Goal: Consume media (video, audio): Consume media (video, audio)

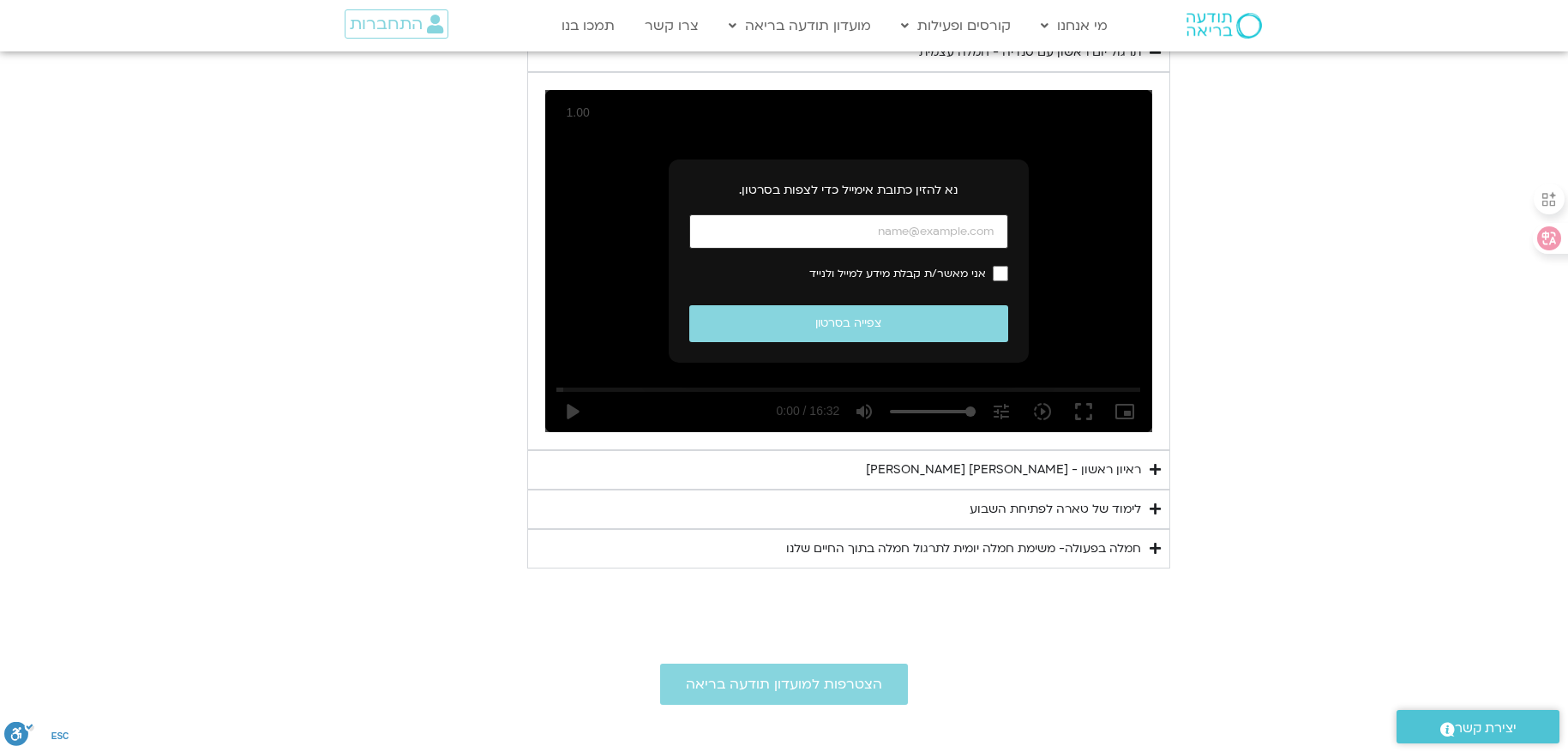
click at [955, 227] on input "כתובת אימייל" at bounding box center [848, 232] width 319 height 36
type input "[EMAIL_ADDRESS][DOMAIN_NAME]"
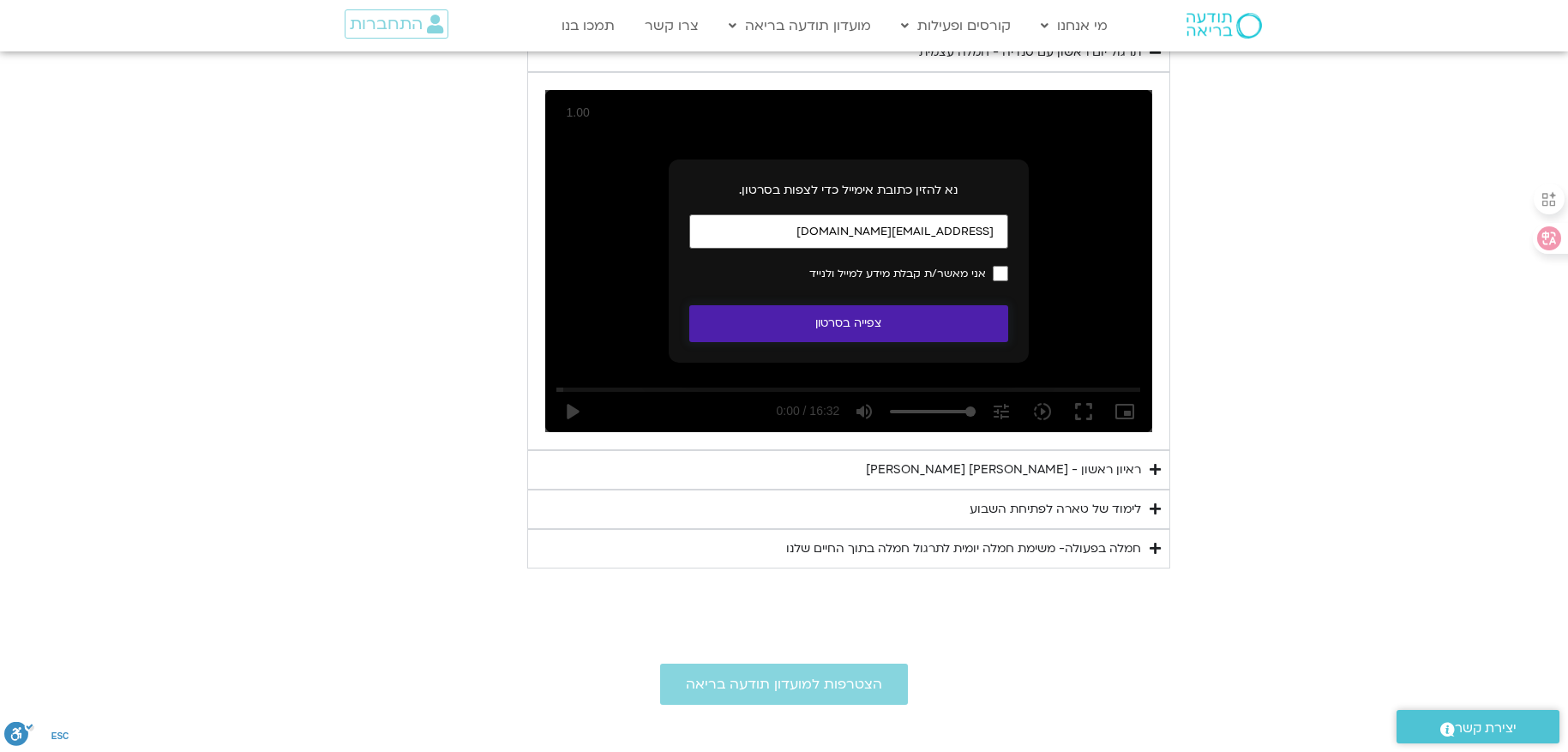
click at [839, 319] on button "צפייה בסרטון" at bounding box center [848, 323] width 319 height 36
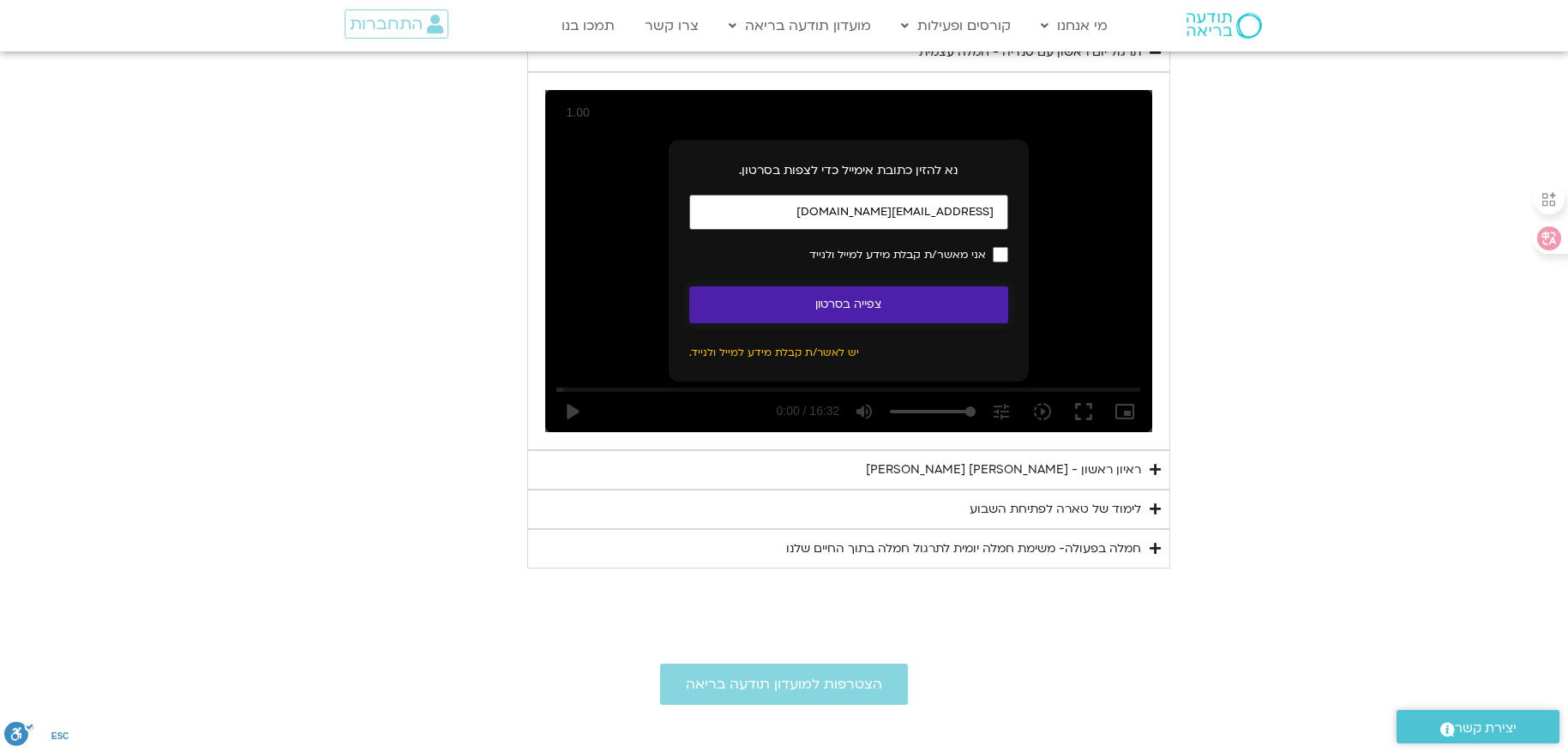
click at [948, 291] on button "צפייה בסרטון" at bounding box center [848, 304] width 319 height 36
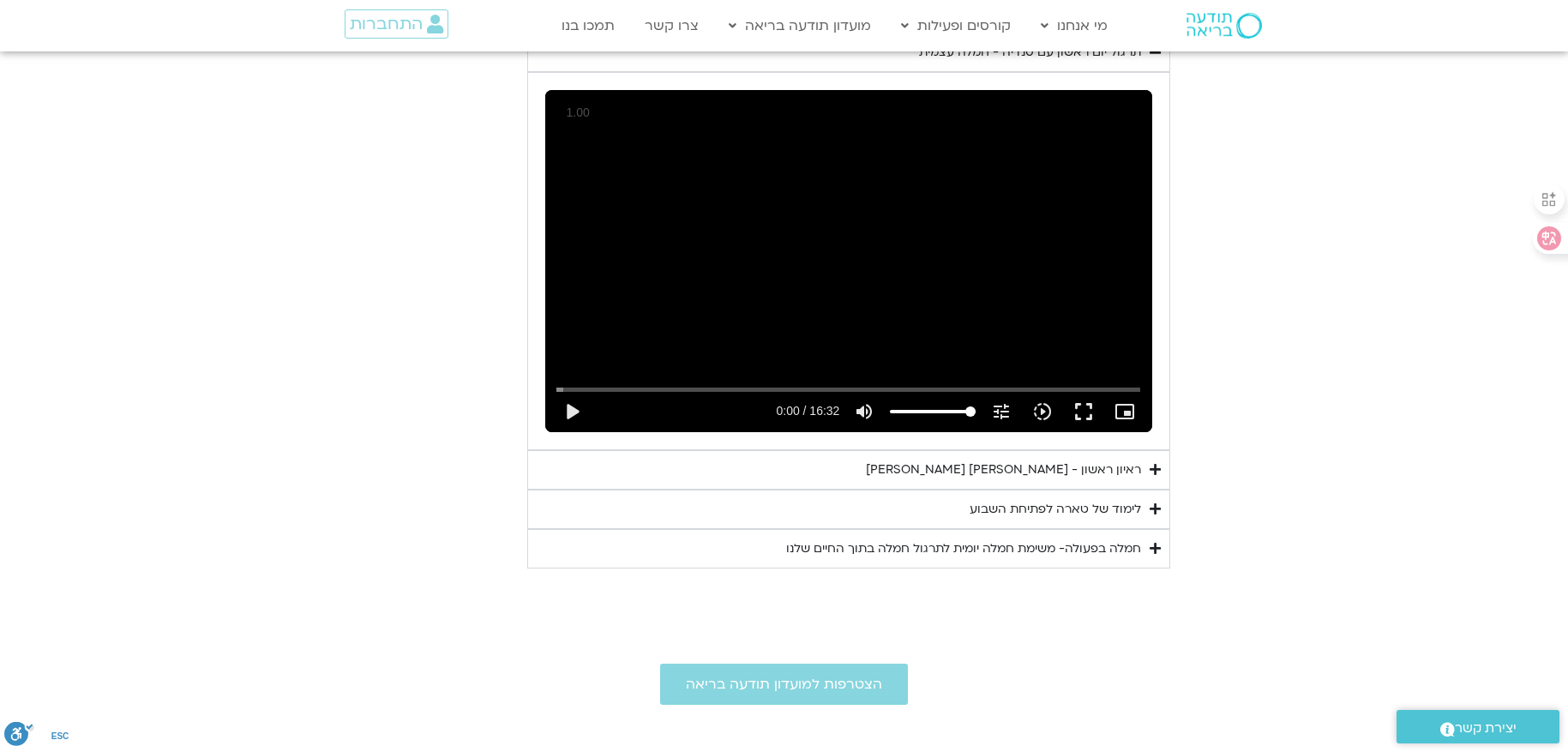
click at [949, 461] on div "ראיון ראשון - [PERSON_NAME] [PERSON_NAME]" at bounding box center [1002, 470] width 275 height 20
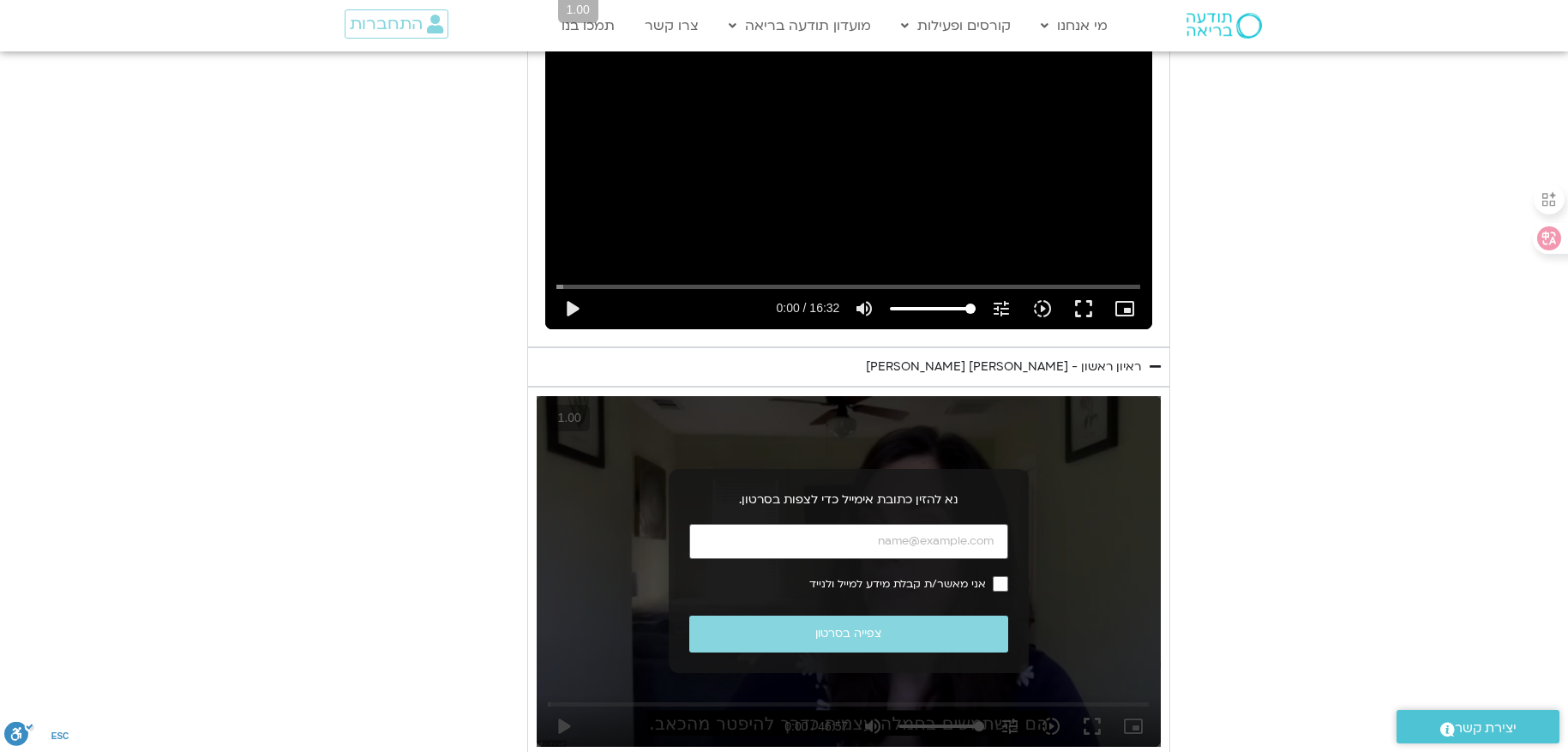
scroll to position [950, 0]
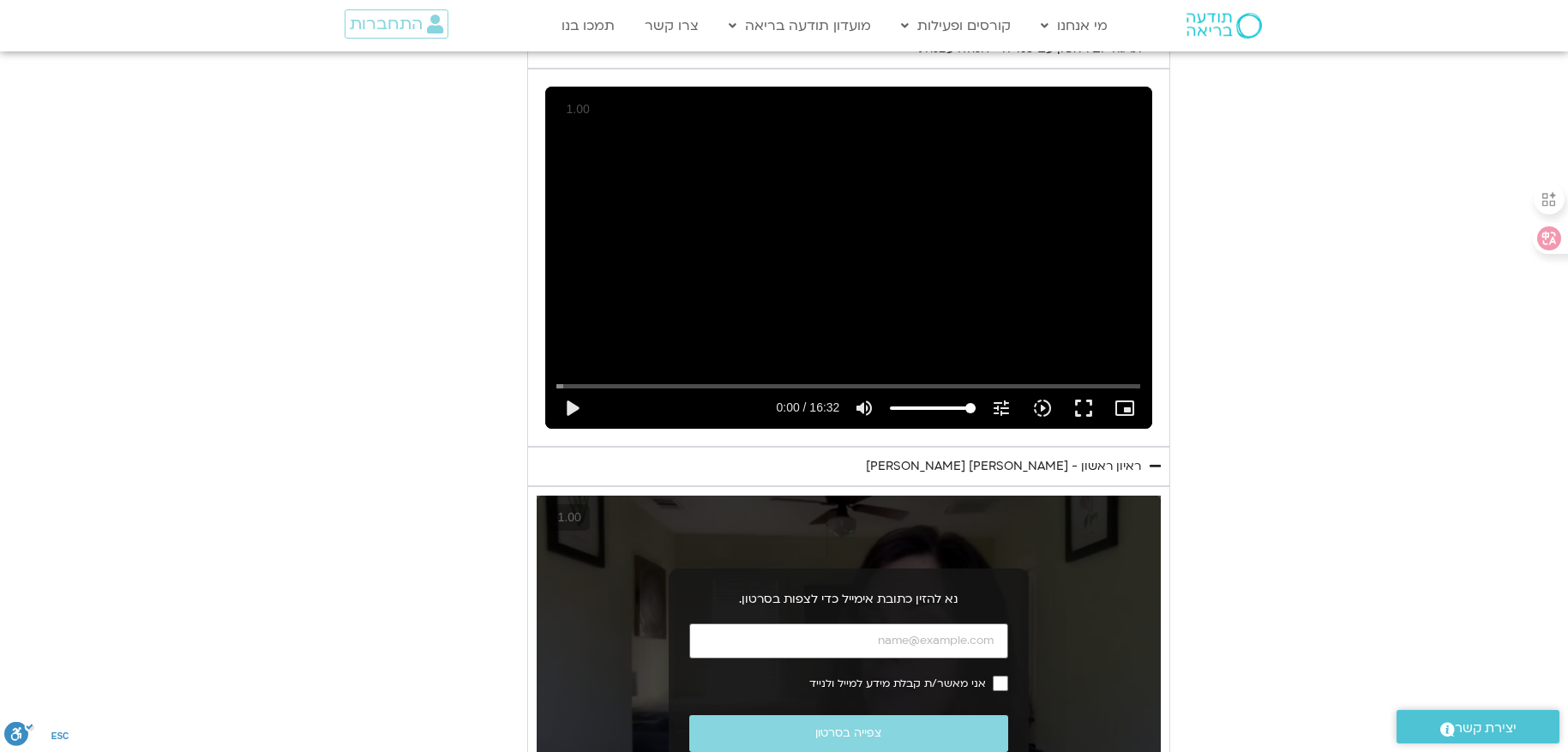
click at [1402, 237] on section "יום ראשון - חמלה עצמית השבוע שלנו מתחיל מהבסיס, תרגול של חמלה עצמית – נוכחת וקש…" at bounding box center [784, 355] width 1568 height 1158
click at [570, 409] on button "play_arrow" at bounding box center [572, 408] width 41 height 41
type input "6.289002"
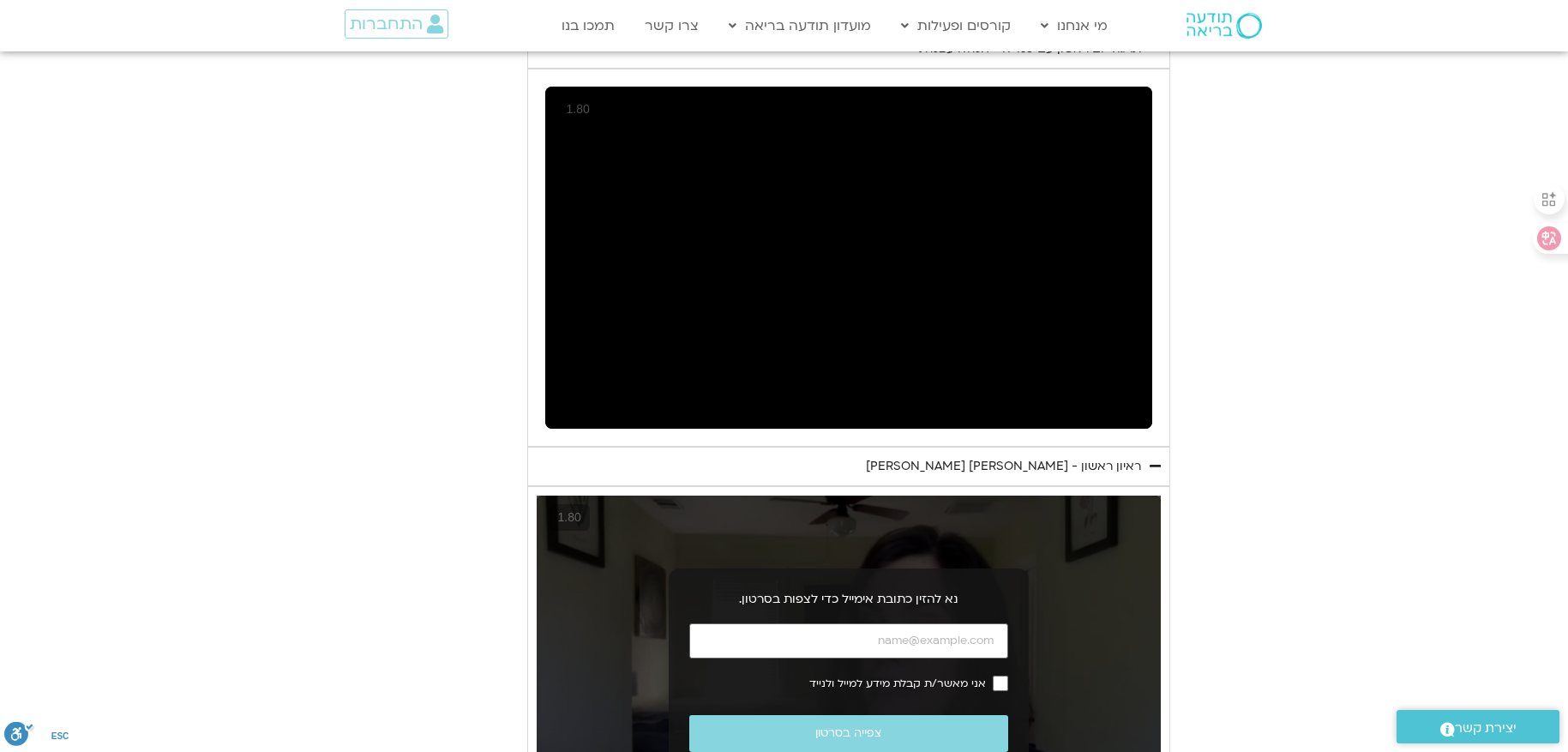
click at [1428, 403] on section "יום ראשון - חמלה עצמית השבוע שלנו מתחיל מהבסיס, תרגול של חמלה עצמית – נוכחת וקש…" at bounding box center [784, 355] width 1568 height 1158
click at [1394, 242] on section "יום ראשון - חמלה עצמית השבוע שלנו מתחיל מהבסיס, תרגול של חמלה עצמית – נוכחת וקש…" at bounding box center [784, 355] width 1568 height 1158
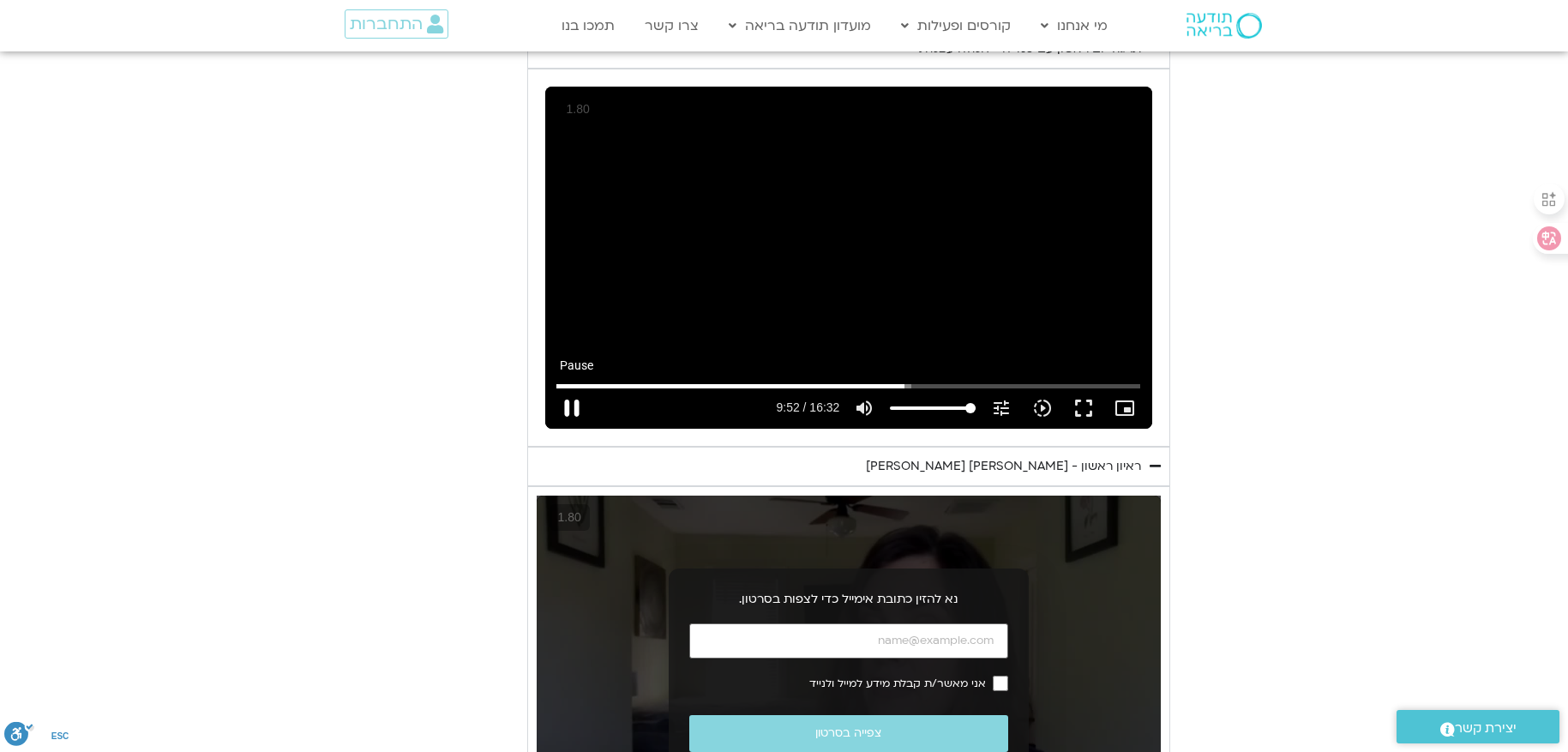
click at [560, 404] on button "pause" at bounding box center [572, 408] width 41 height 41
click at [876, 384] on input "Seek" at bounding box center [848, 386] width 584 height 11
click at [574, 408] on button "play_arrow" at bounding box center [572, 408] width 41 height 41
click at [573, 410] on button "pause" at bounding box center [572, 408] width 41 height 41
click at [551, 388] on button "play_arrow" at bounding box center [572, 408] width 41 height 41
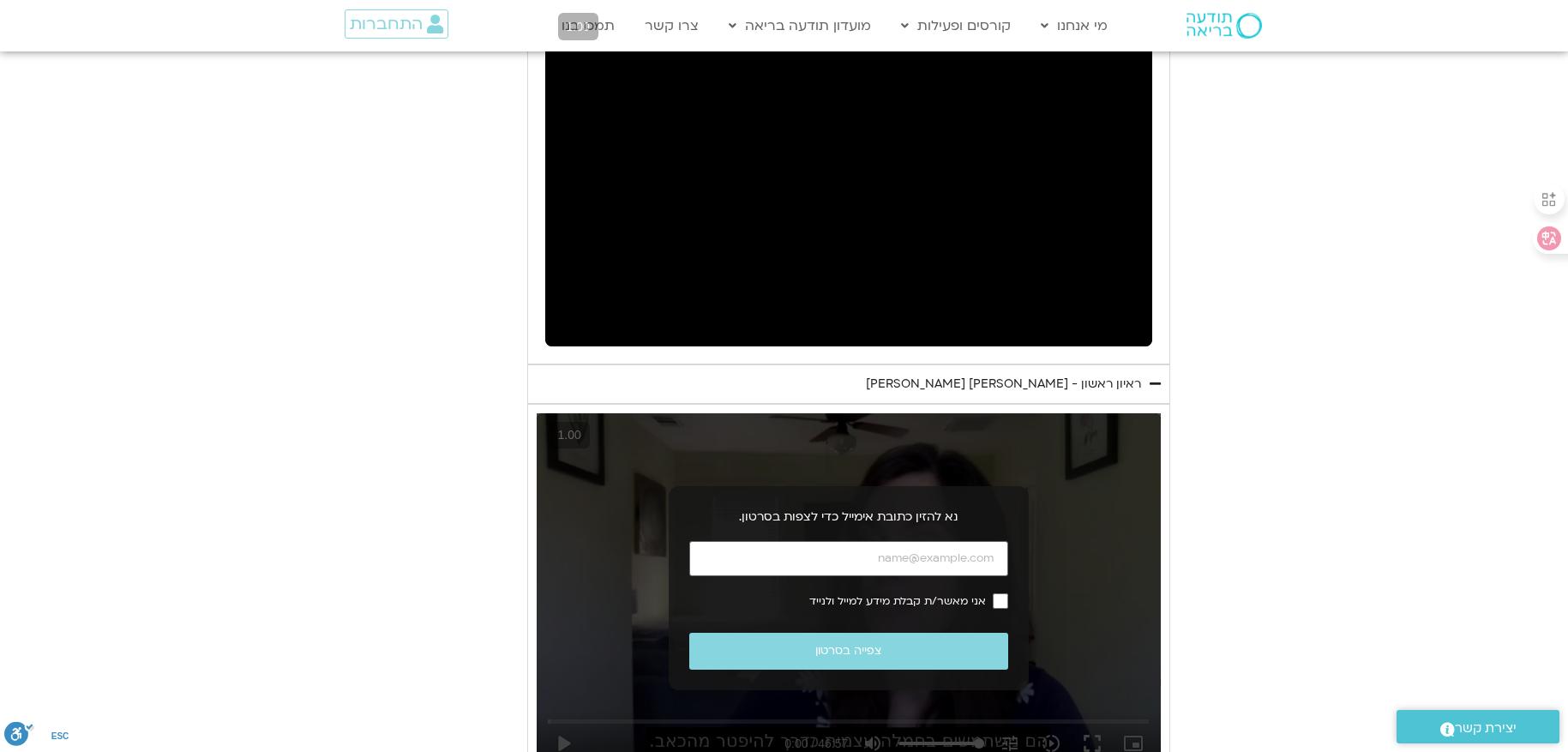
scroll to position [1122, 0]
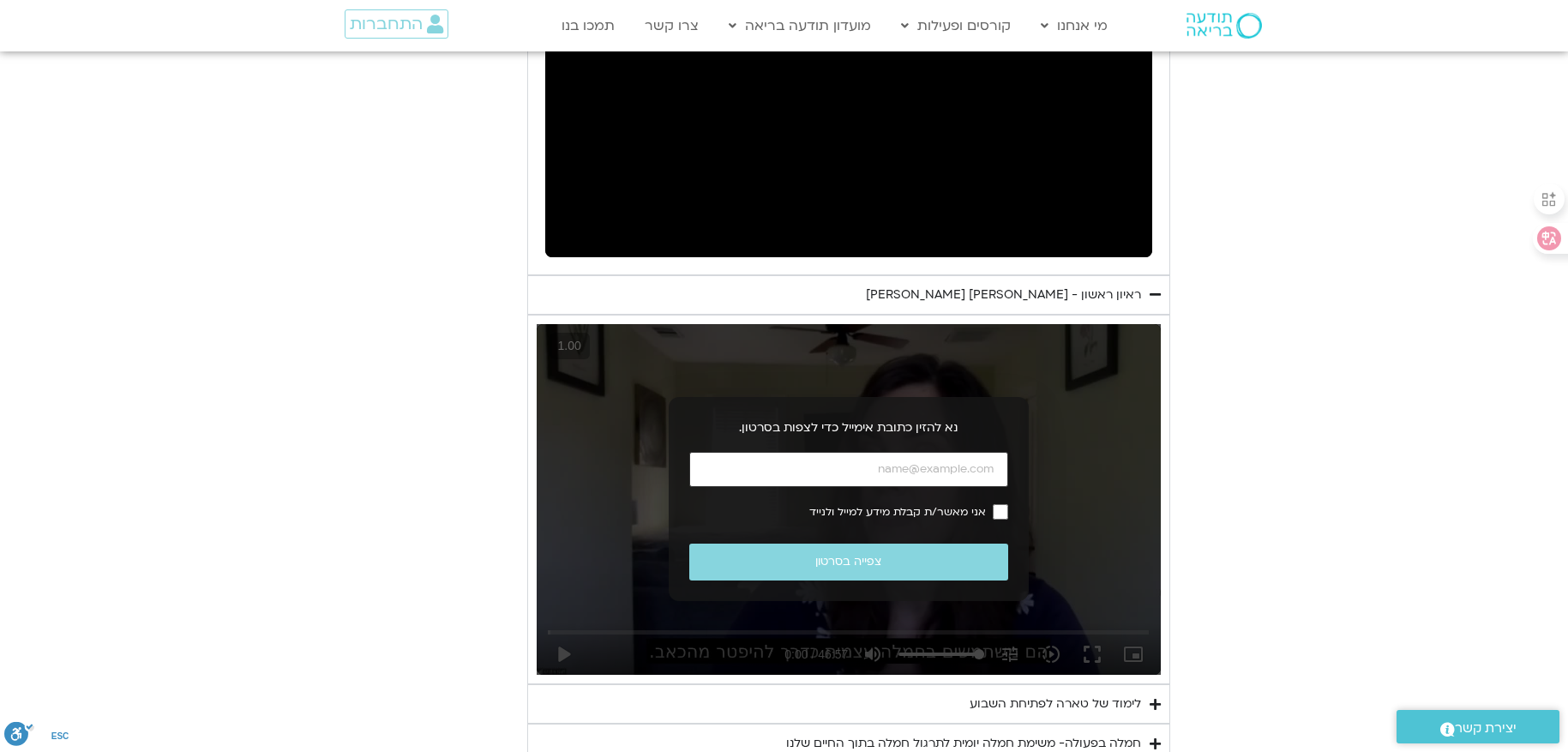
click at [878, 461] on input "כתובת אימייל" at bounding box center [848, 470] width 319 height 36
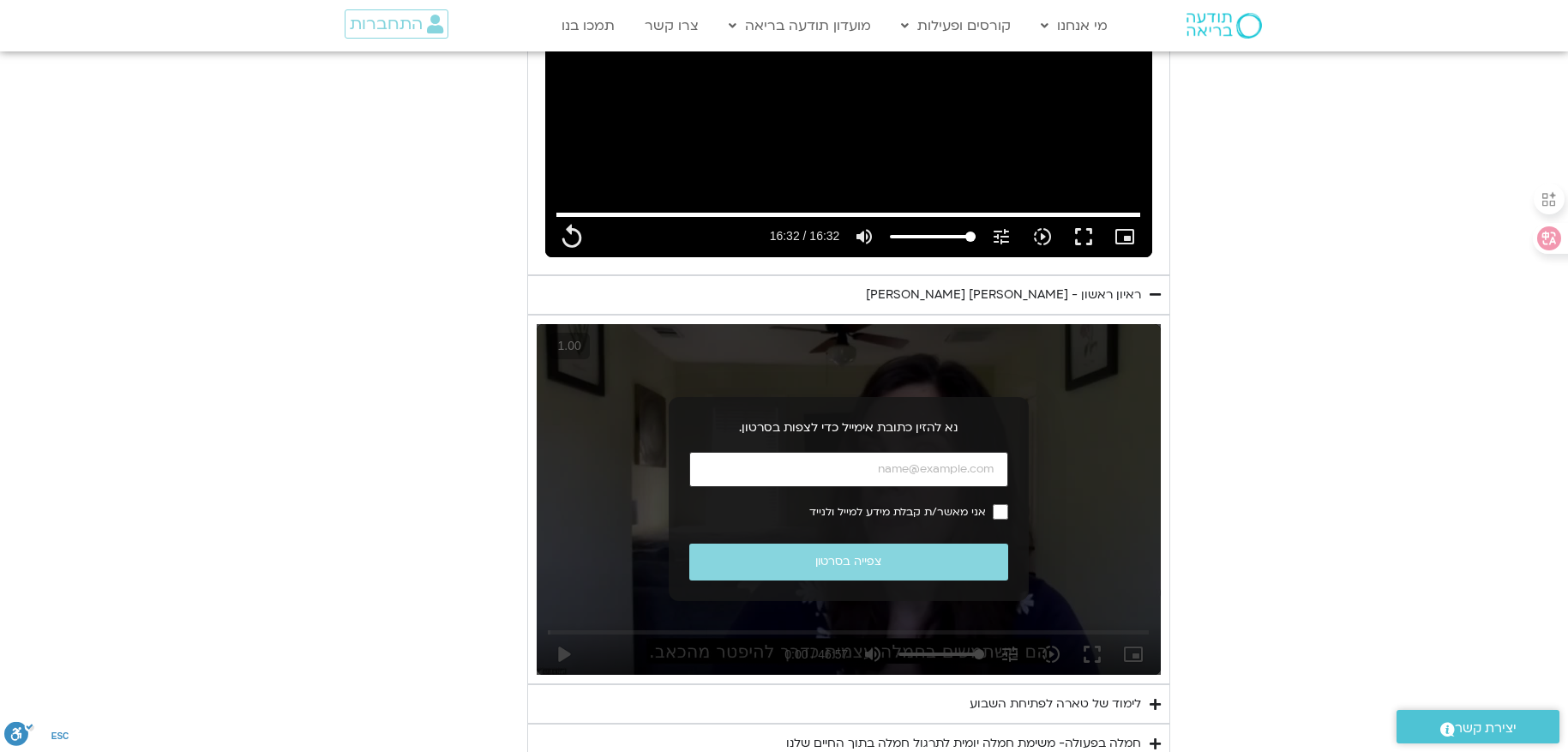
type input "992.52"
type input "[EMAIL_ADDRESS][DOMAIN_NAME]"
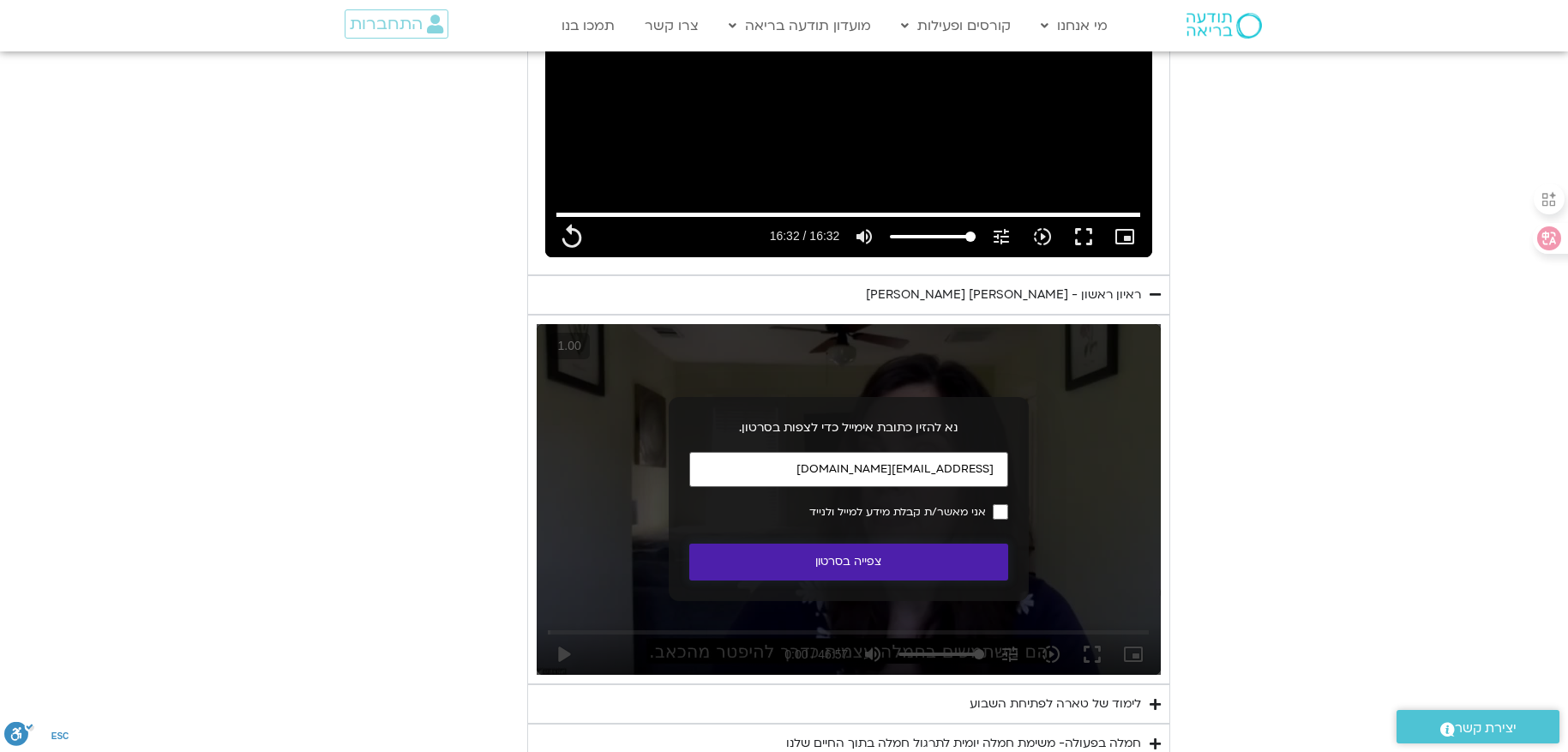
click at [915, 554] on button "צפייה בסרטון" at bounding box center [848, 562] width 319 height 36
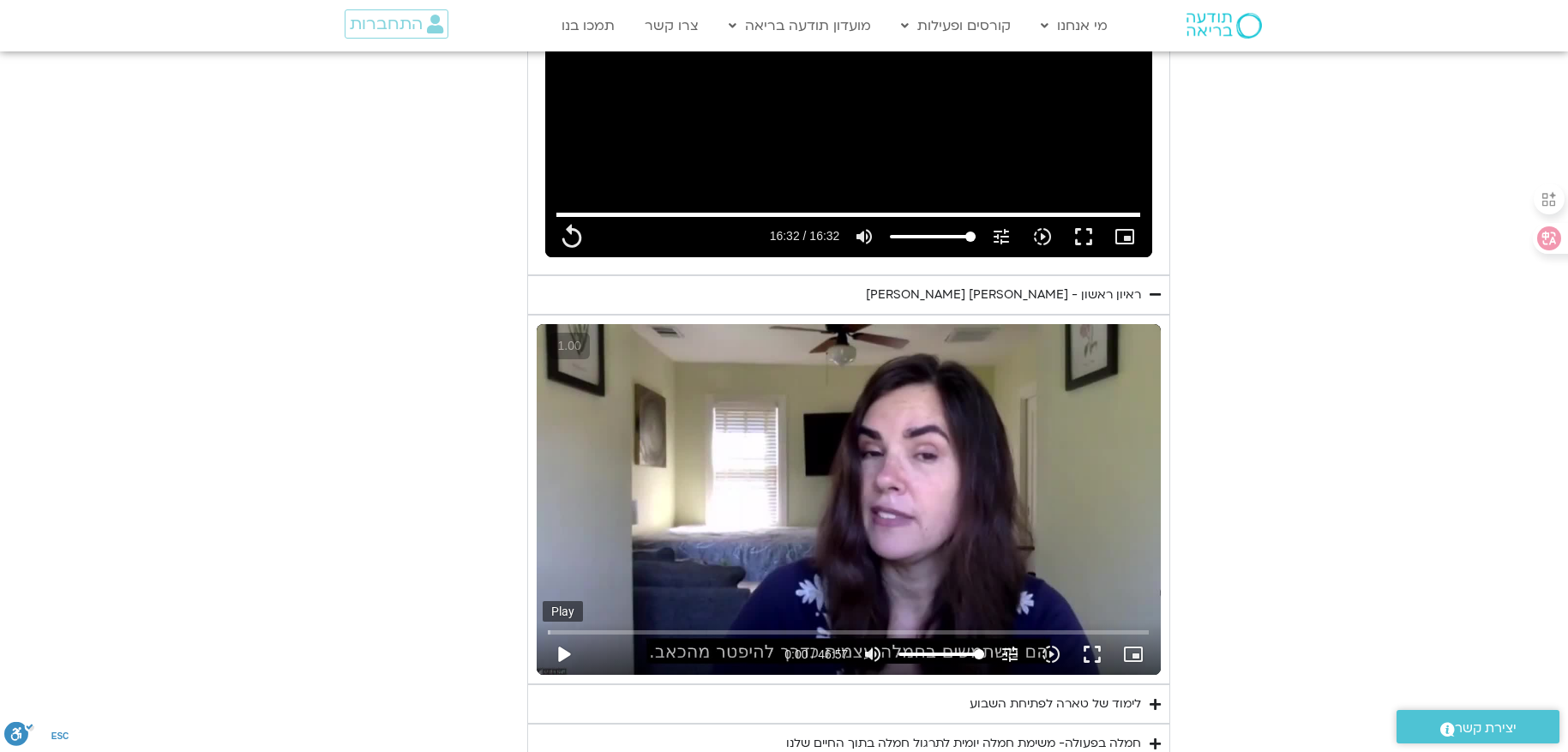
click at [561, 651] on button "play_arrow" at bounding box center [563, 654] width 41 height 41
type input "992.52"
type input "0.183831"
type input "992.52"
type input "0.301917"
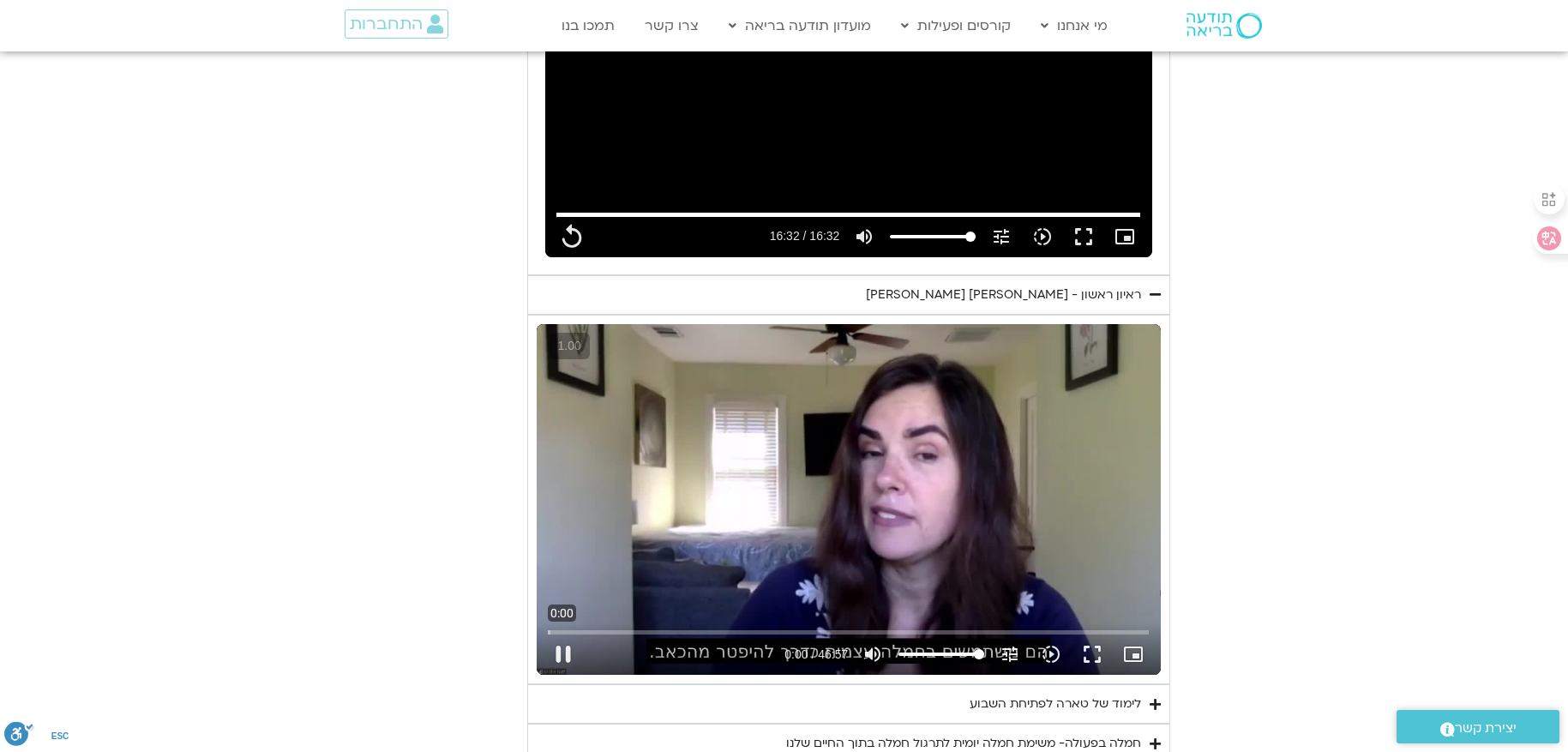
type input "992.52"
type input "0.384072"
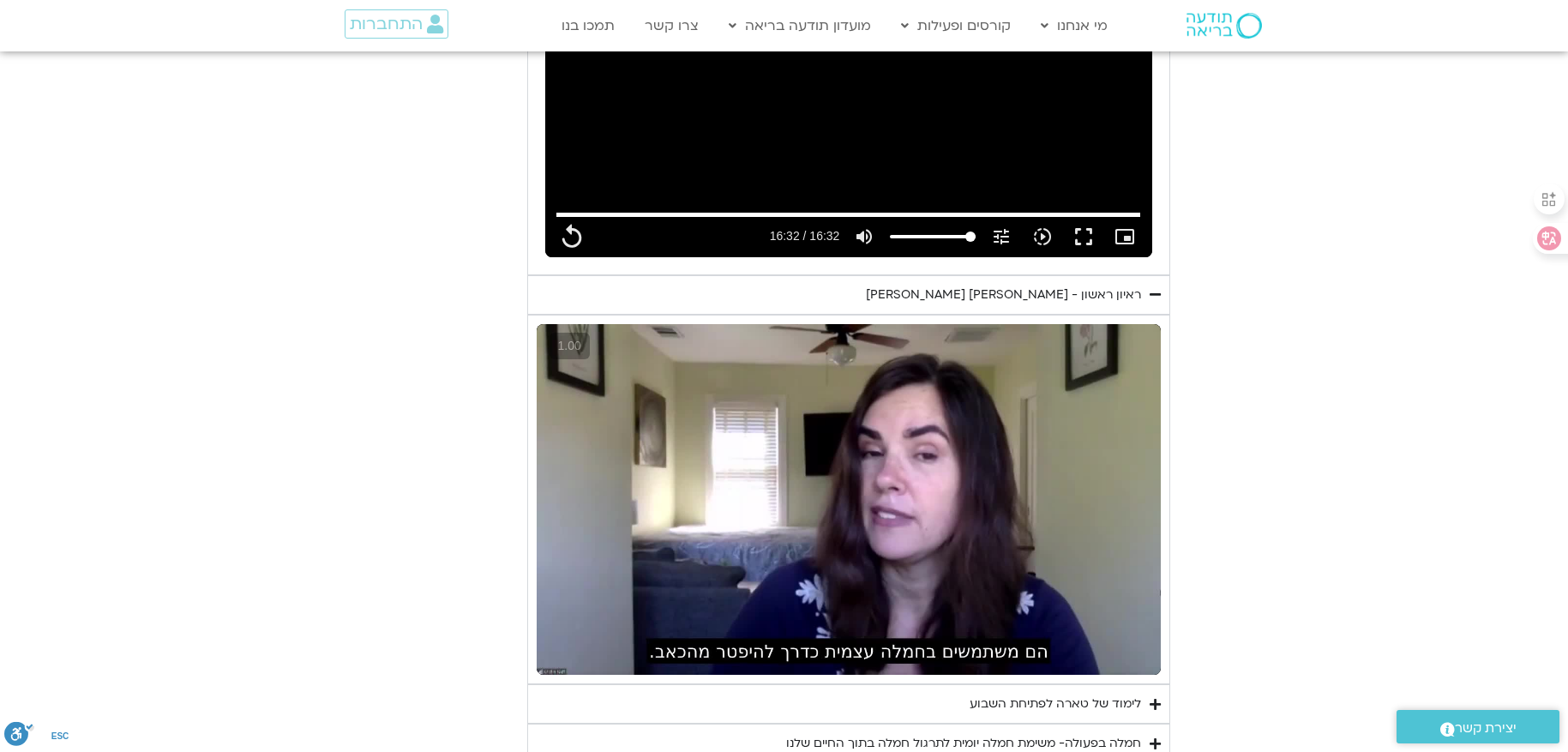
type input "992.52"
type input "0.834331"
type input "992.52"
type input "0.966961"
type input "992.52"
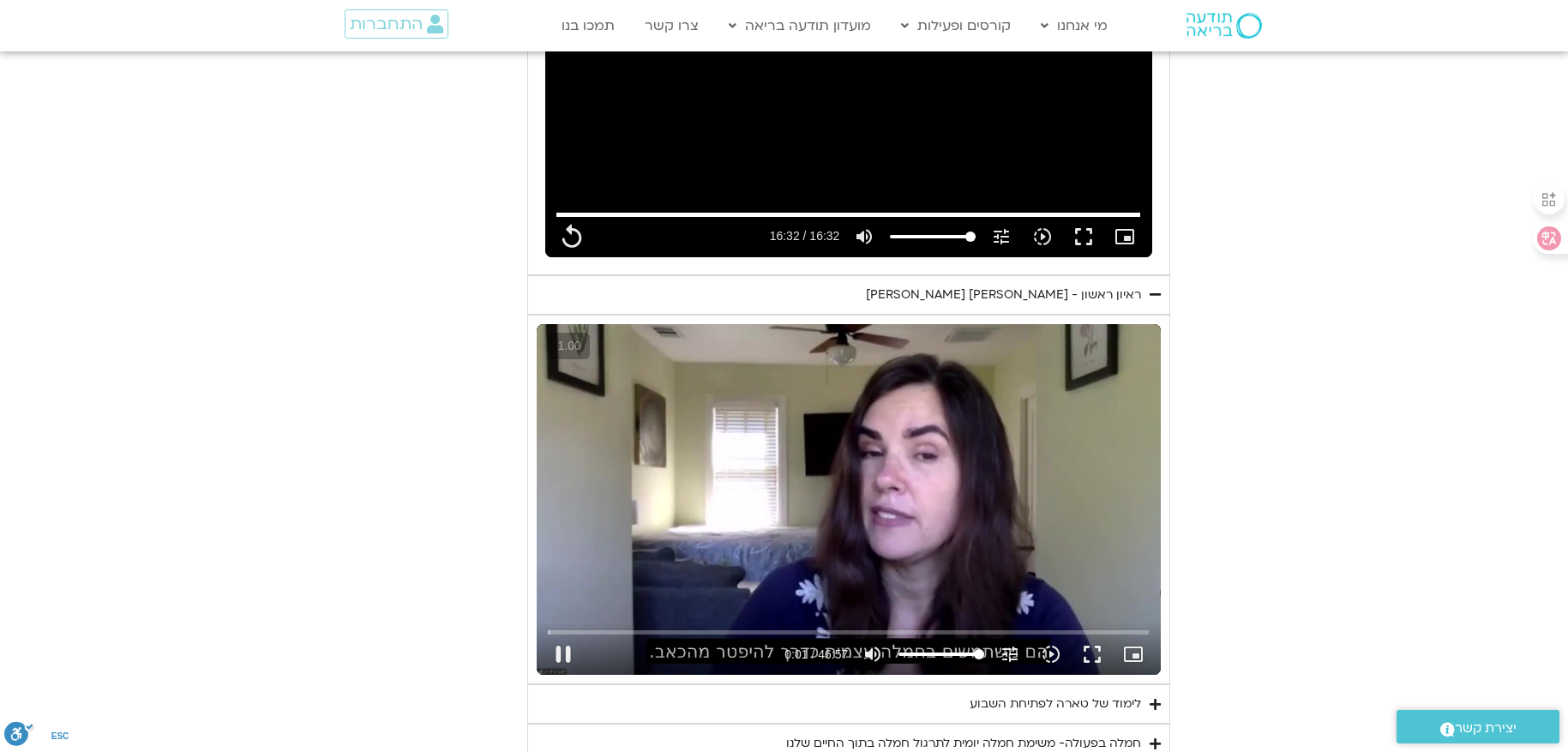
type input "1.06703"
type input "992.52"
type input "1.21776"
type input "992.52"
type input "1.35069"
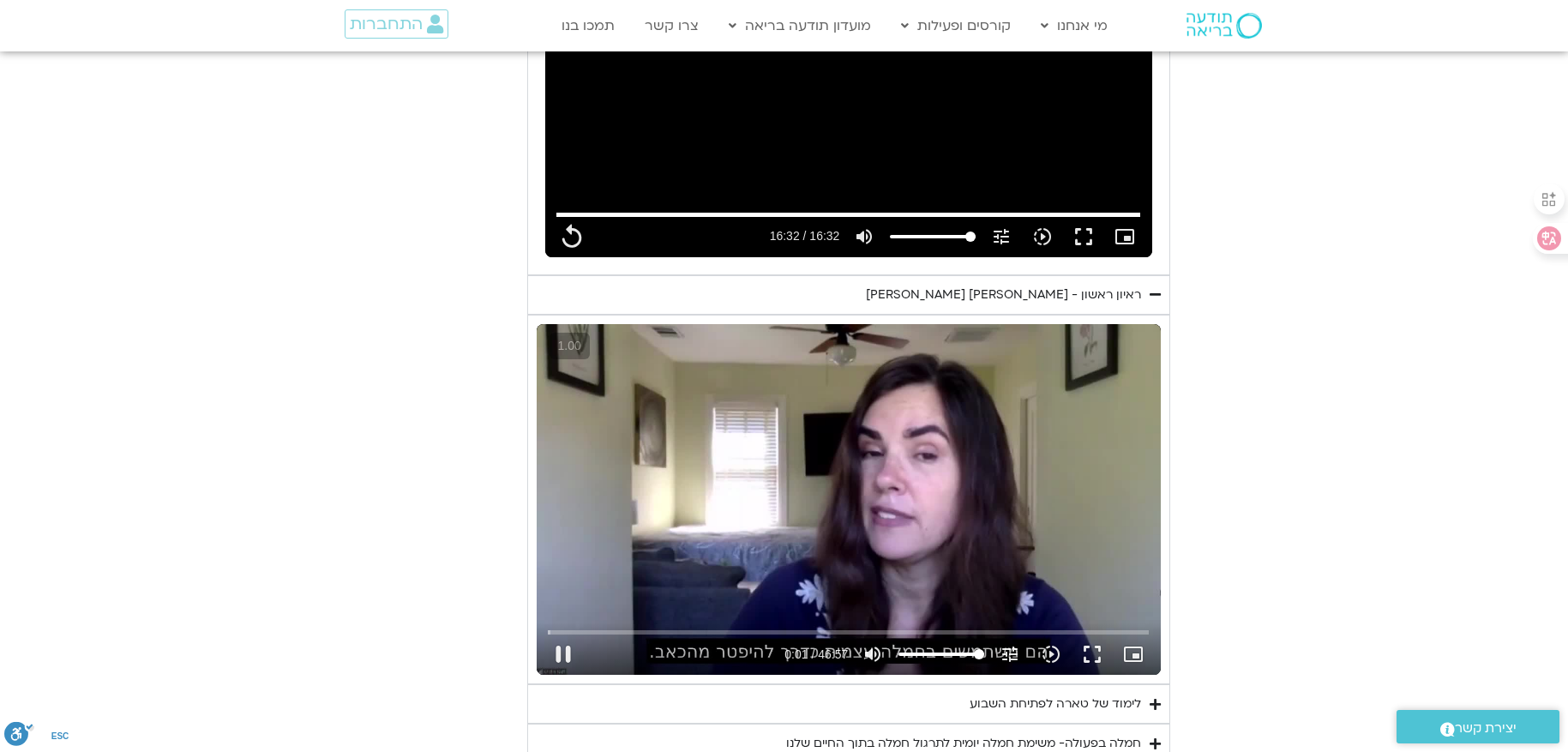
type input "992.52"
type input "1.384383"
type input "992.52"
type input "1.503208"
type input "992.52"
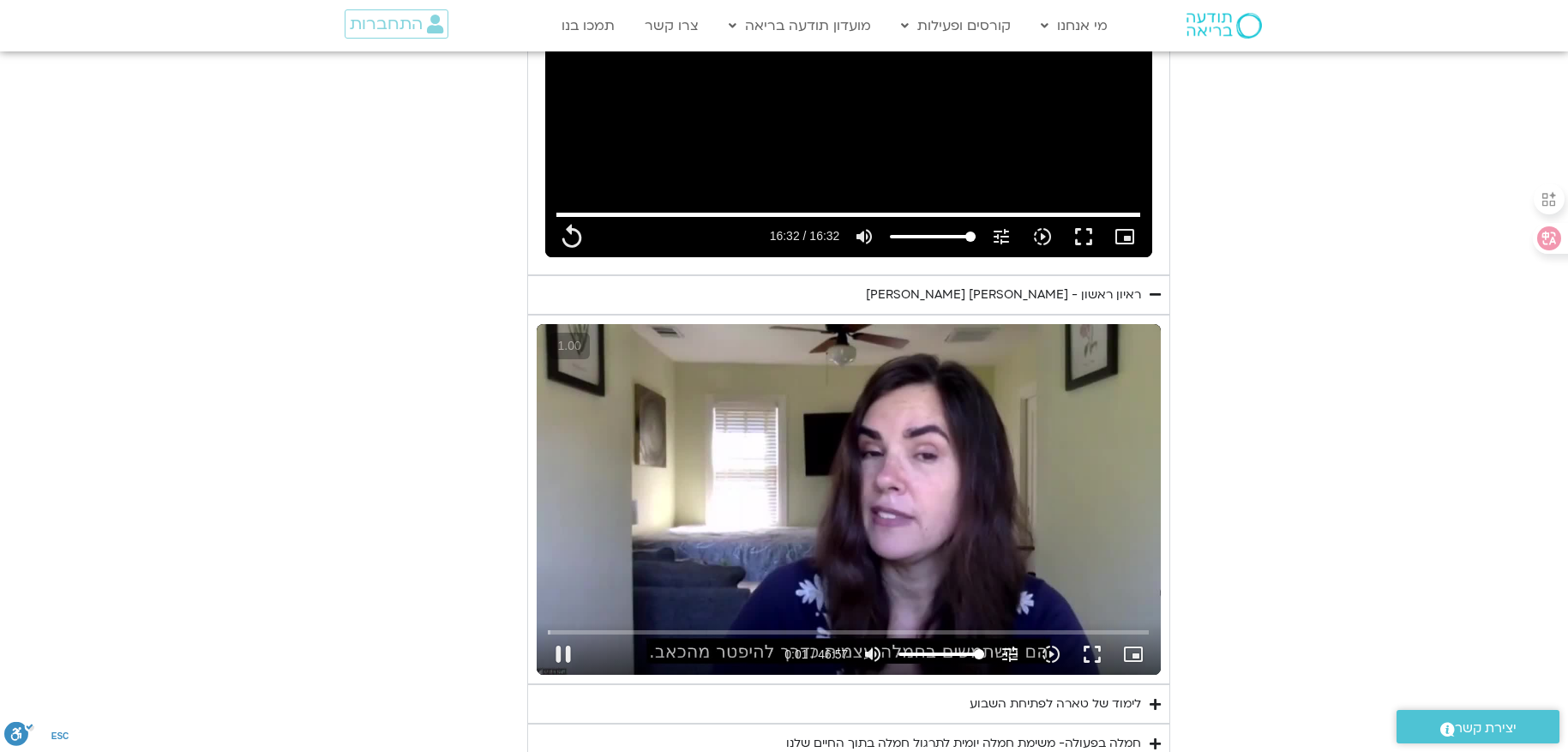
type input "1.636392"
type input "992.52"
type input "1.764244"
type input "992.52"
type input "1.89847"
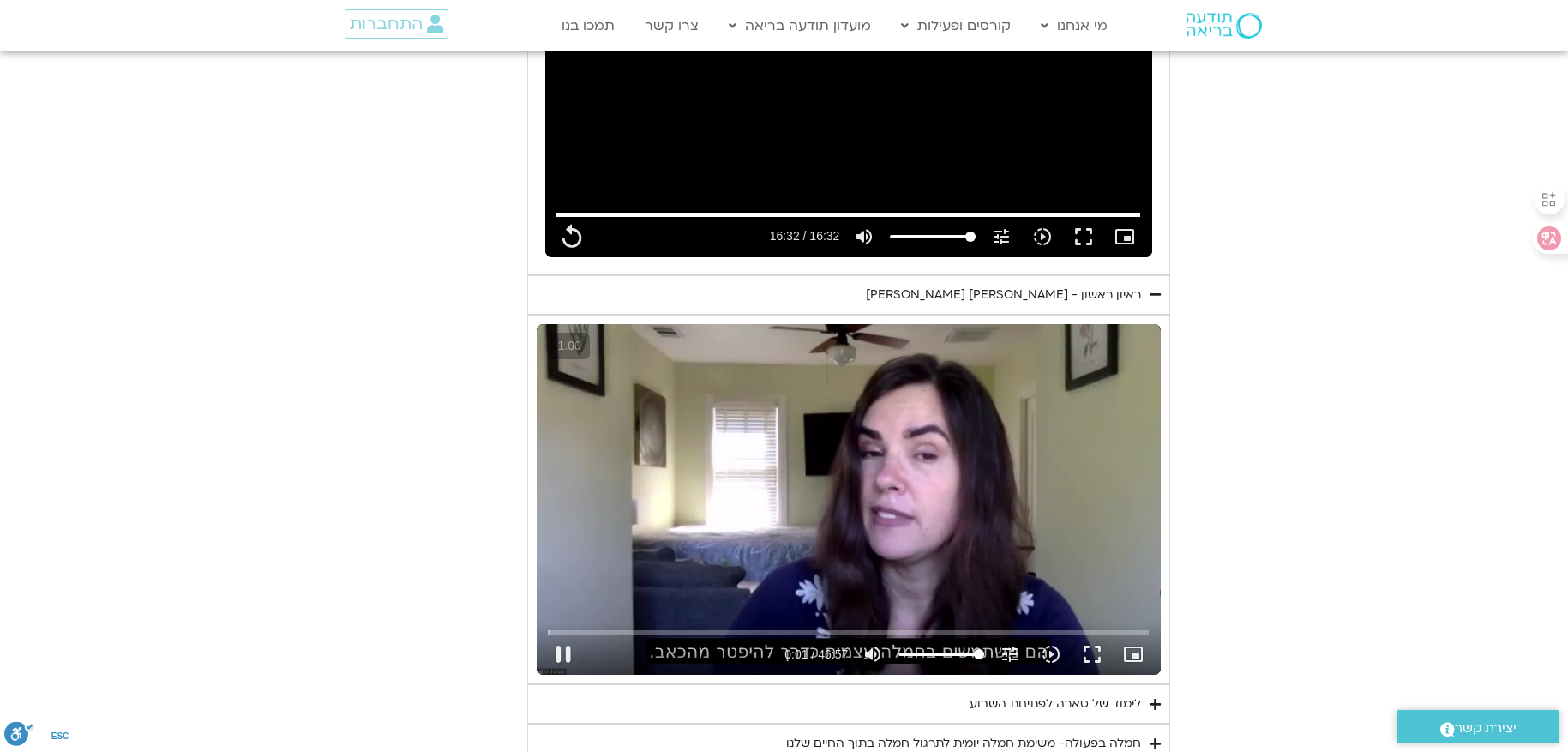
type input "992.52"
type input "2.075988"
type input "992.52"
type input "2.315457"
type input "992.52"
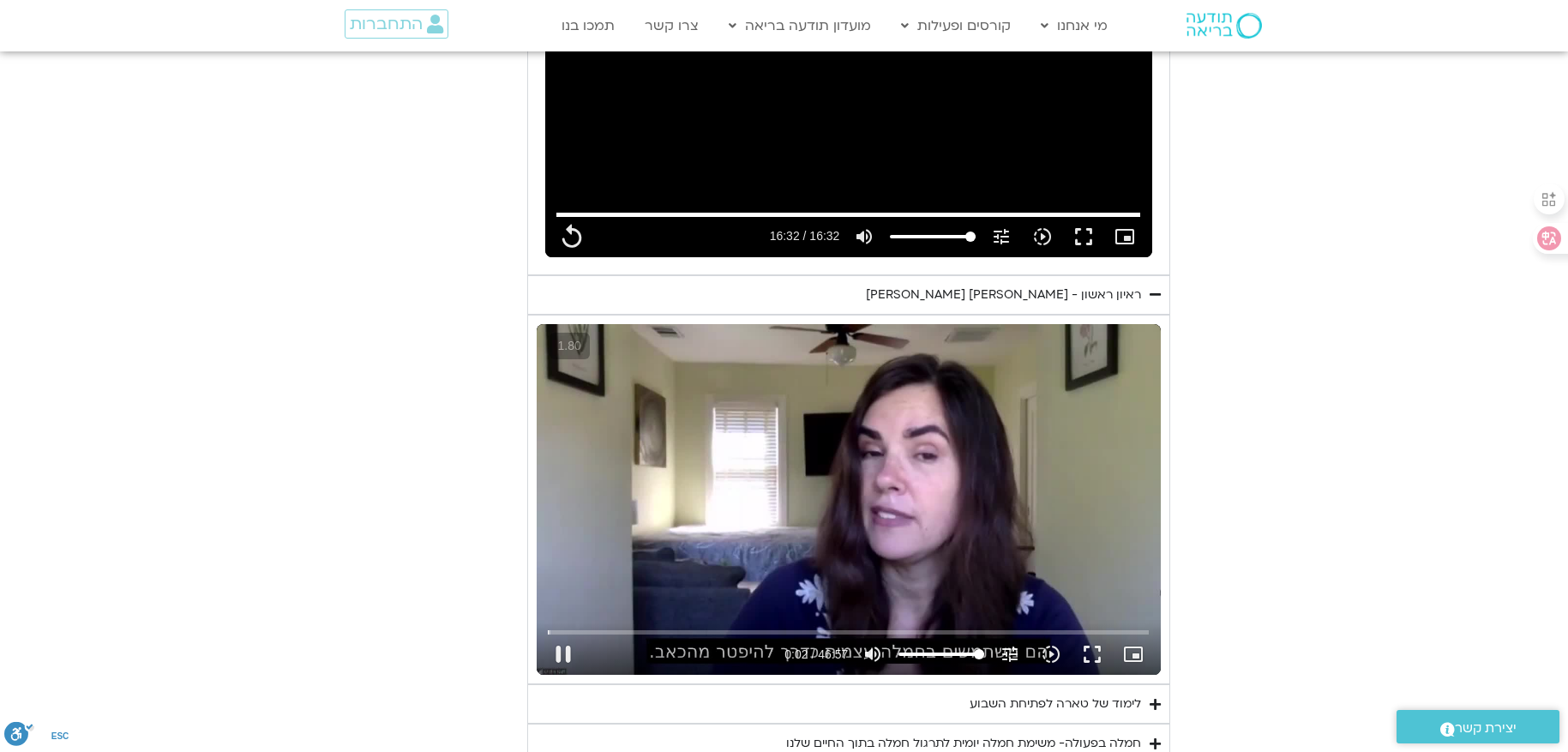
type input "2.563358"
type input "992.52"
type input "2.998278"
type input "992.52"
type input "3.239211"
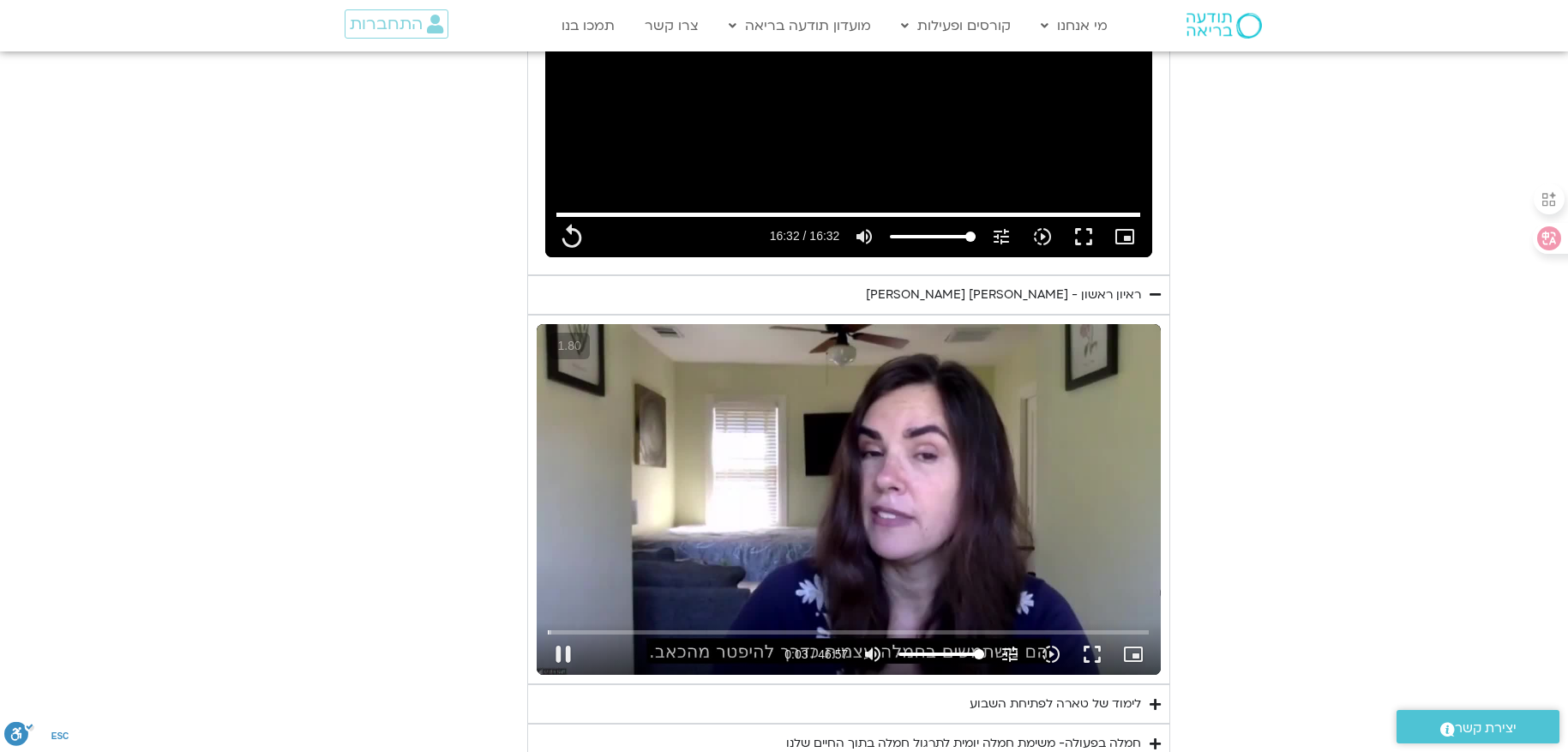
type input "992.52"
type input "3.296472"
type input "992.52"
type input "3.518888"
type input "992.52"
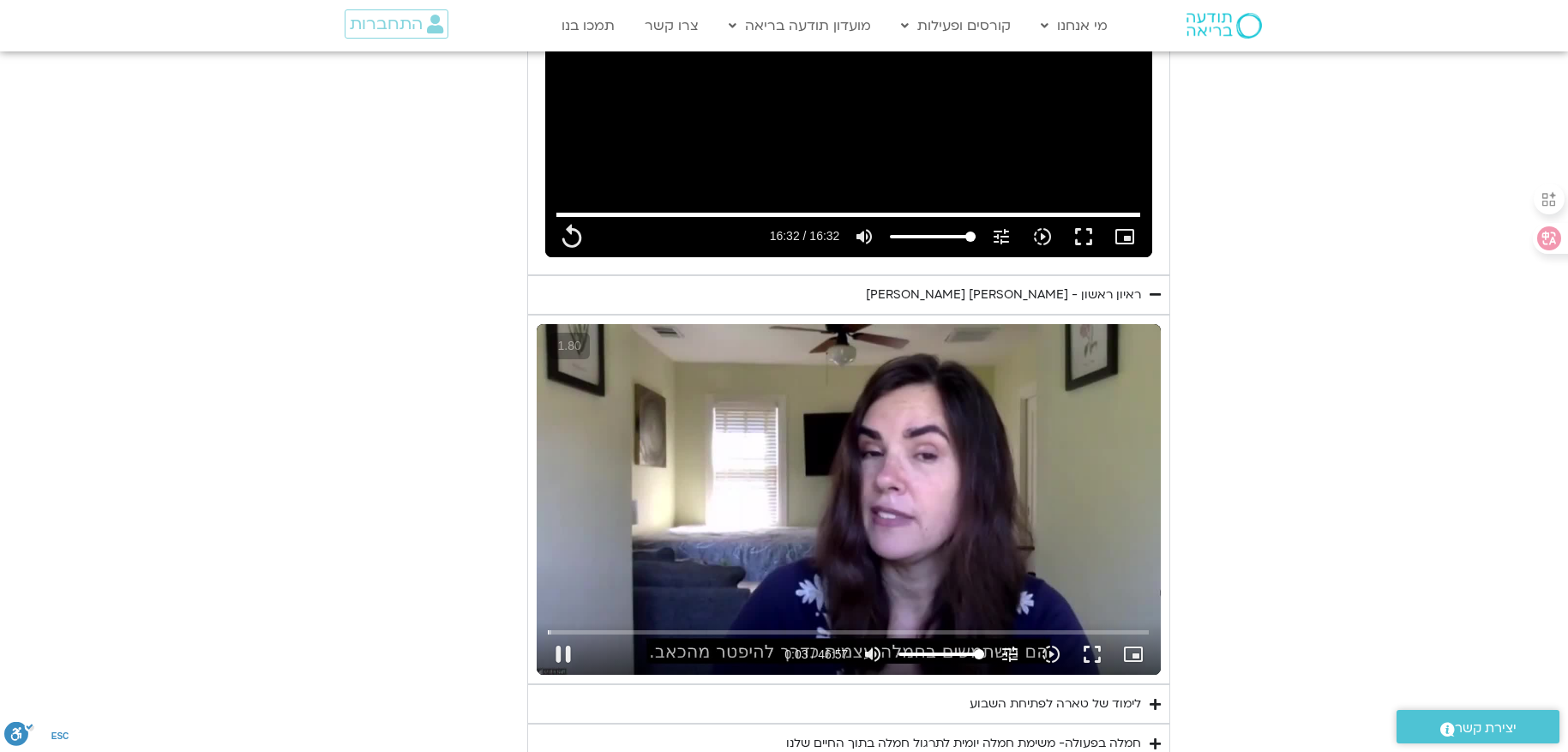
type input "3.753855"
type input "992.52"
type input "3.989354"
type input "992.52"
type input "4.226802"
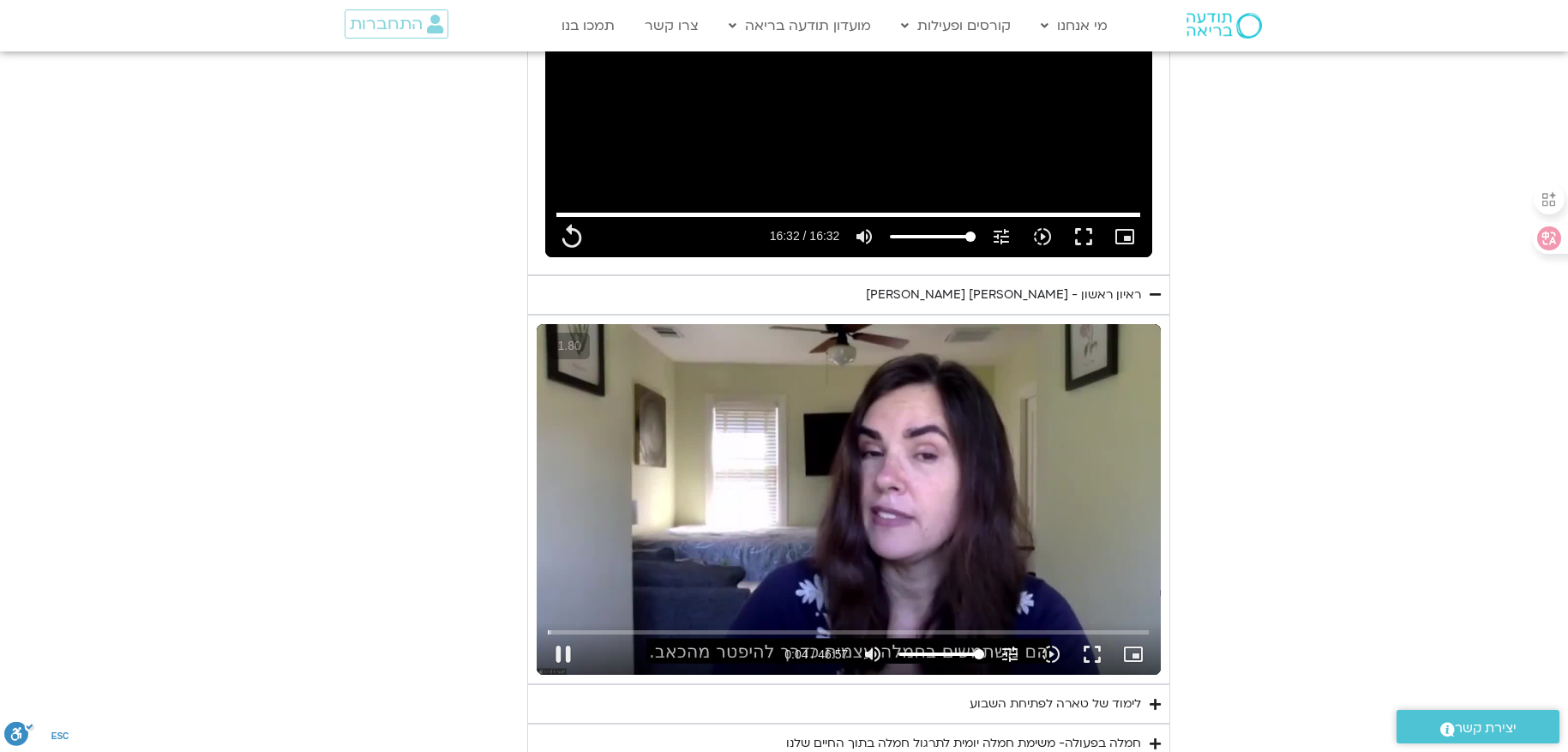
type input "992.52"
type input "4.469086"
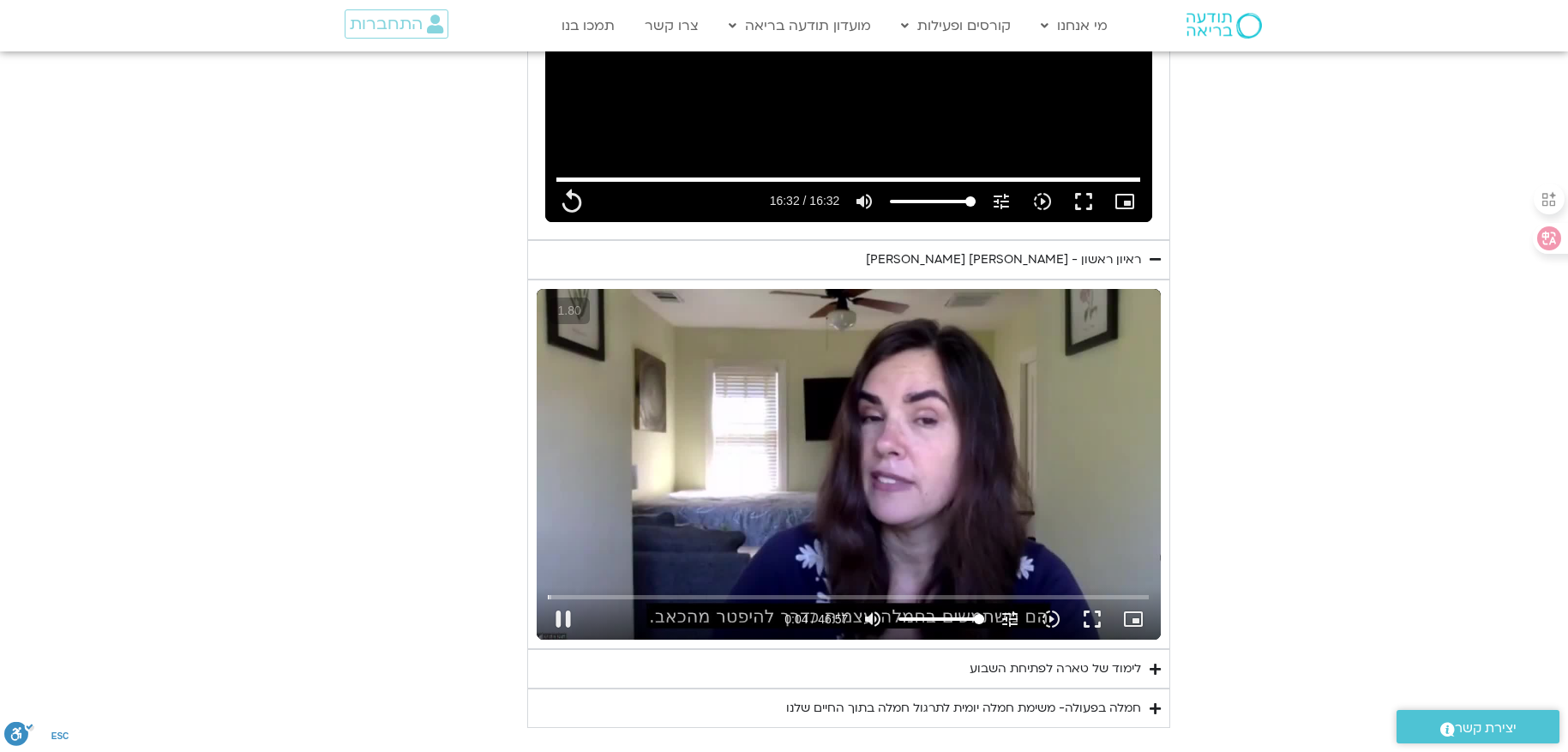
type input "992.52"
type input "4.724171"
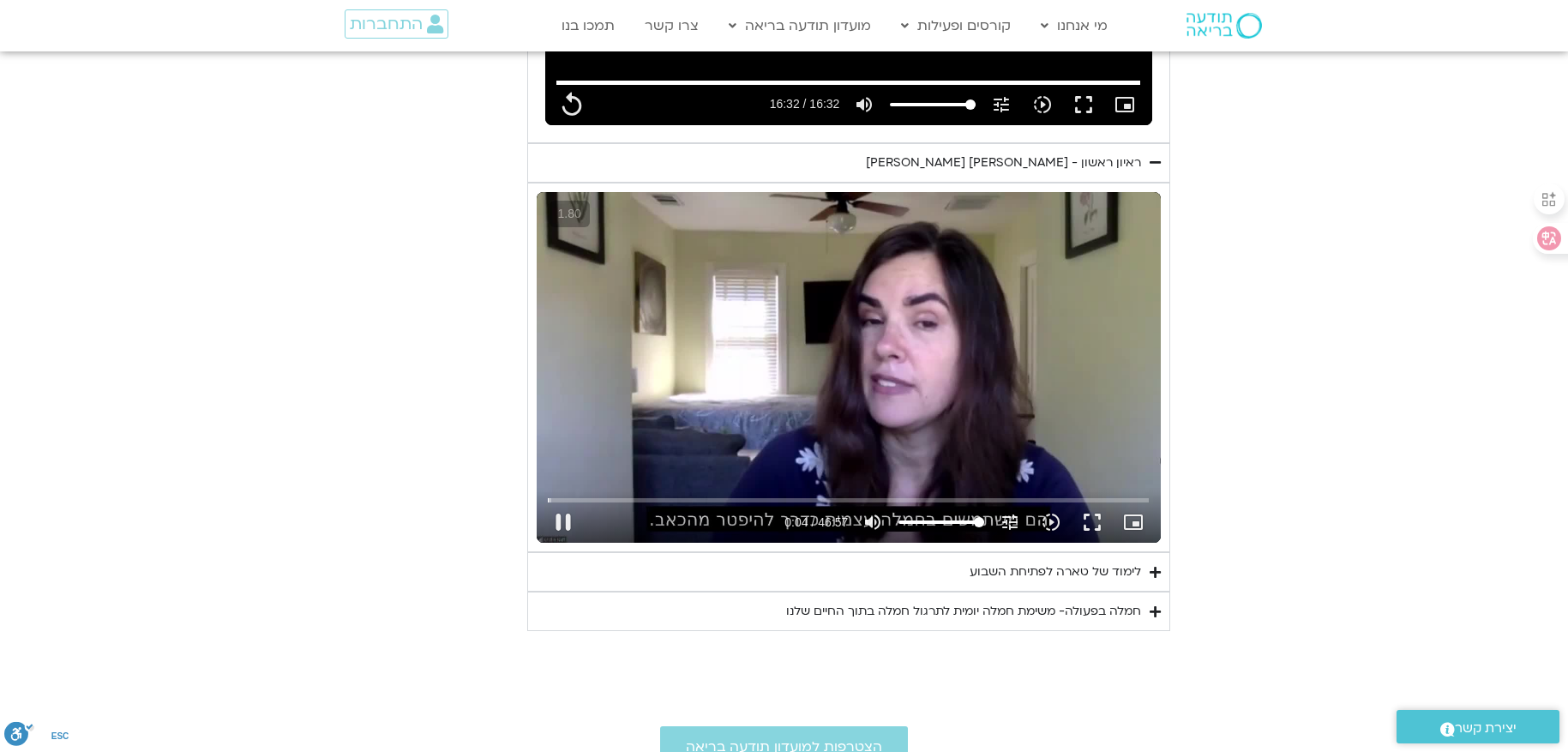
scroll to position [1293, 0]
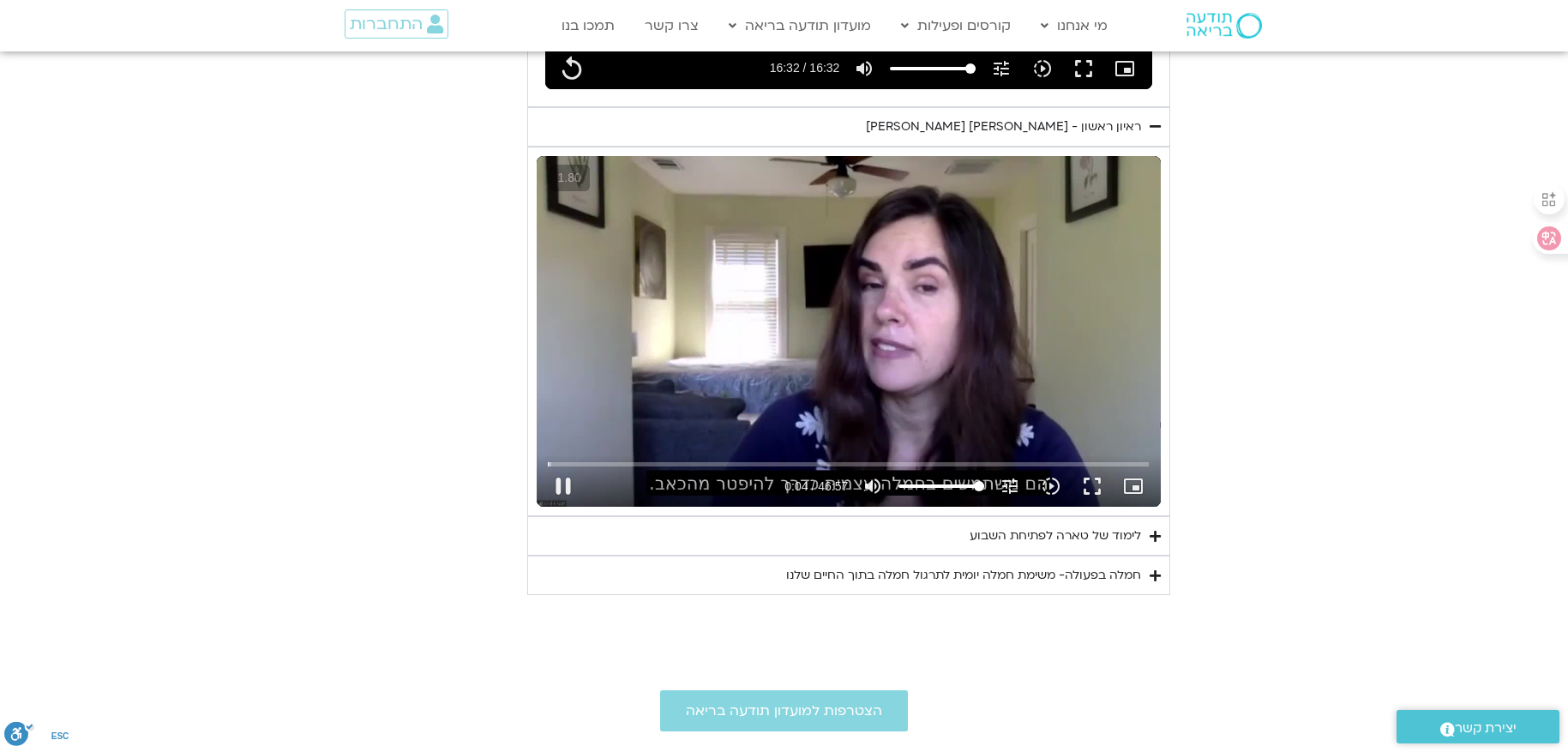
type input "992.52"
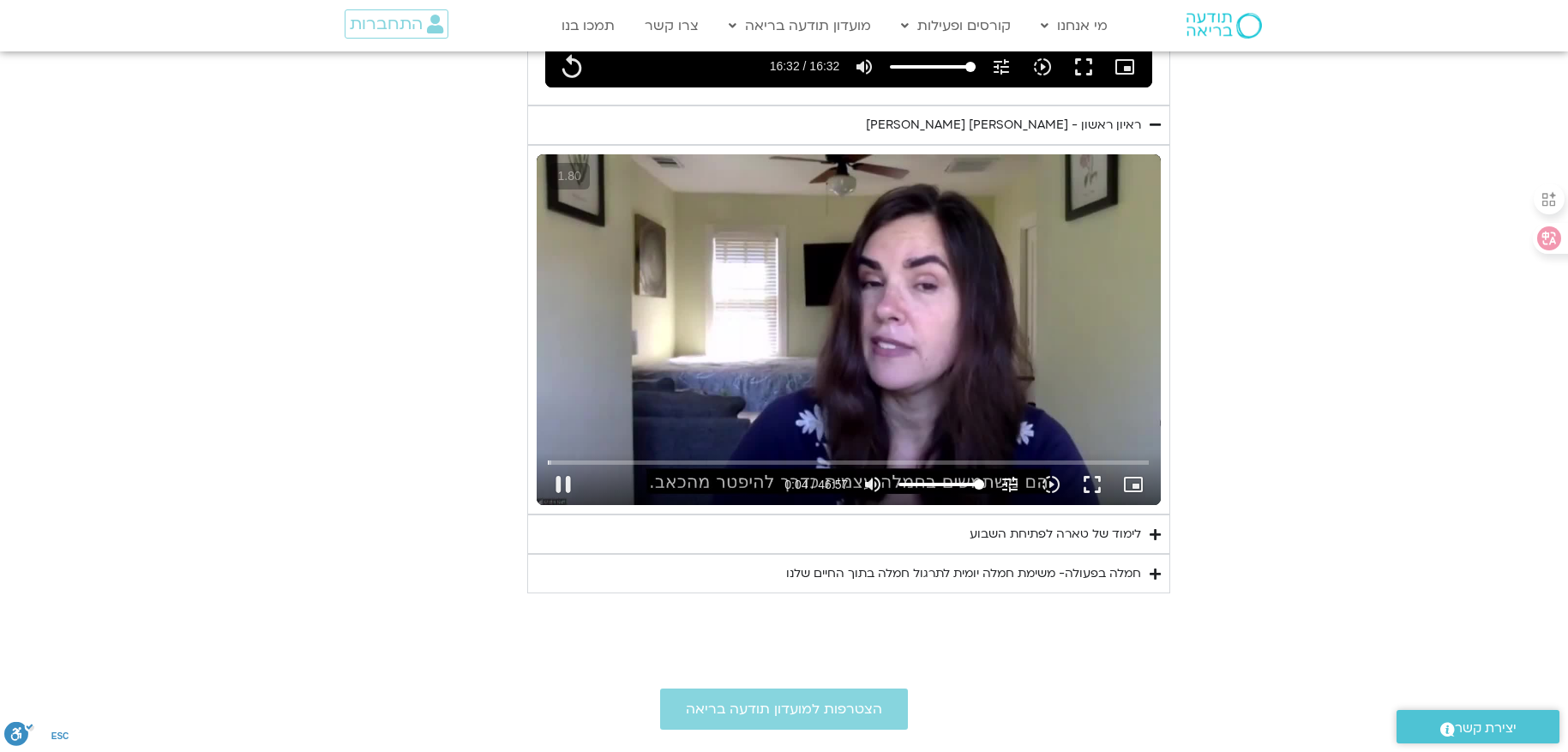
type input "4.956699"
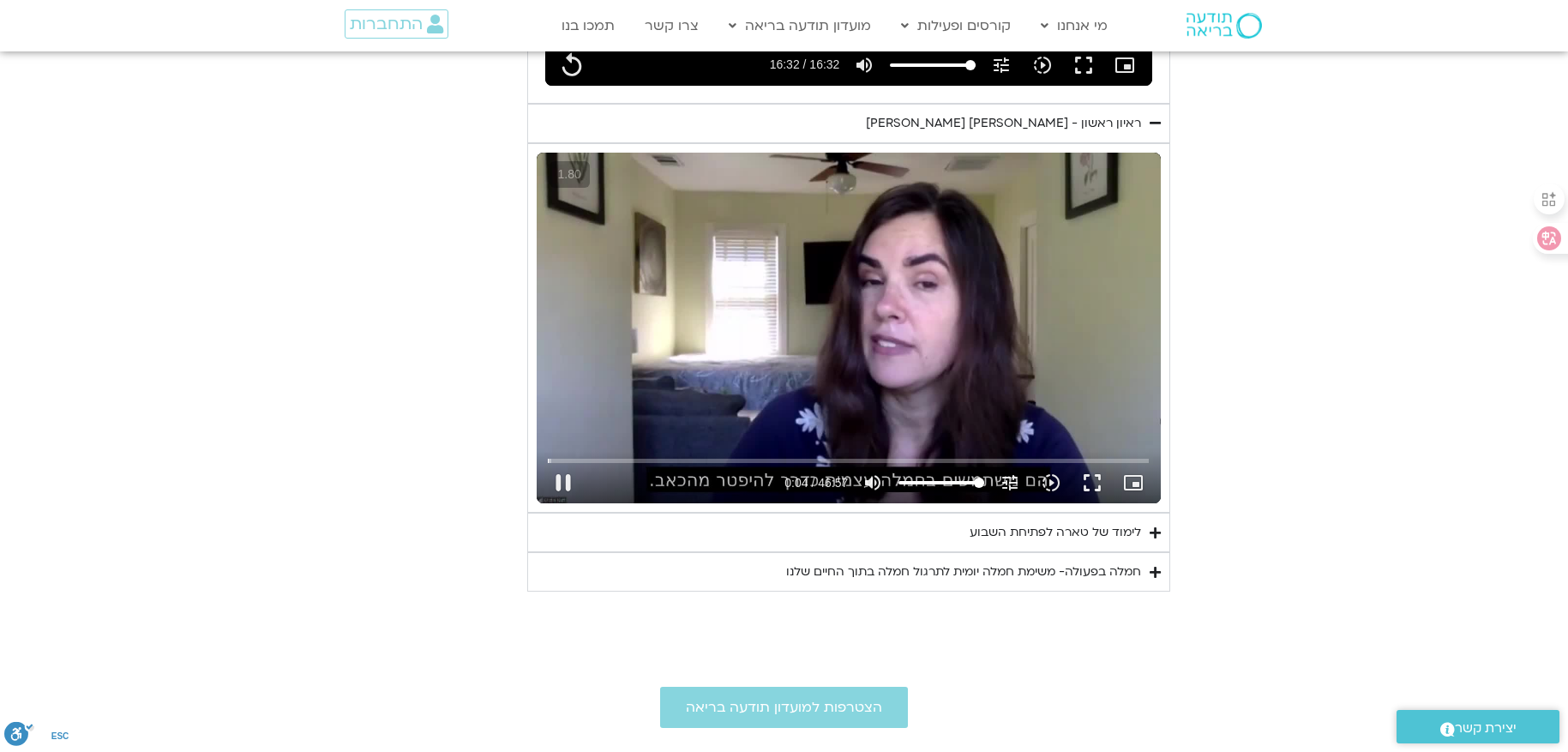
type input "992.52"
type input "5.197121"
type input "992.52"
type input "5.424349"
type input "992.52"
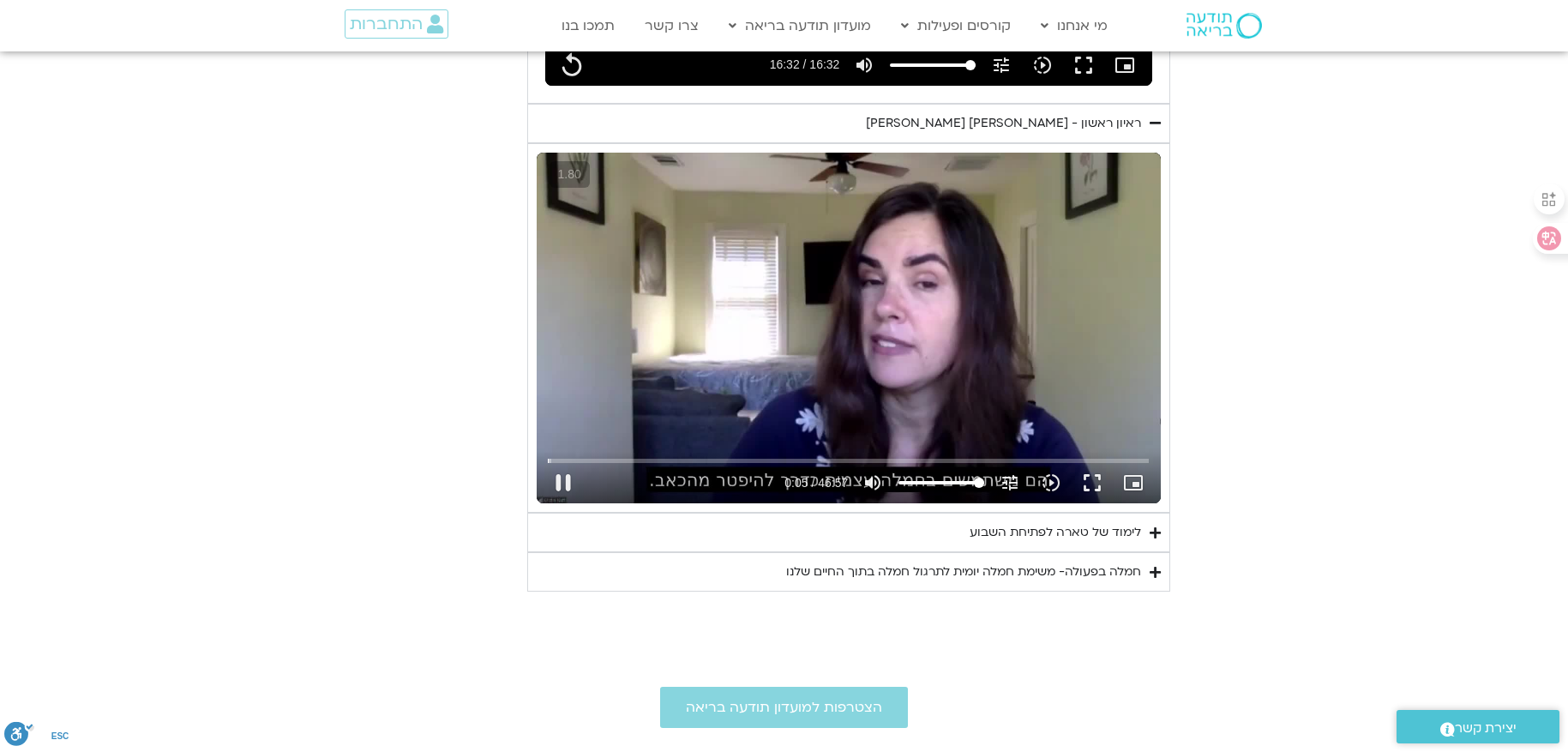
type input "5.667091"
type input "992.52"
type input "5.901548"
type input "992.52"
type input "6.147655"
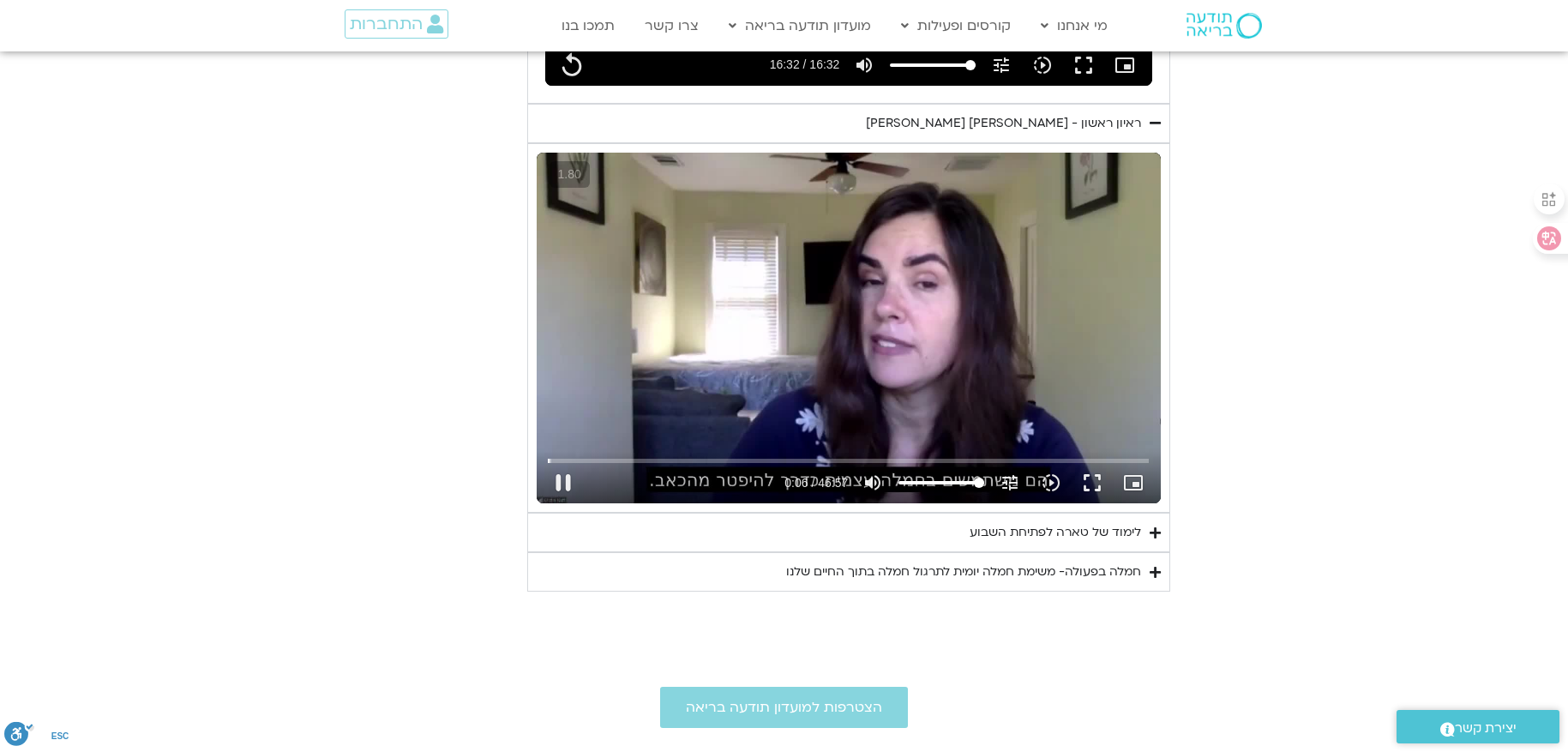
type input "992.52"
type input "6.371032"
type input "992.52"
type input "6.598665"
type input "992.52"
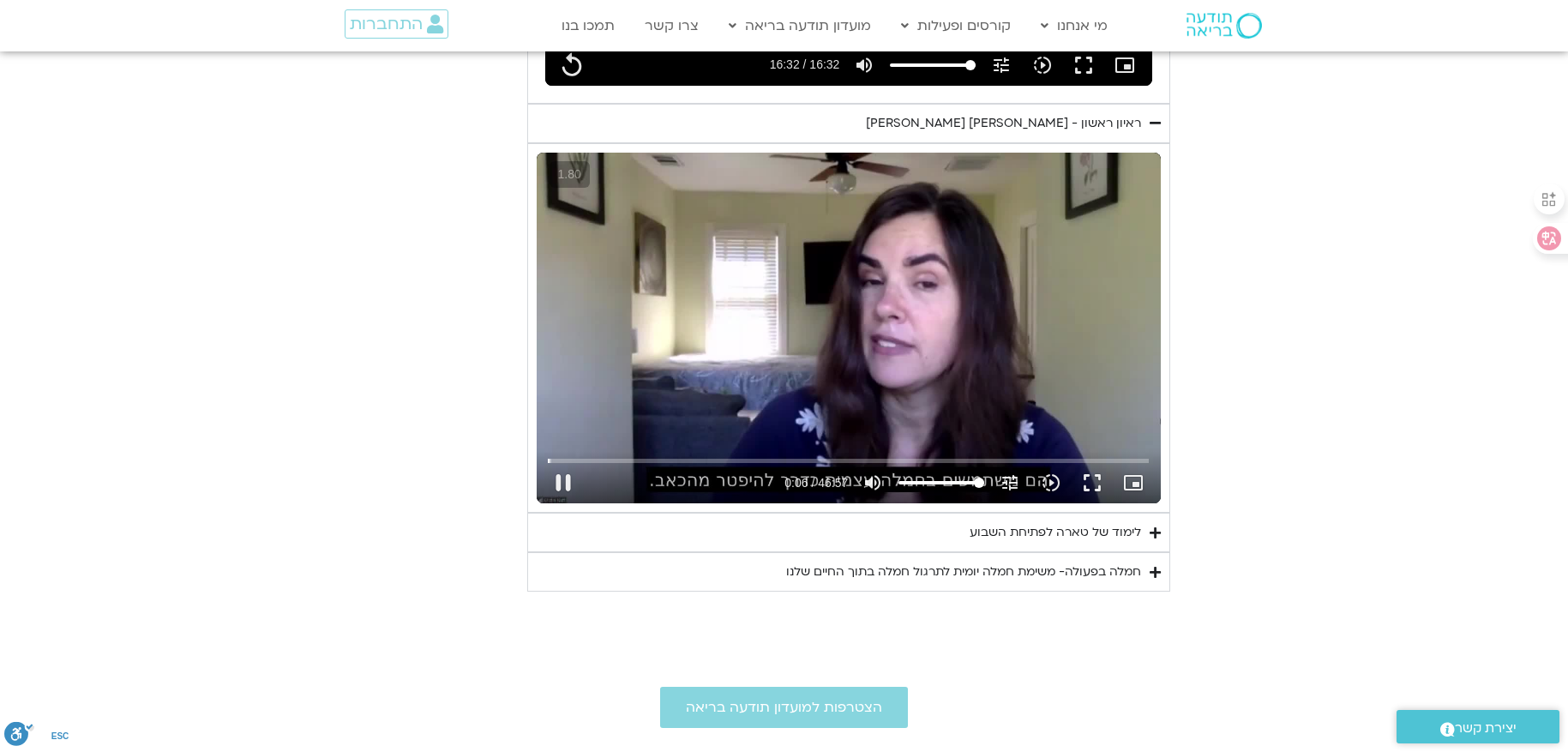
type input "6.833282"
type input "992.52"
type input "7.077037"
type input "992.52"
type input "7.316168"
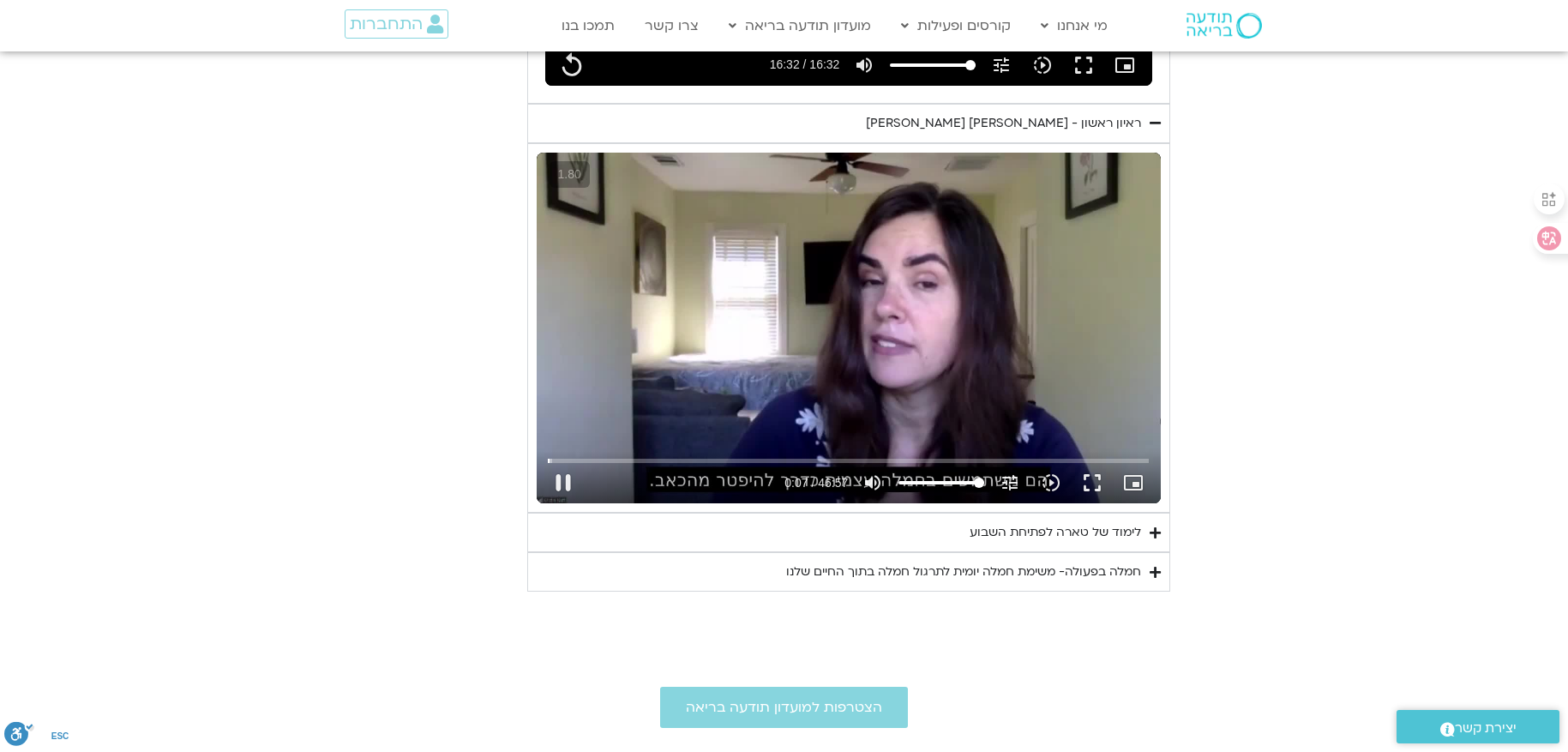
type input "992.52"
type input "7.559156"
type input "992.52"
type input "7.946721"
type input "992.52"
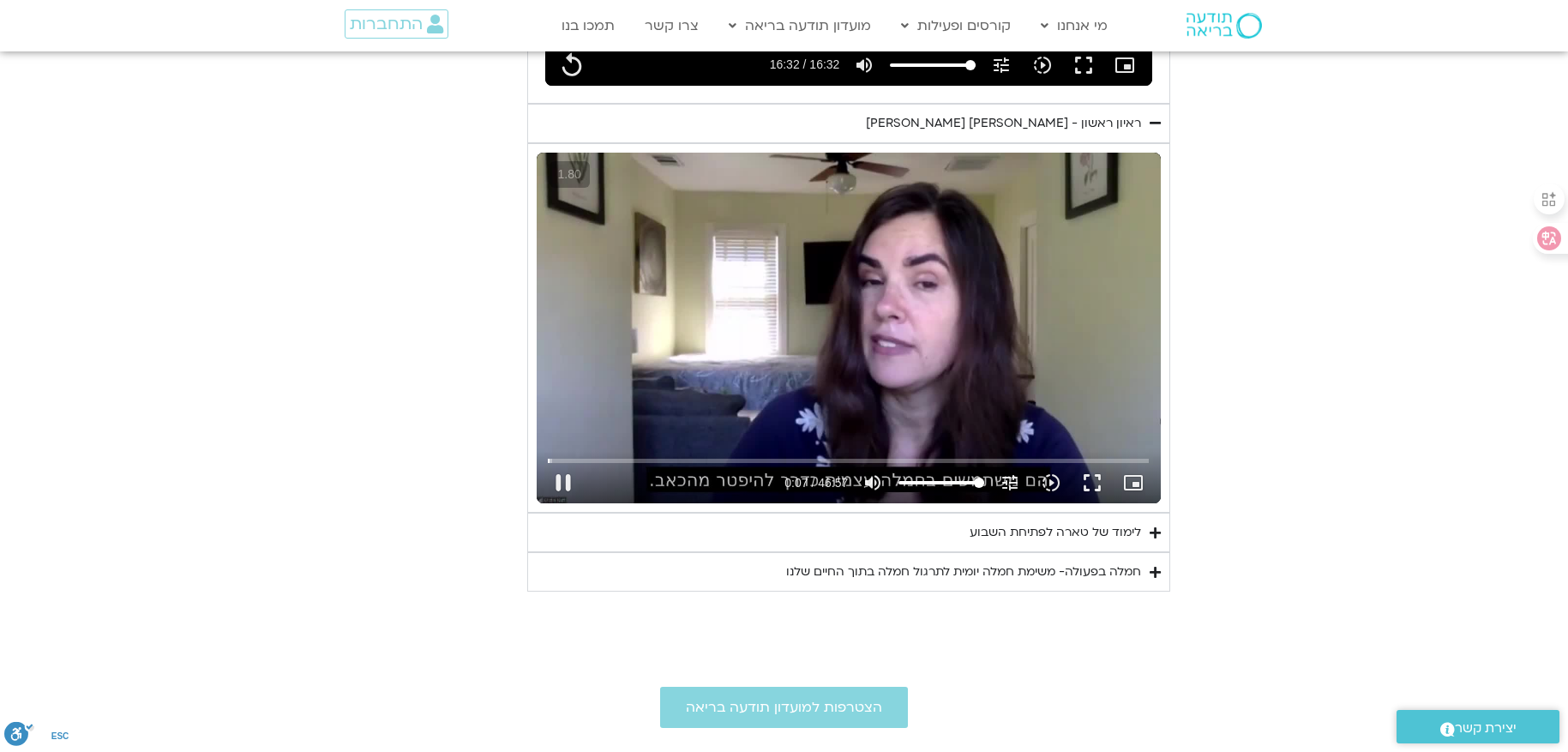
type input "8.184059"
type input "992.52"
type input "8.272255"
type input "992.52"
type input "8.520583"
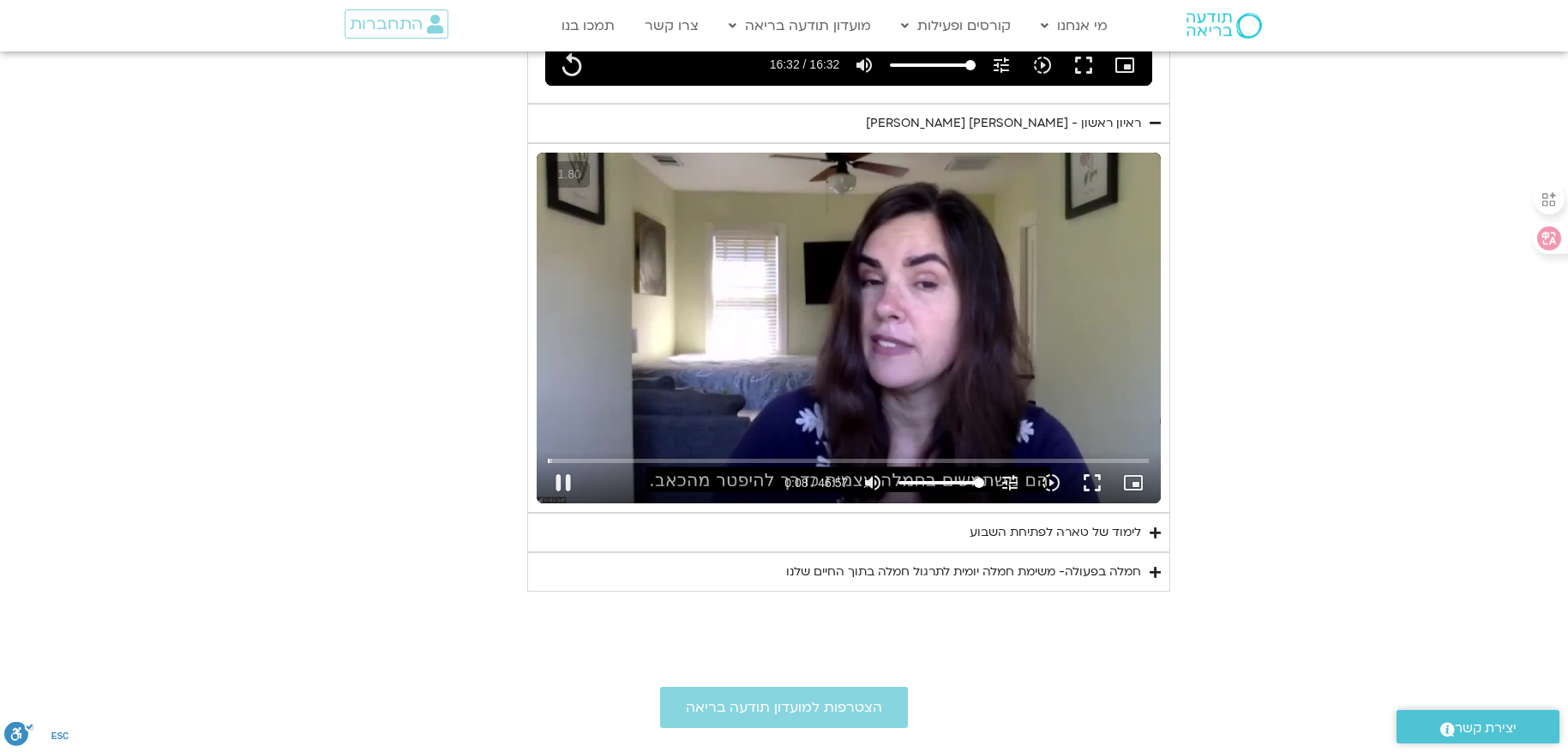
type input "992.52"
type input "8.74743"
type input "992.52"
type input "8.993244"
type input "992.52"
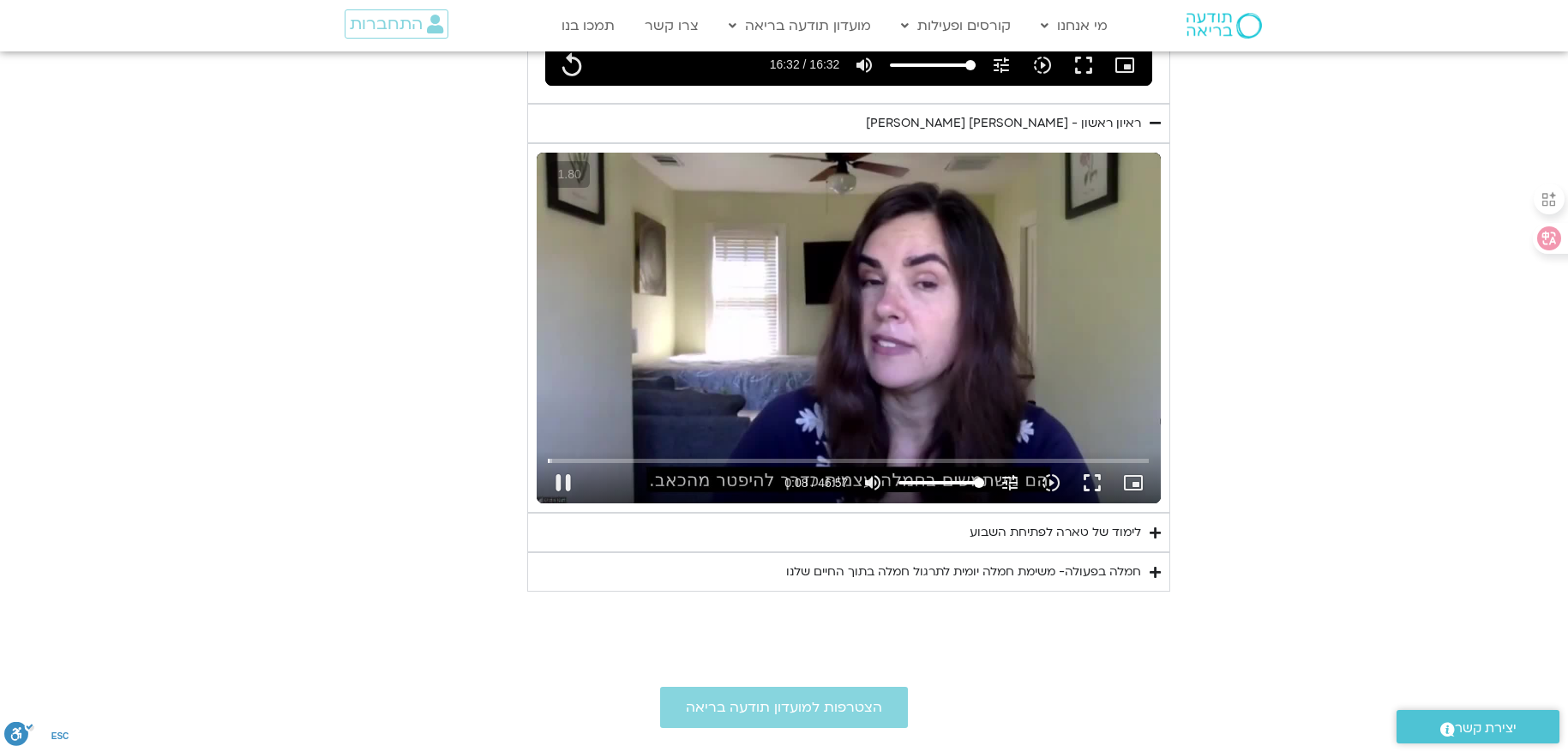
type input "9.218064"
type input "992.52"
type input "9.467962"
type input "992.52"
type input "9.697773"
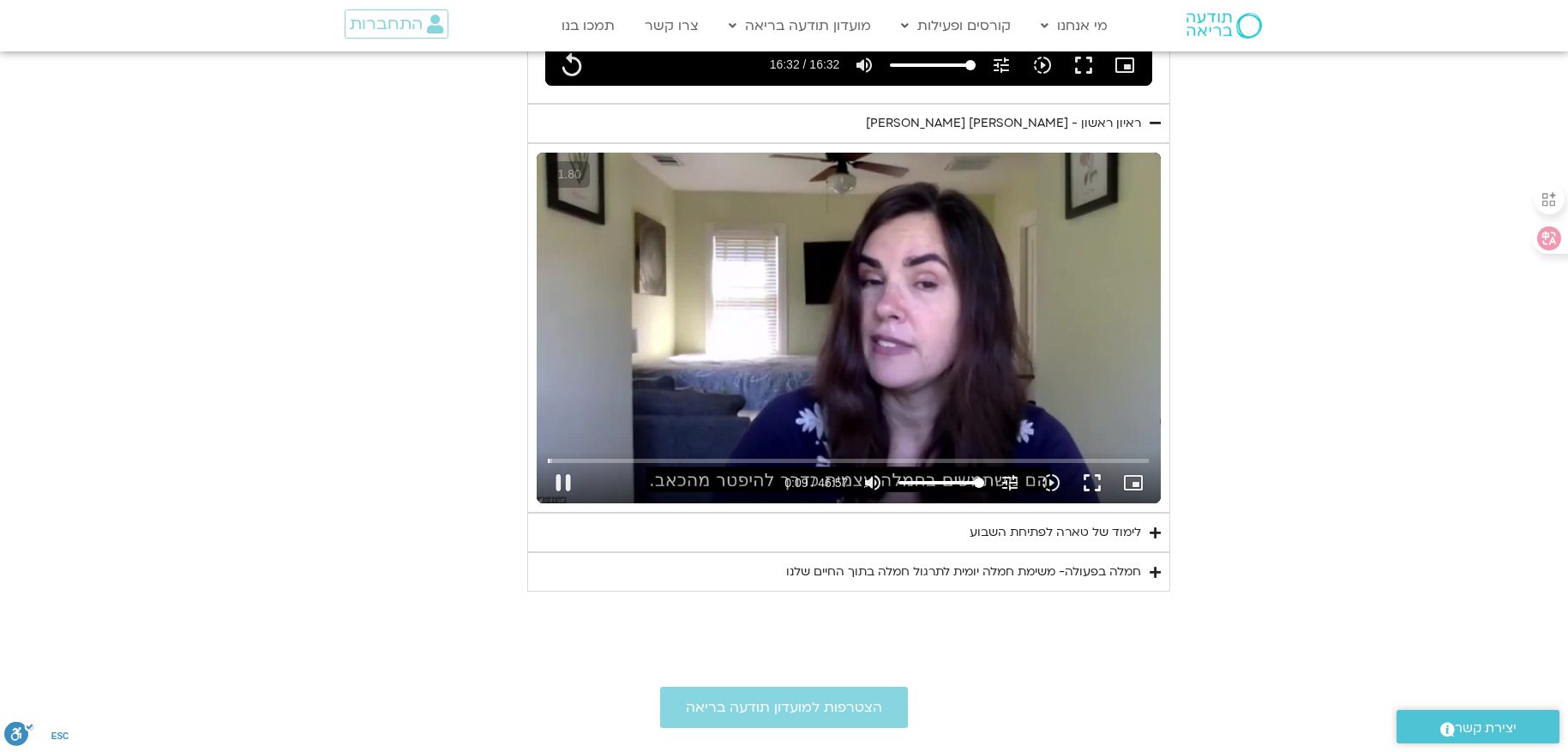
type input "992.52"
type input "9.946418"
type input "992.52"
type input "10.198004"
type input "992.52"
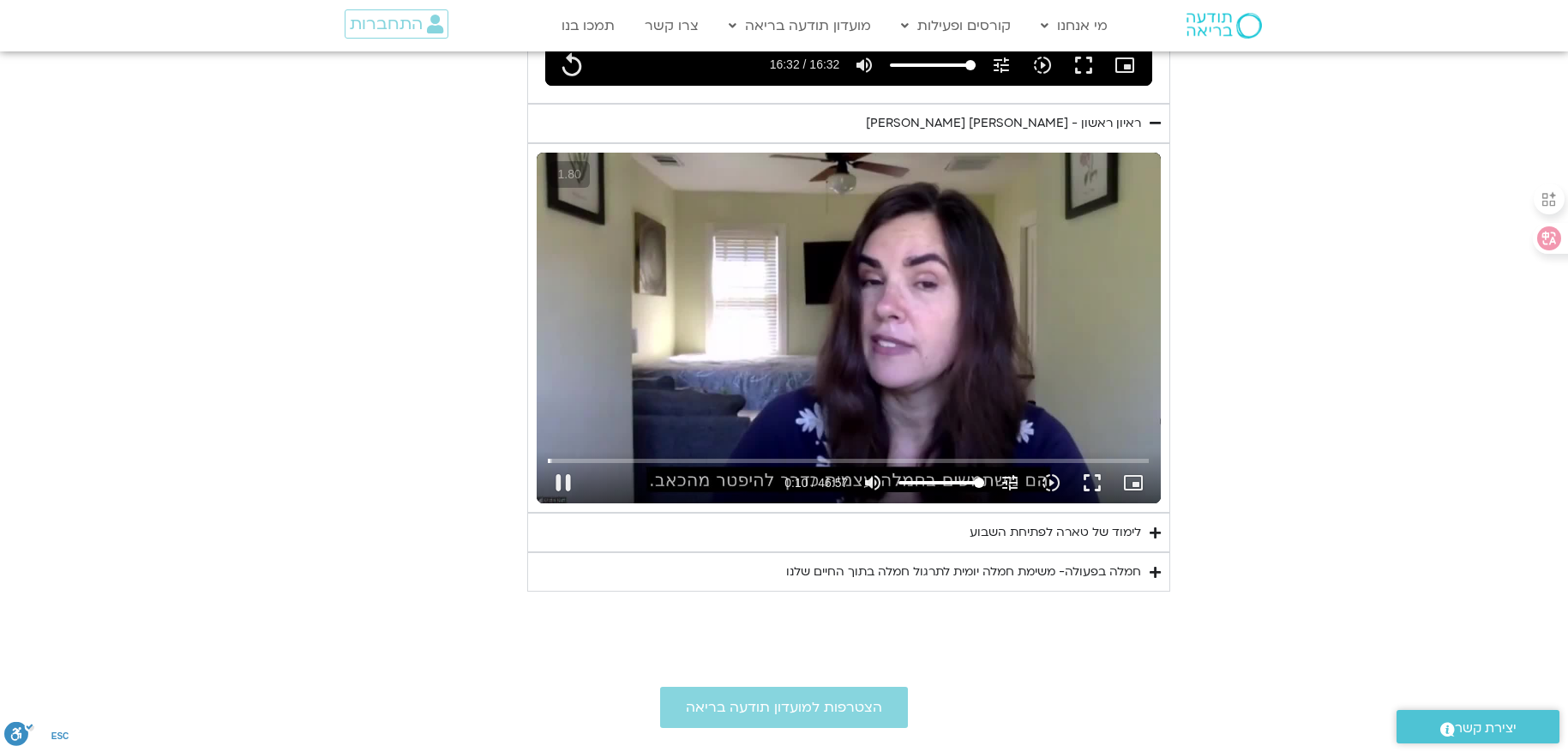
type input "10.435521"
type input "992.52"
type input "10.673252"
type input "992.52"
type input "10.922419"
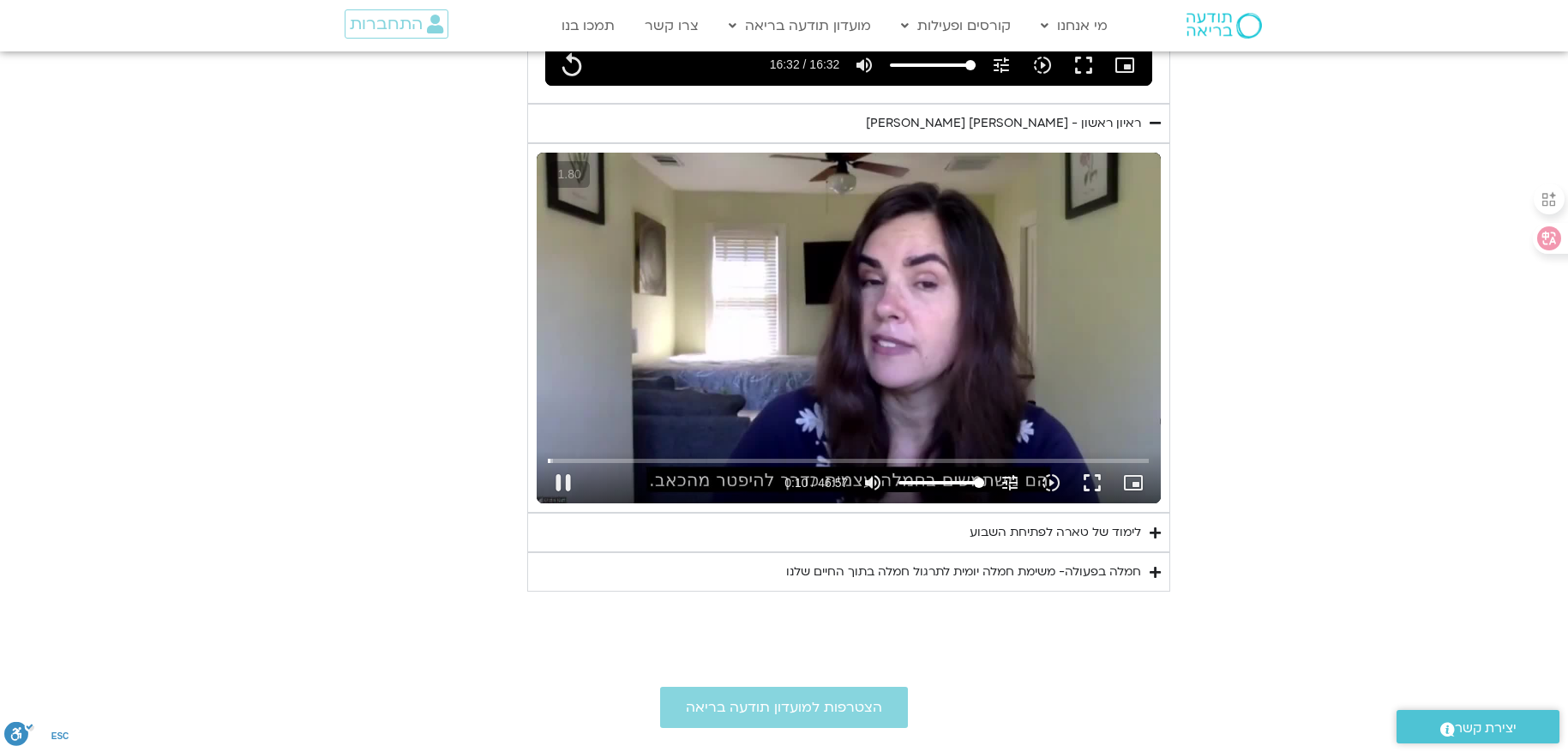
type input "992.52"
type input "11.158105"
type input "992.52"
type input "11.402583"
type input "992.52"
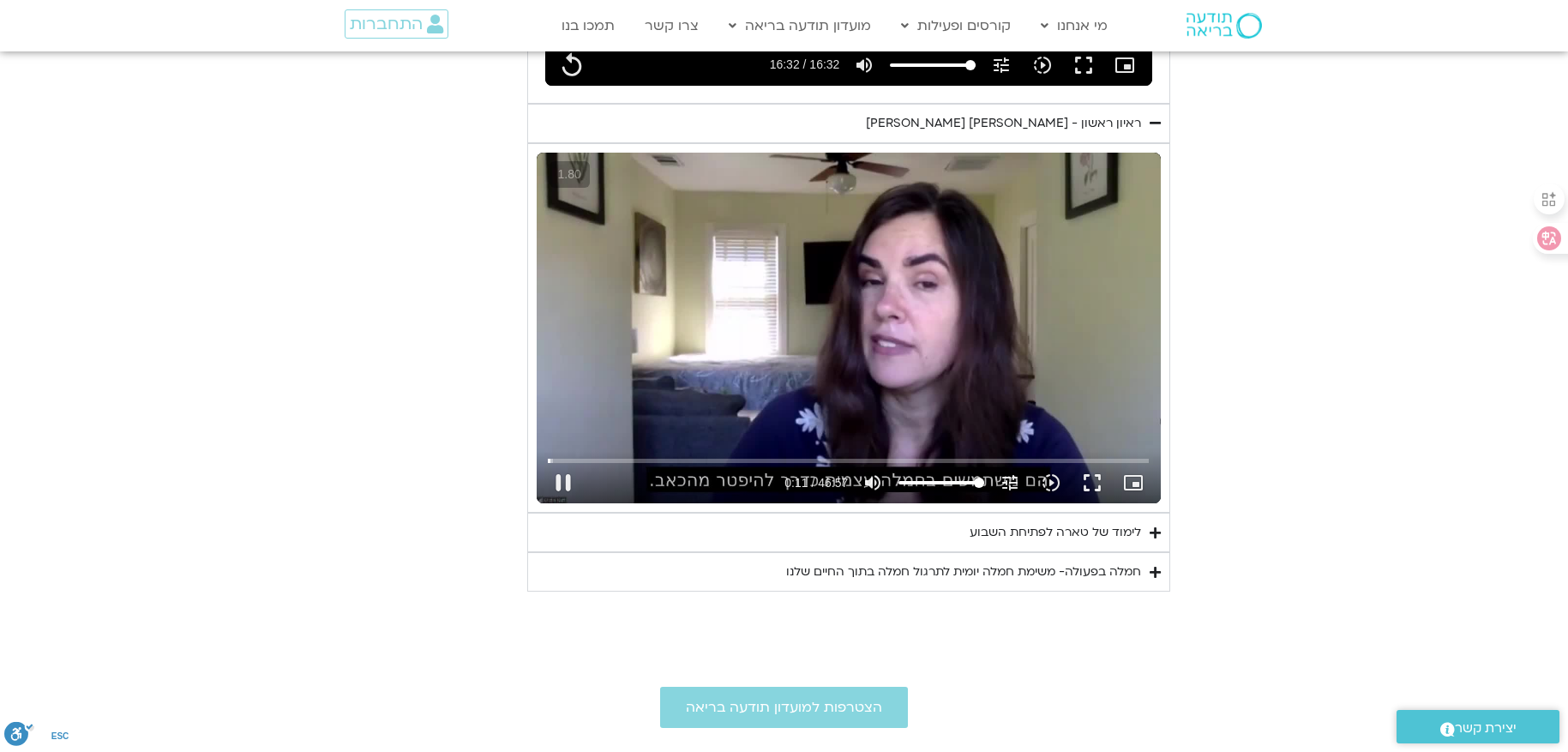
type input "11.636517"
type input "992.52"
type input "11.873554"
type input "992.52"
type input "12.115858"
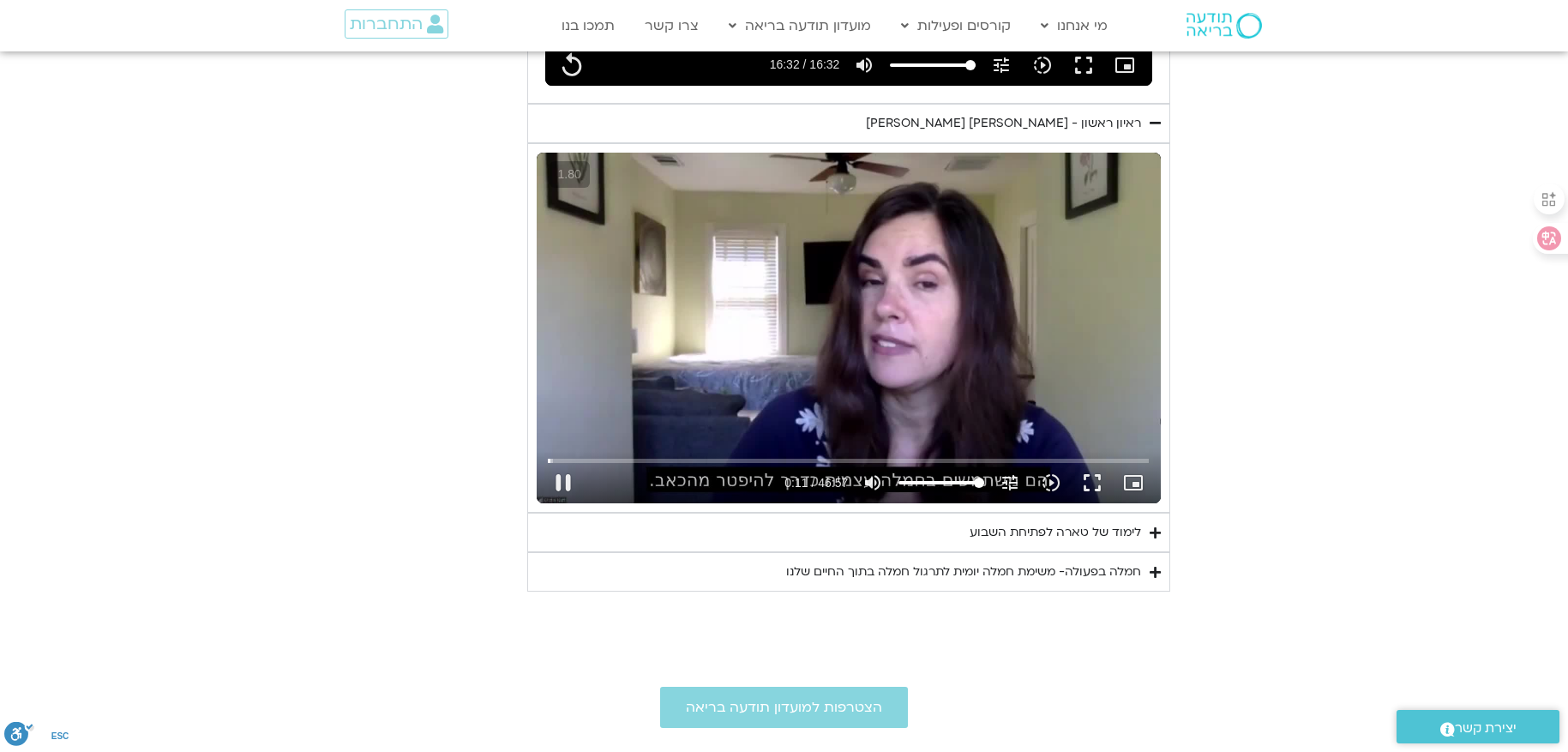
type input "992.52"
type input "12.359402"
type input "992.52"
type input "12.588778"
type input "992.52"
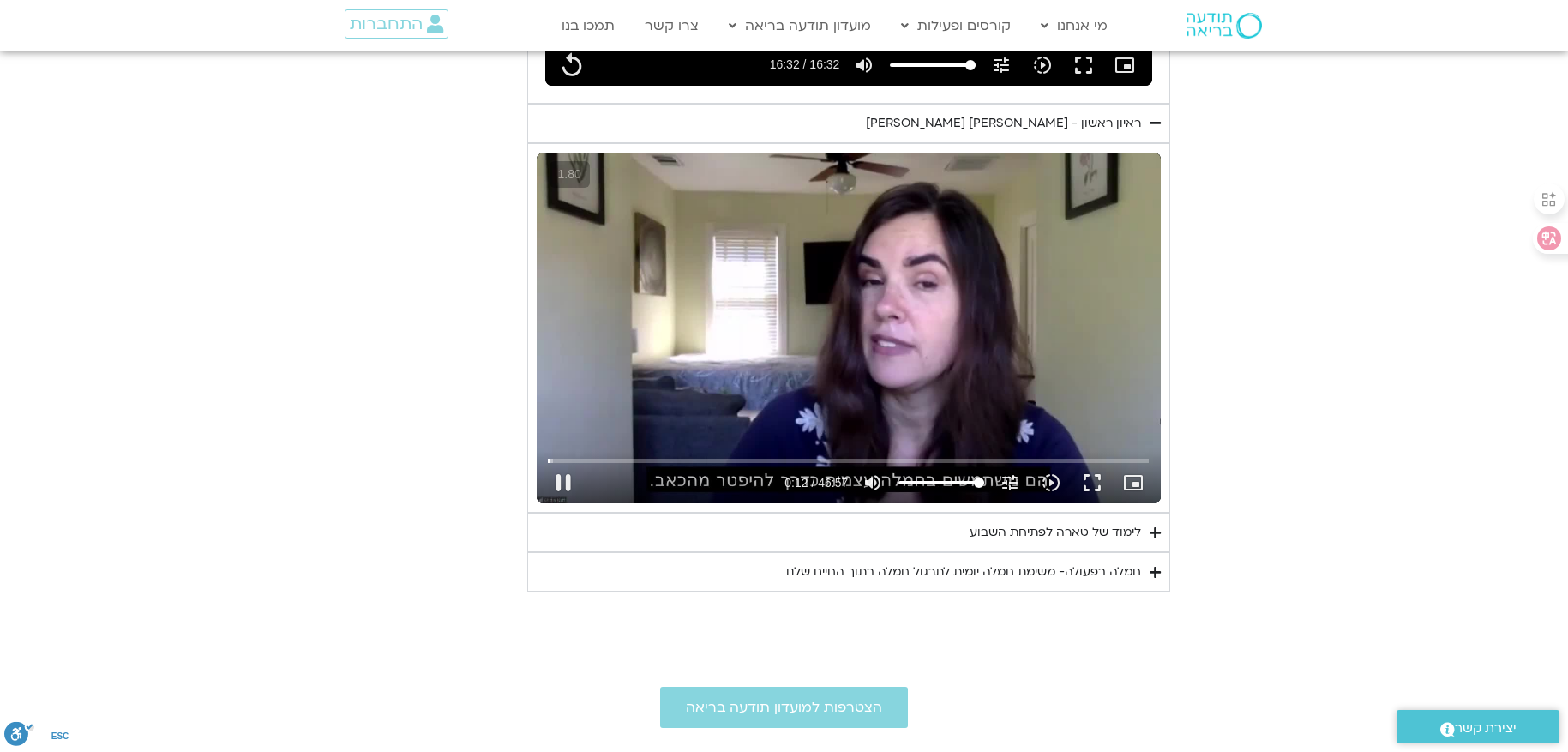
type input "13.06297"
type input "992.52"
type input "13.313397"
type input "992.52"
type input "13.566257"
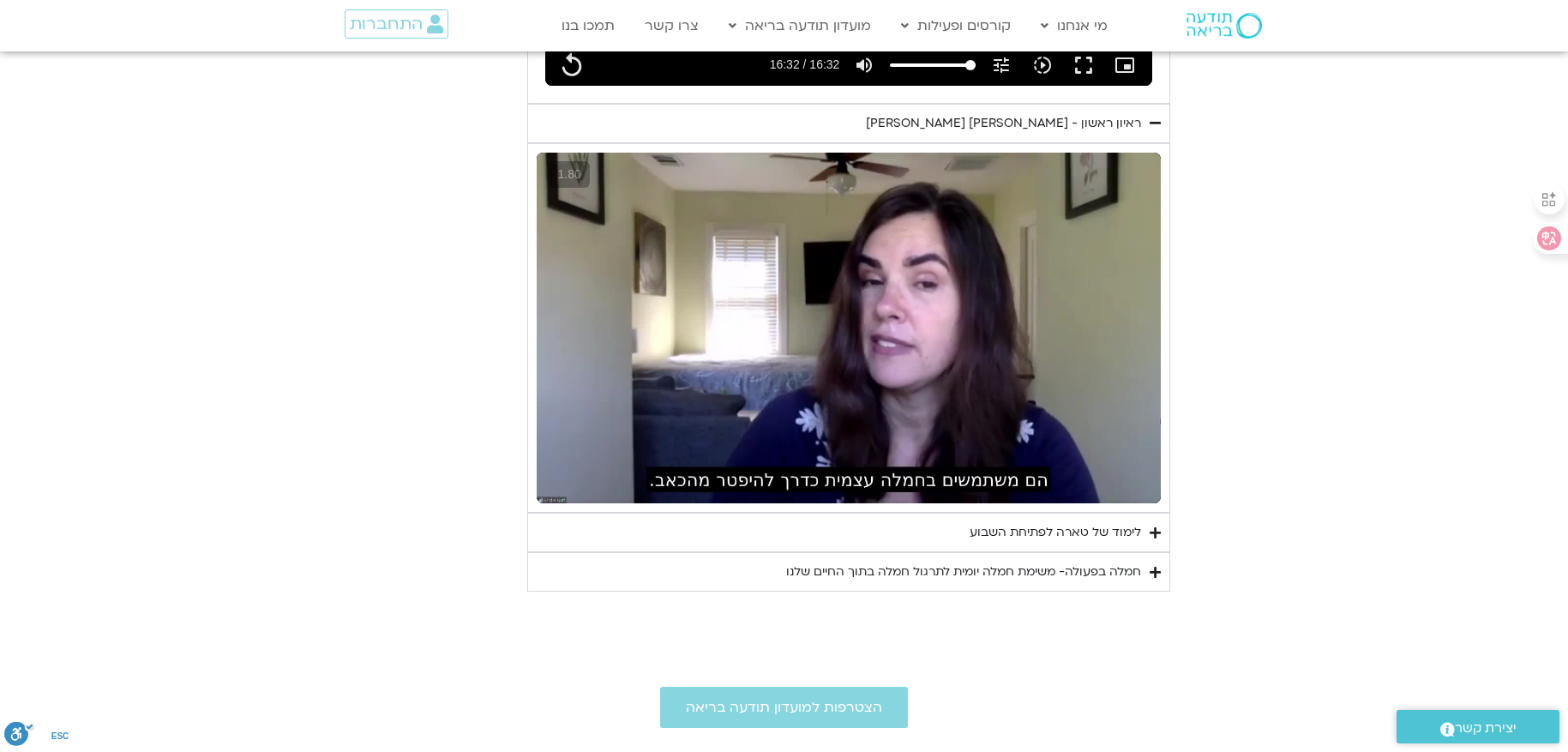
type input "992.52"
type input "14.486452"
type input "992.52"
type input "14.664679"
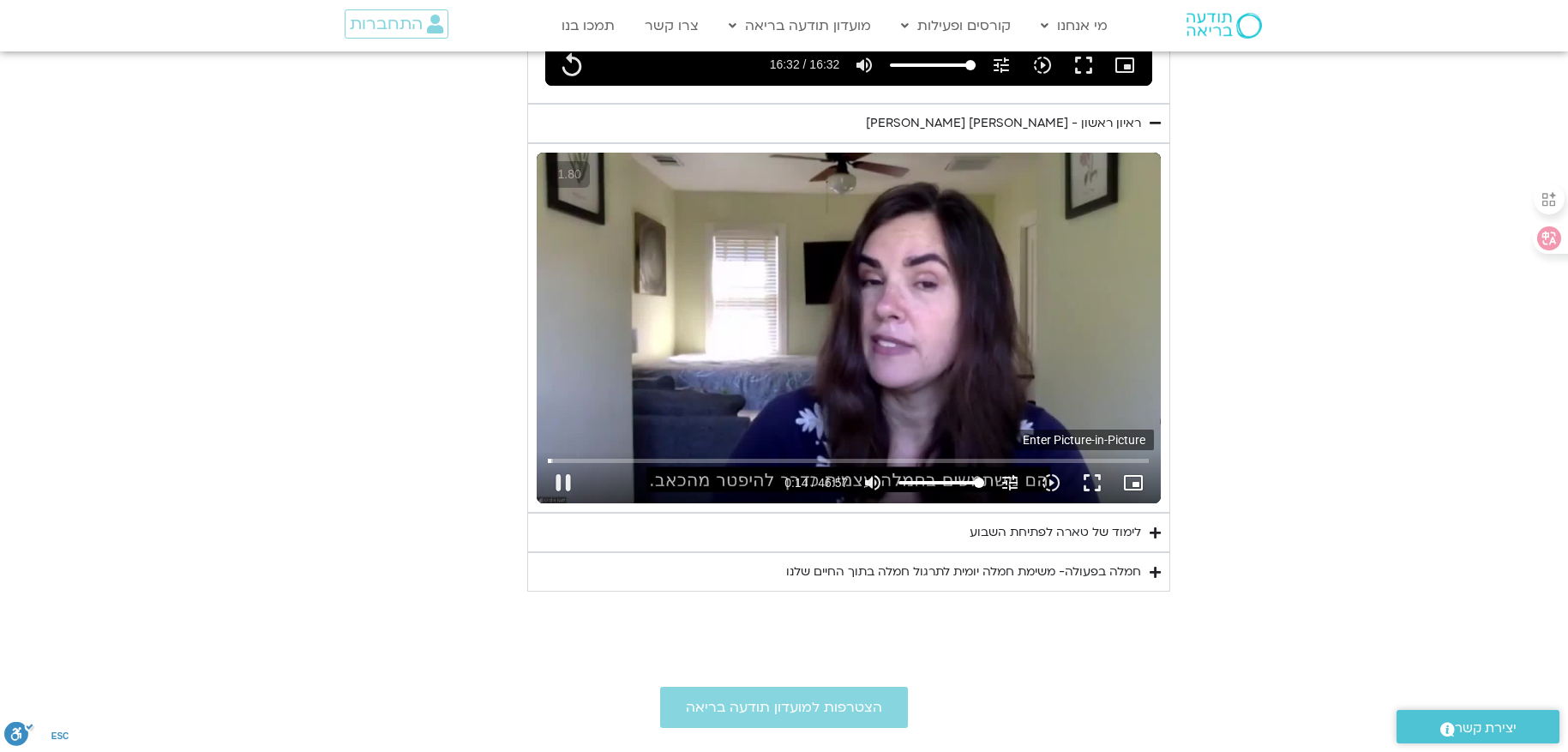
type input "992.52"
type input "14.727798"
type input "992.52"
type input "14.960927"
type input "992.52"
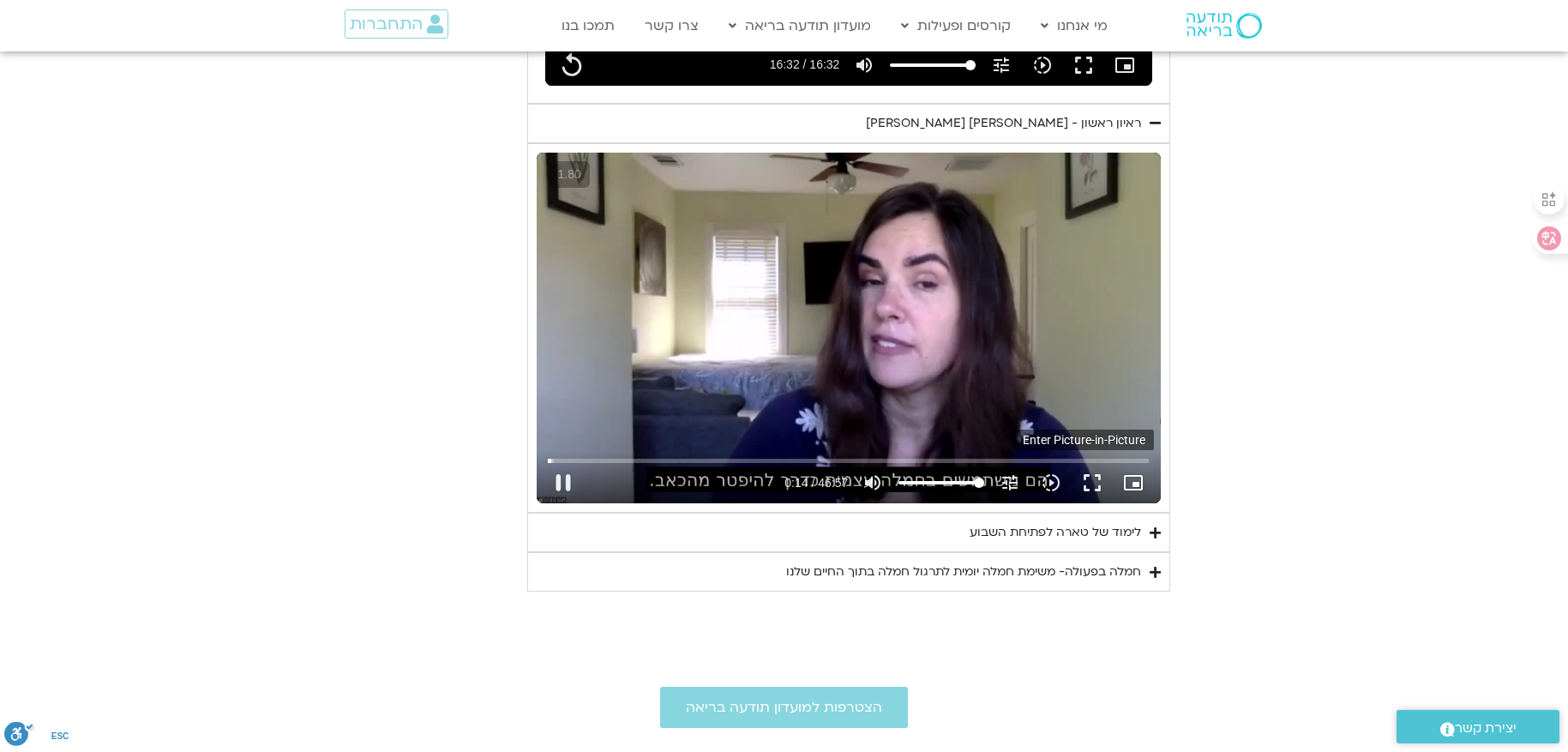
type input "15.205145"
type input "992.52"
type input "15.434472"
type input "992.52"
type input "15.68477"
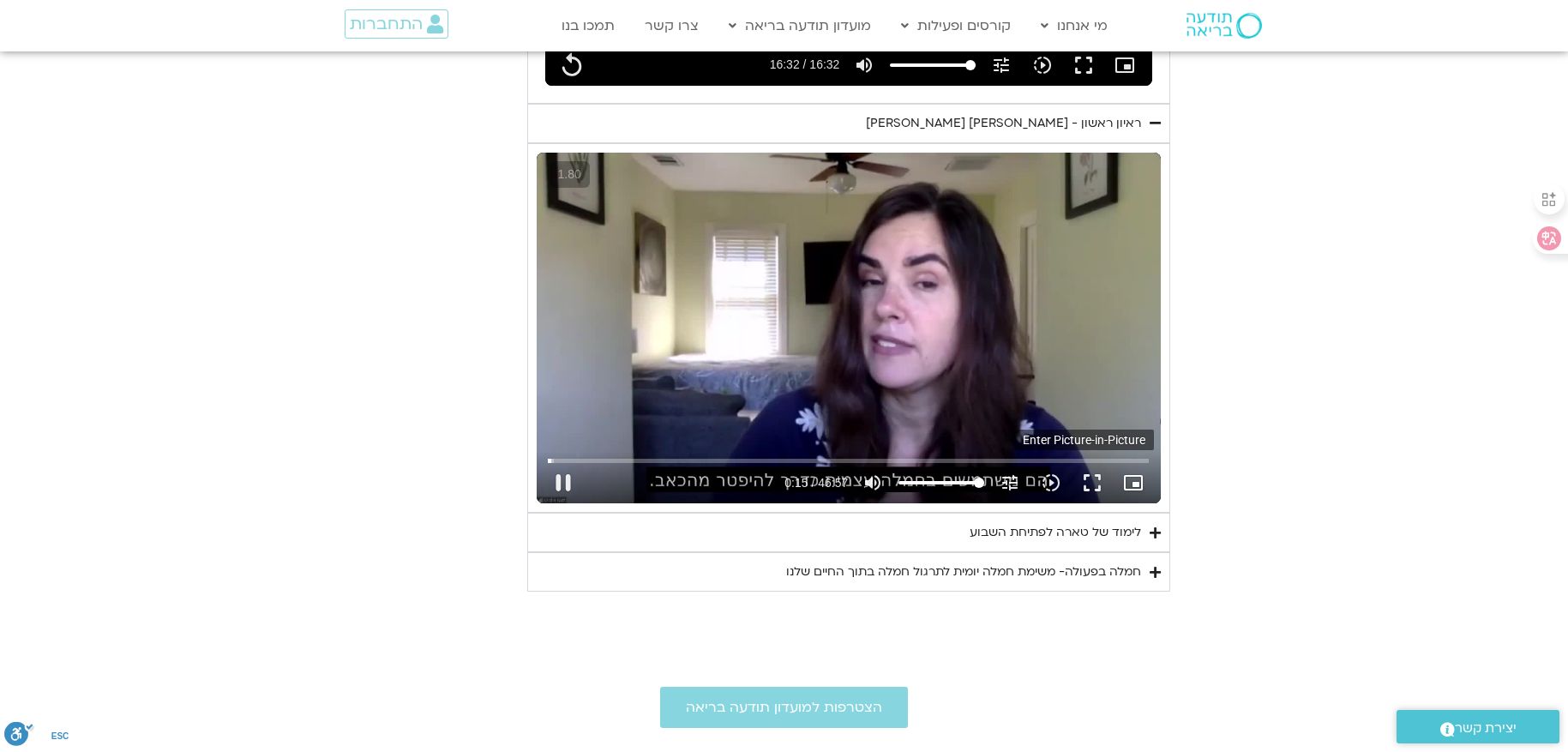
type input "992.52"
type input "15.926908"
type input "992.52"
type input "16.161204"
type input "992.52"
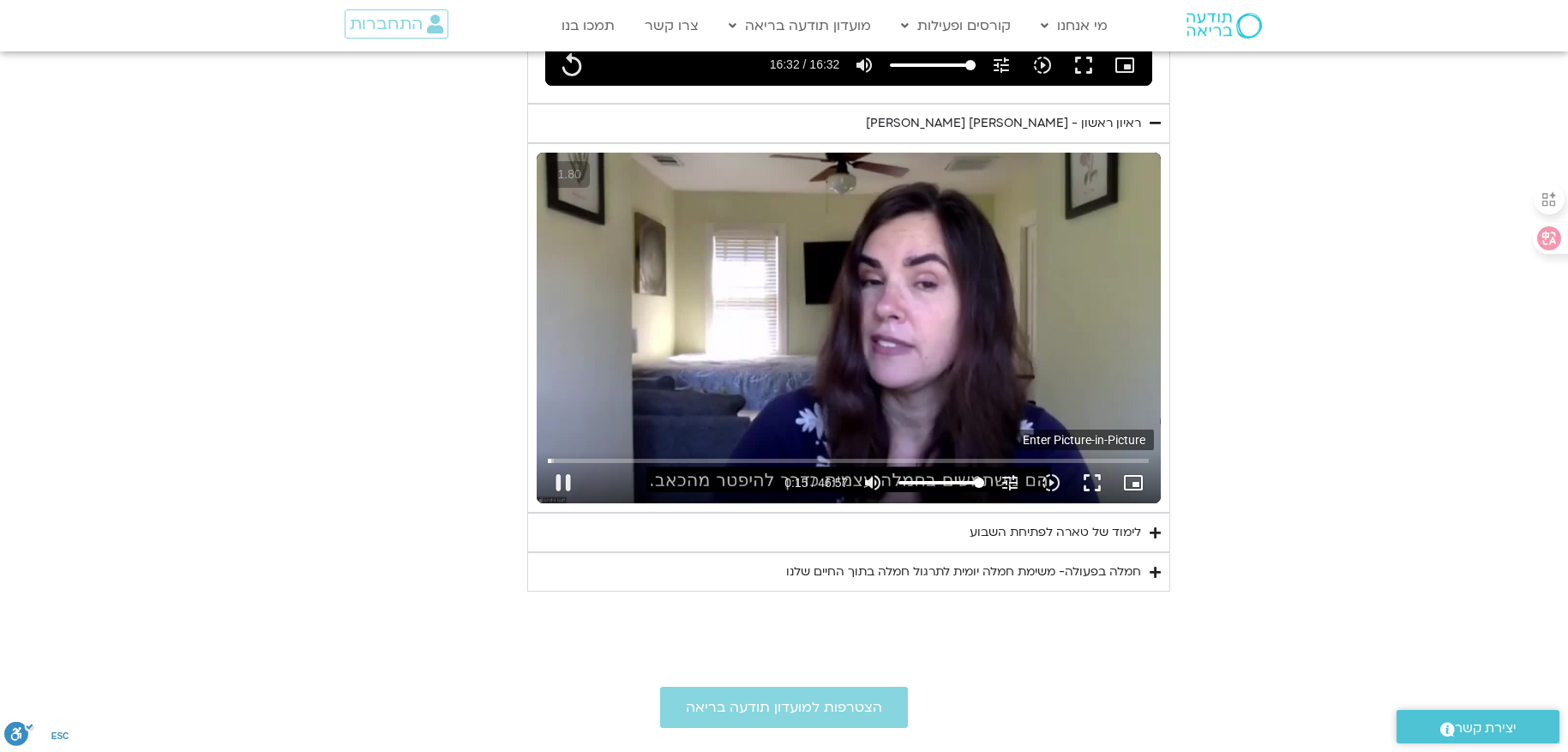
type input "16.403873"
type input "992.52"
type input "16.861156"
type input "992.52"
type input "17.088914"
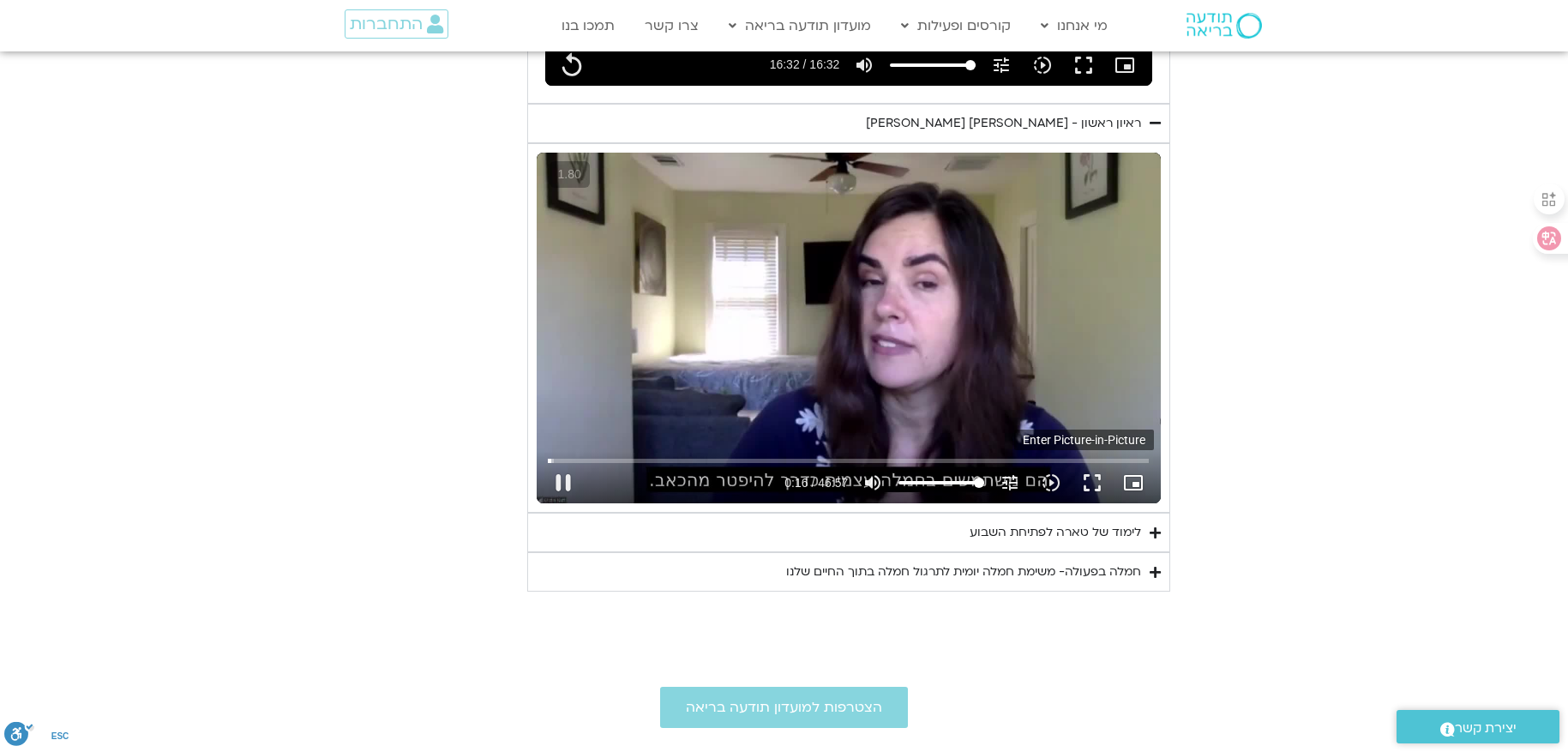
type input "992.52"
type input "17.337957"
type input "992.52"
type input "17.566418"
type input "992.52"
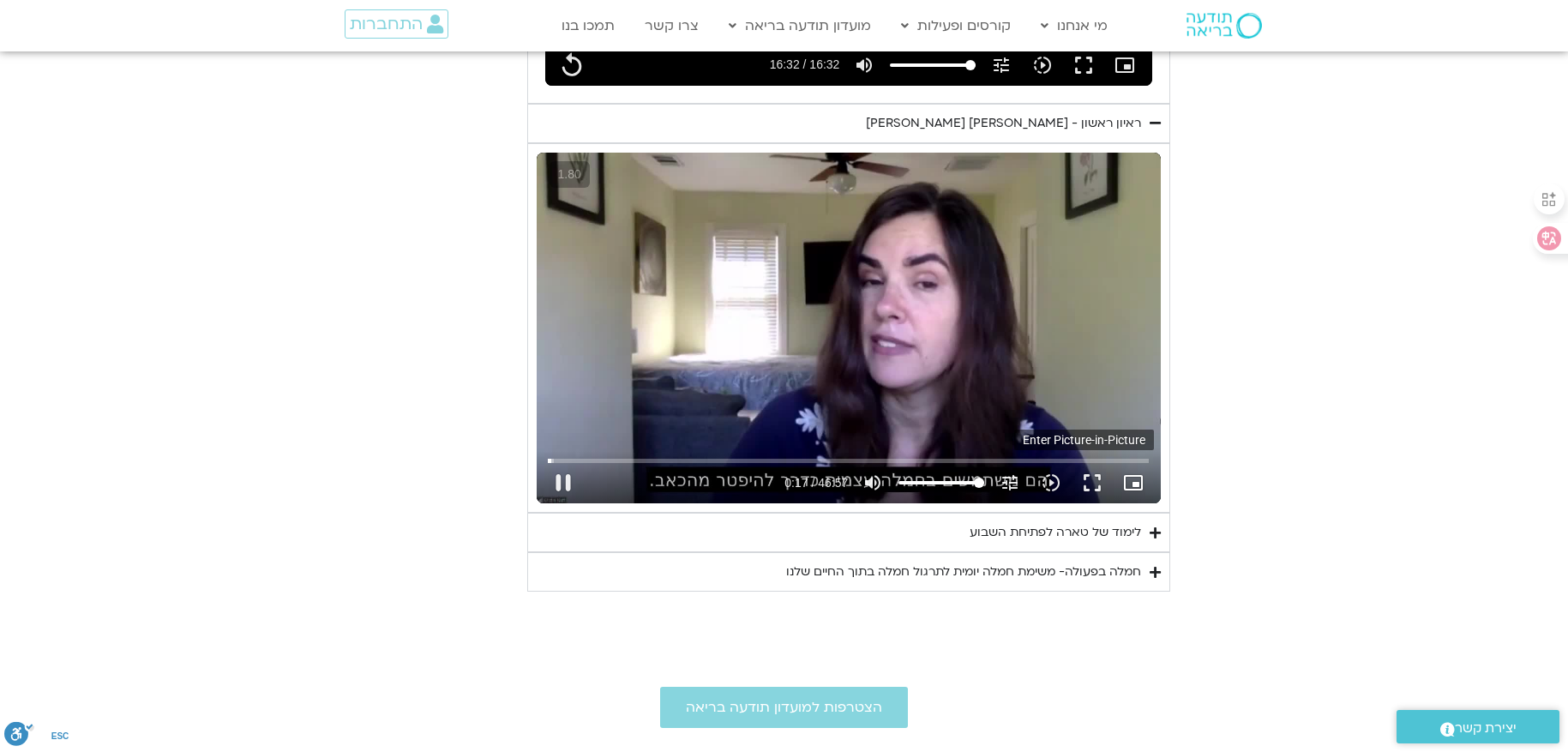
type input "17.816777"
type input "992.52"
type input "18.07042"
type input "992.52"
type input "18.324211"
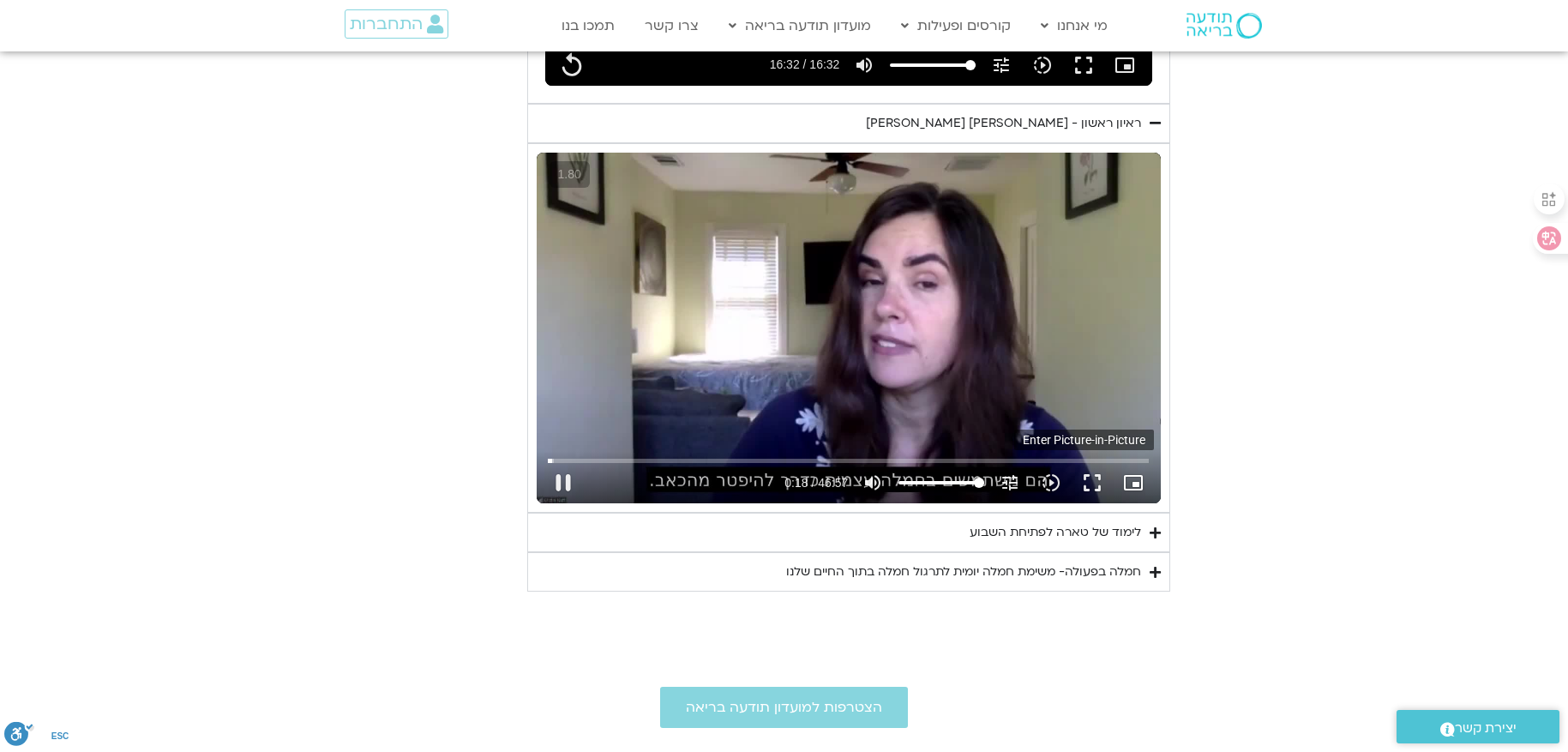
type input "992.52"
type input "18.565854"
type input "992.52"
type input "18.805705"
type input "992.52"
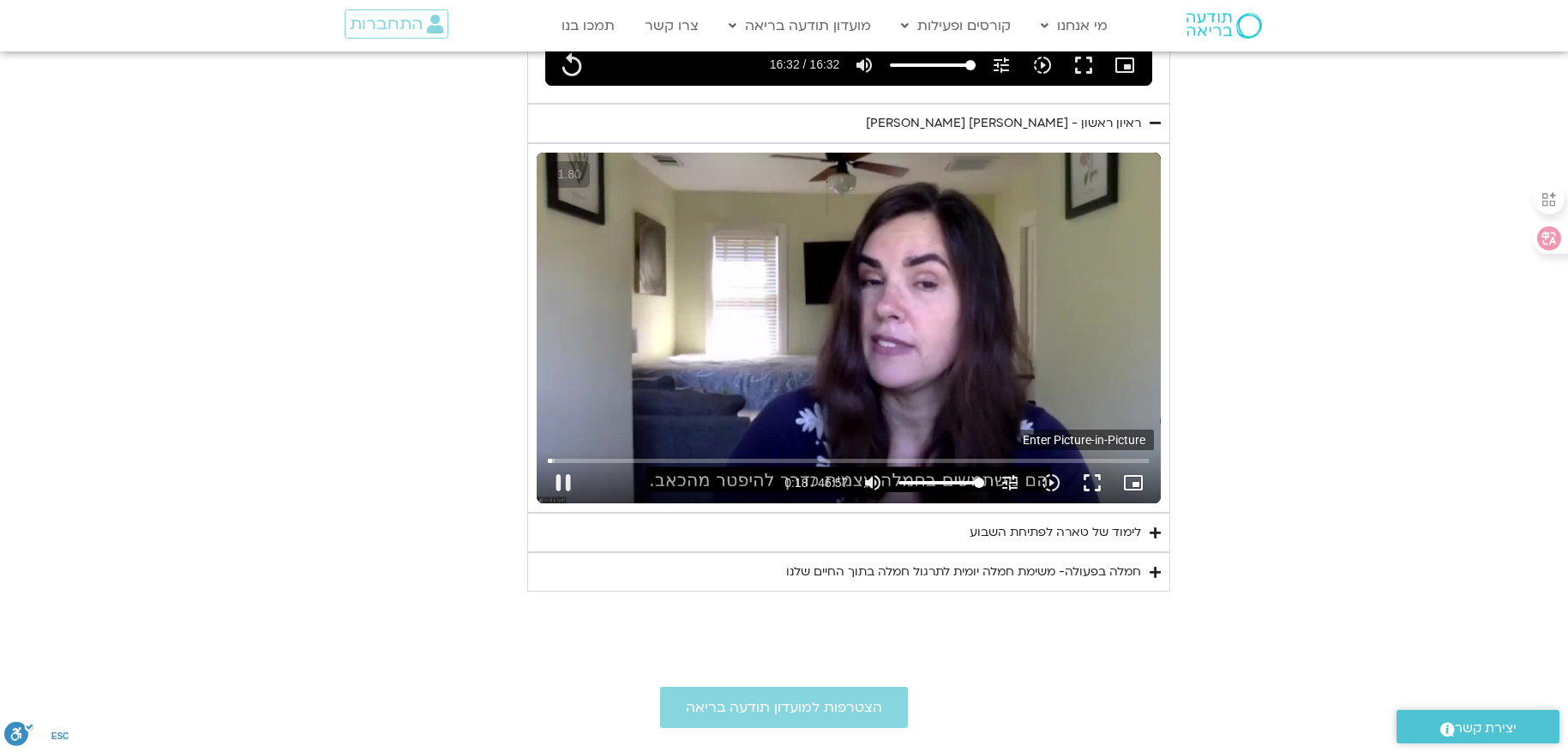
type input "19.037308"
type input "992.52"
type input "19.517317"
type input "992.52"
type input "19.764634"
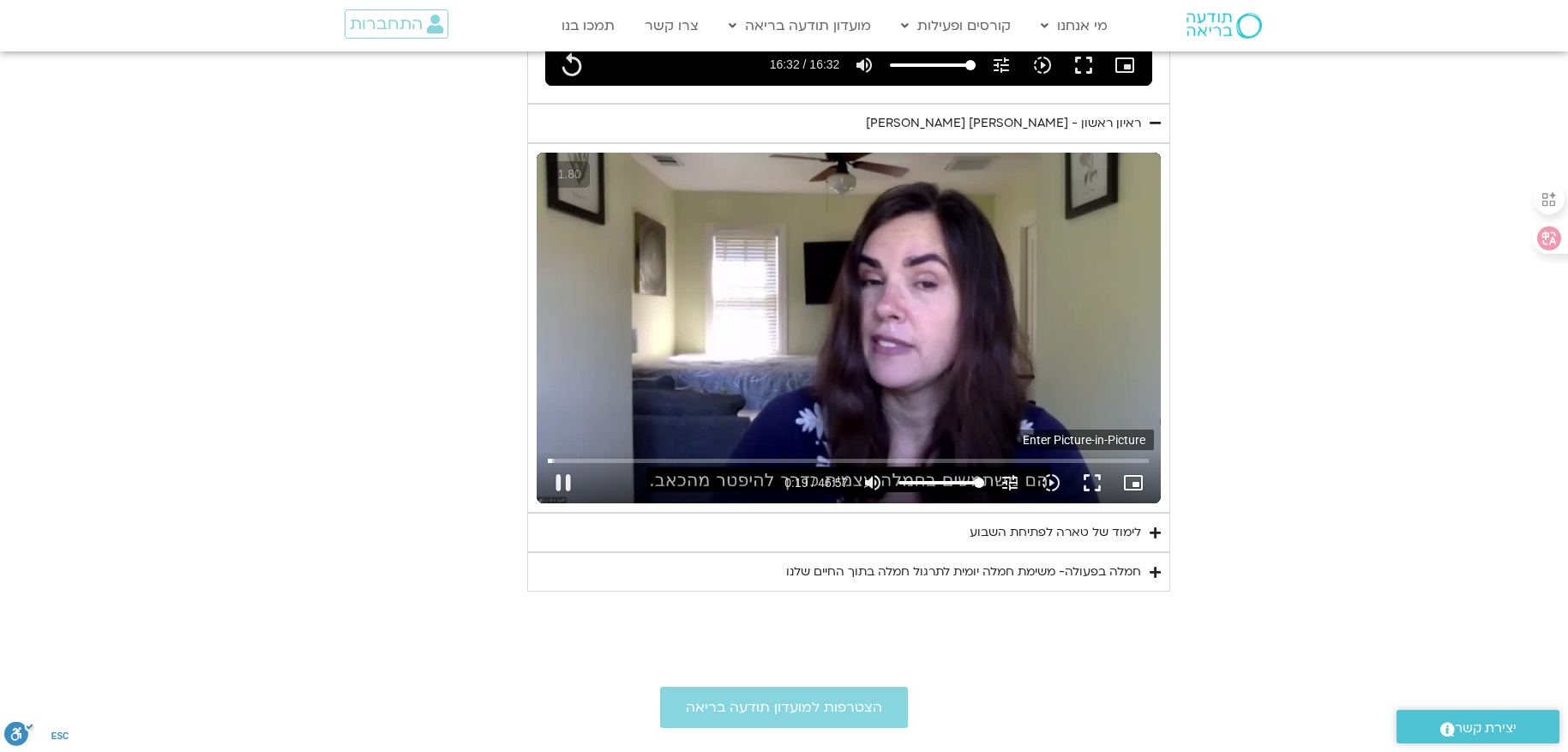
type input "992.52"
type input "20.003753"
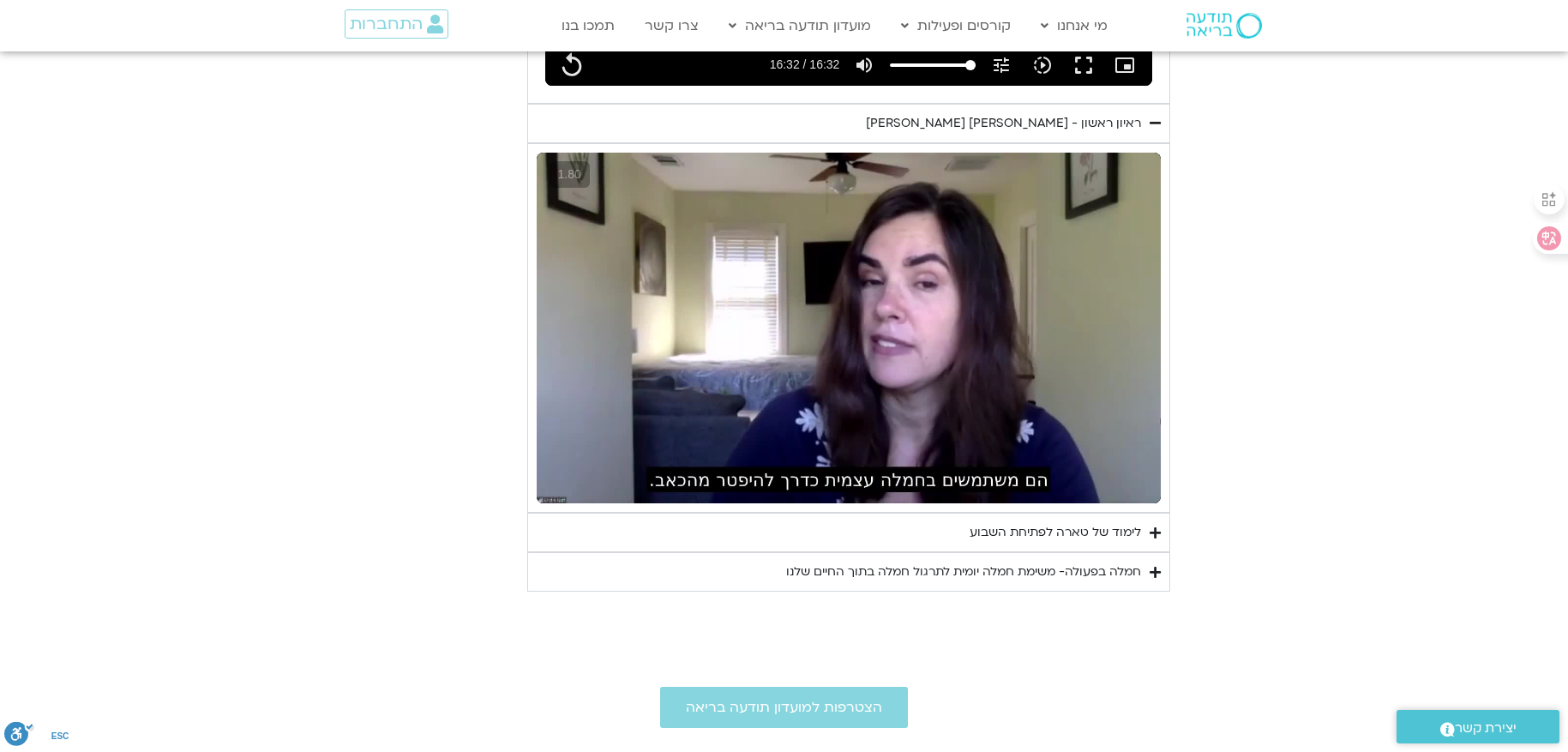
type input "992.52"
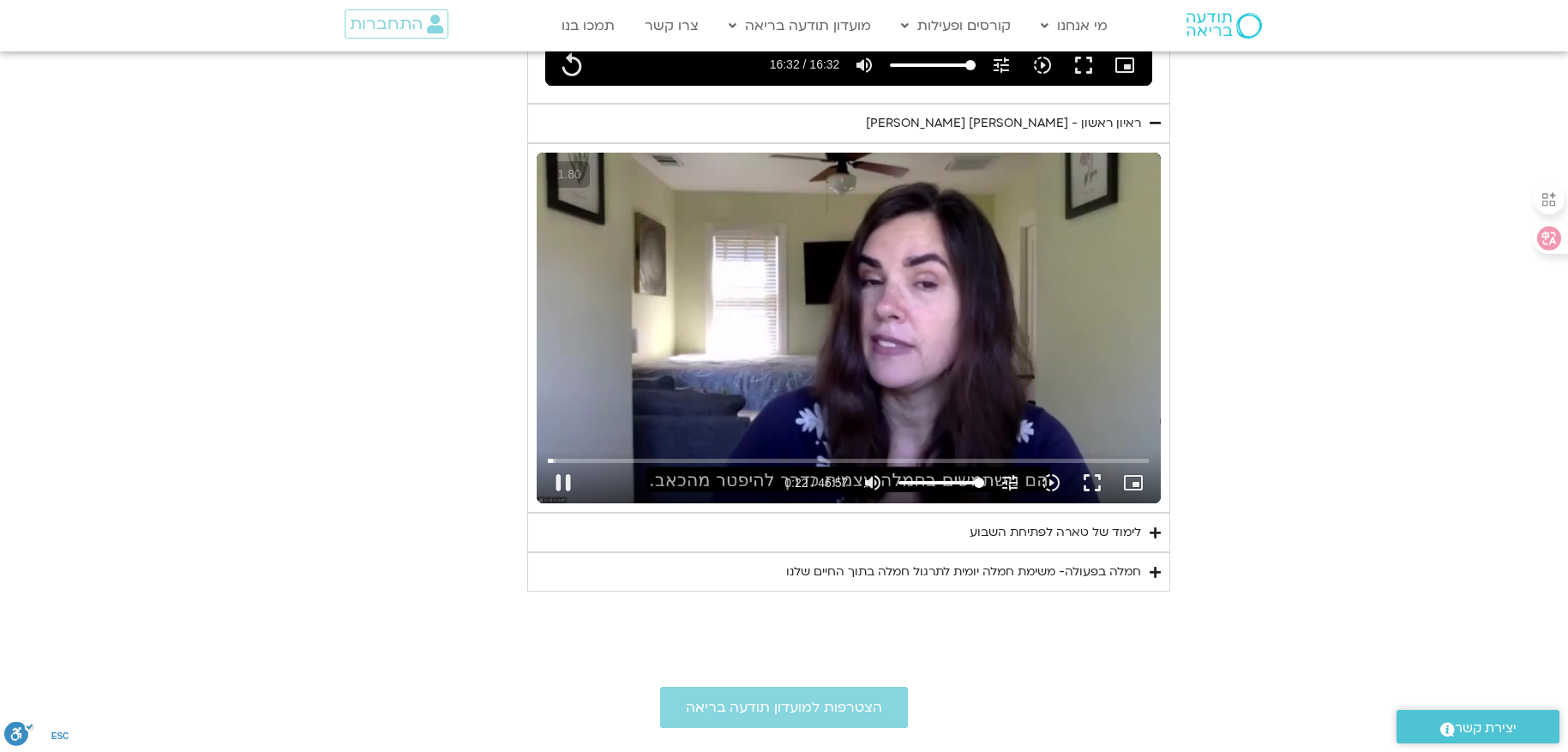
type input "22.827706"
type input "992.52"
type input "23.065216"
type input "992.52"
type input "23.181886"
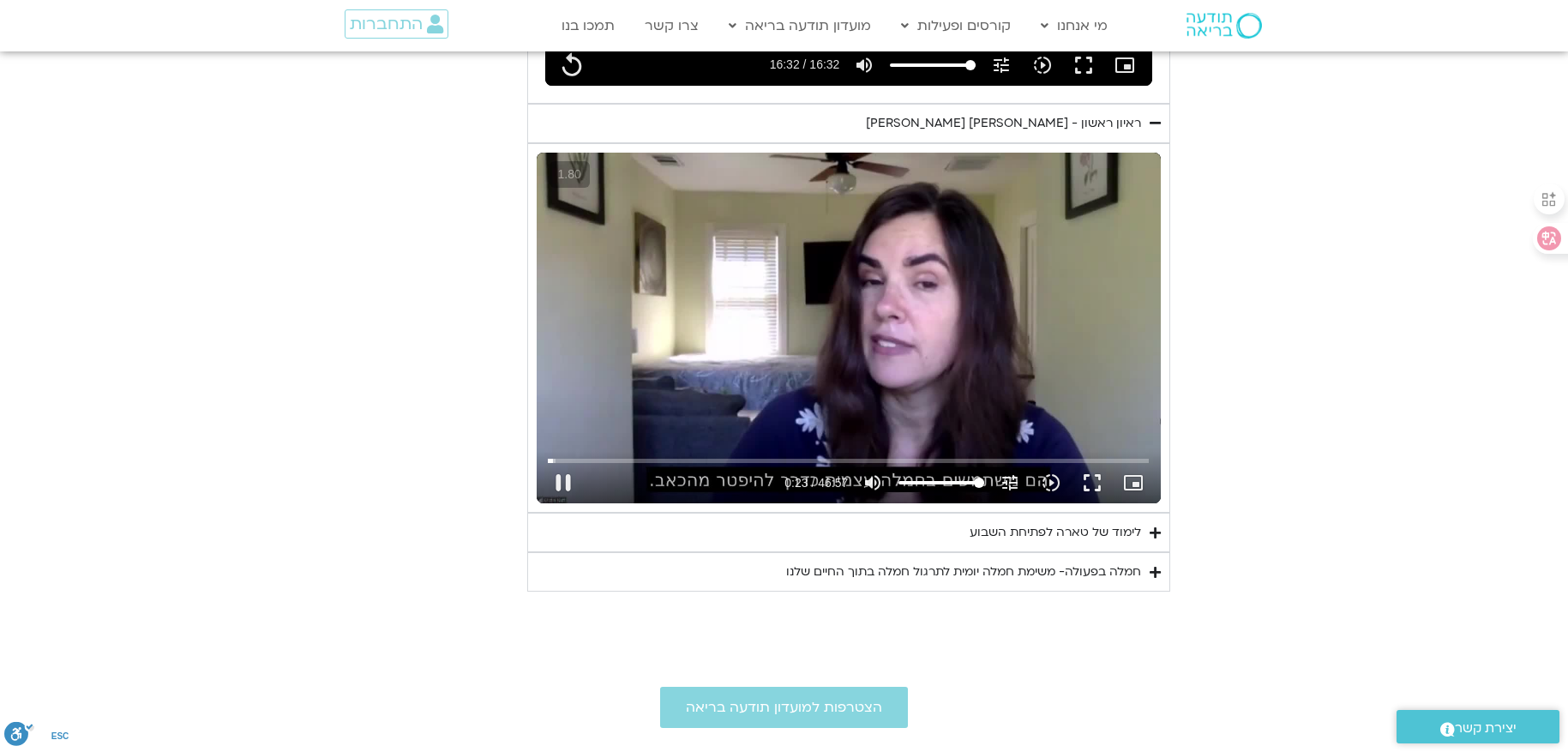
type input "992.52"
type input "23.333802"
type input "992.52"
type input "23.692795"
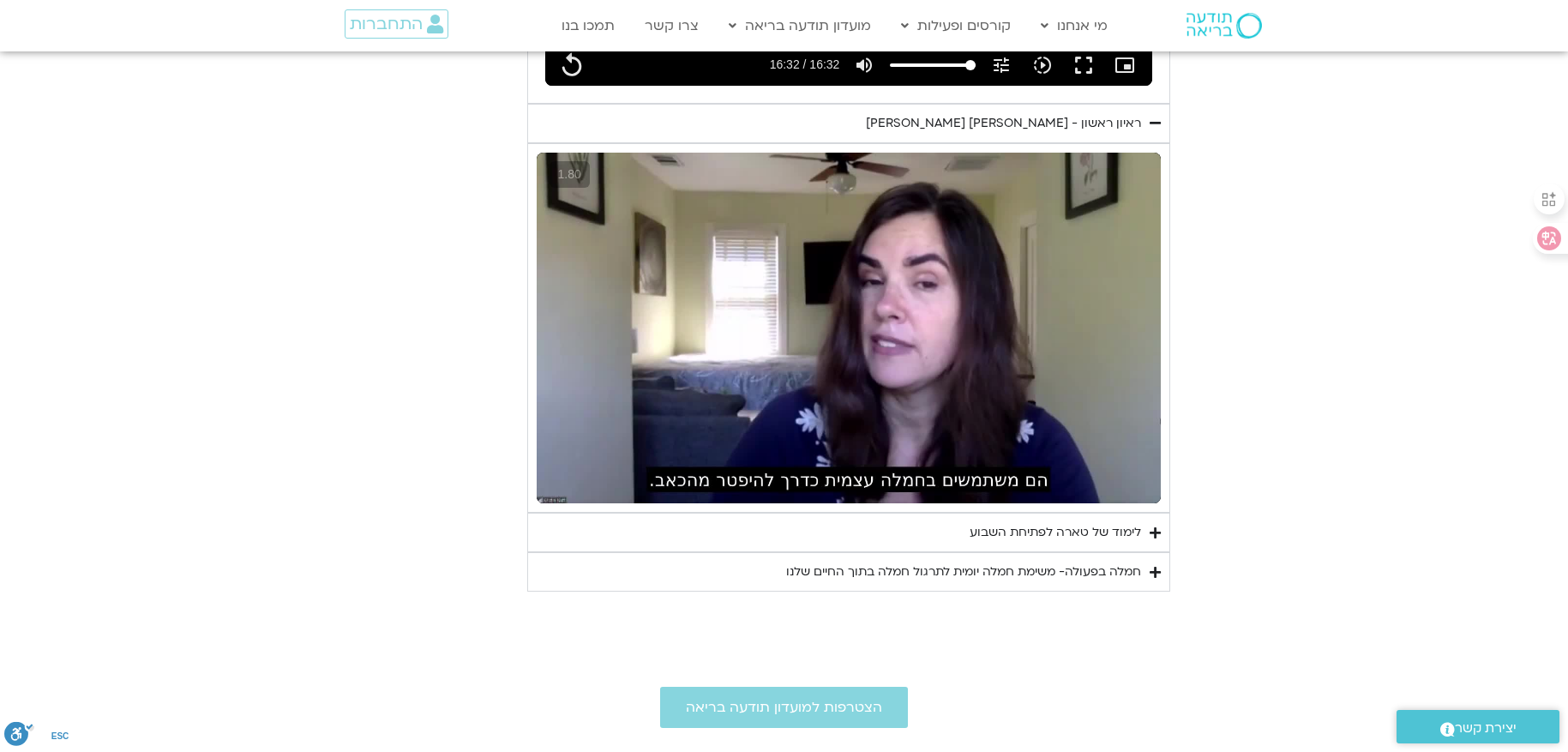
type input "992.52"
type input "544.492943"
type input "992.52"
type input "544.795213"
type input "992.52"
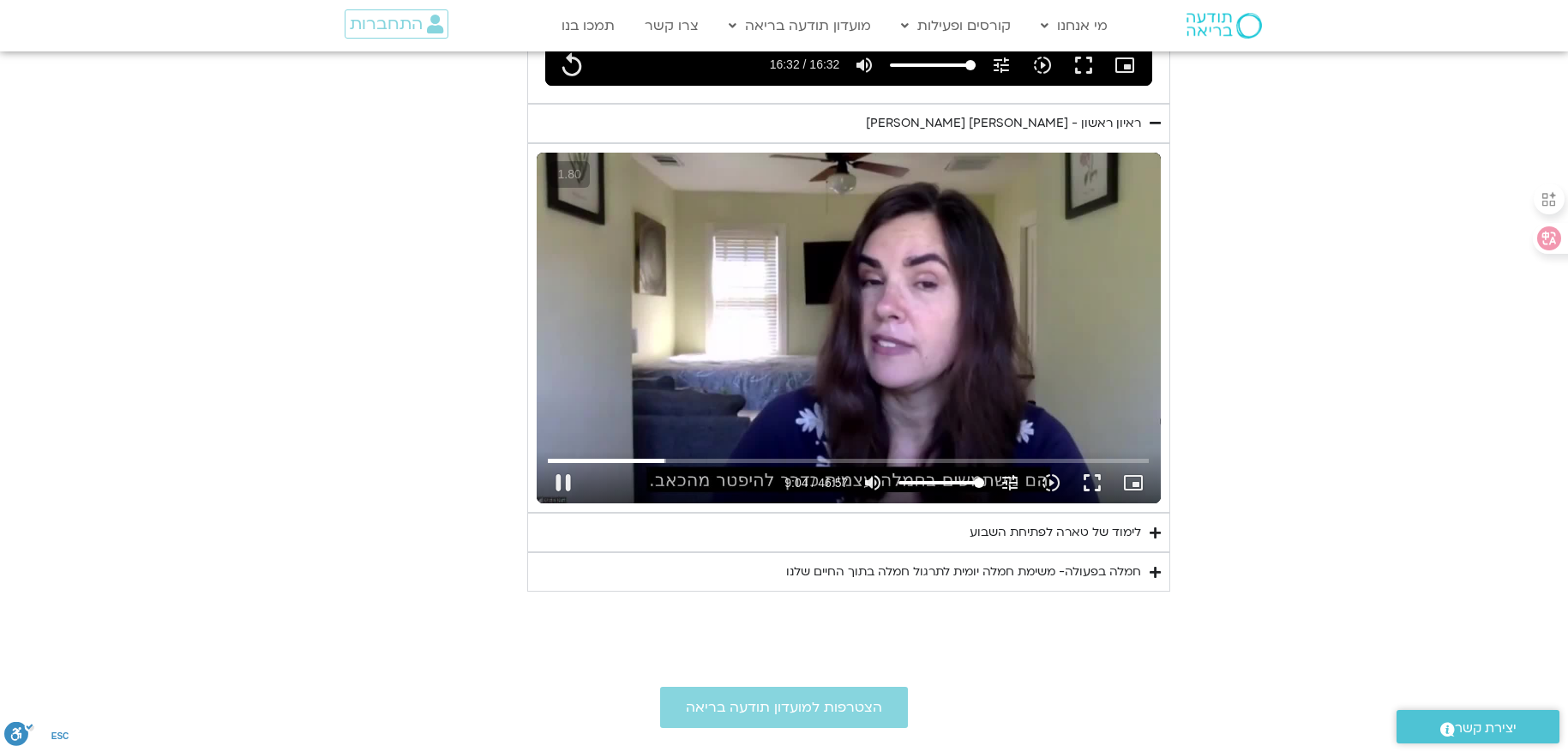
type input "545.039406"
type input "992.52"
type input "545.271743"
type input "992.52"
type input "545.754487"
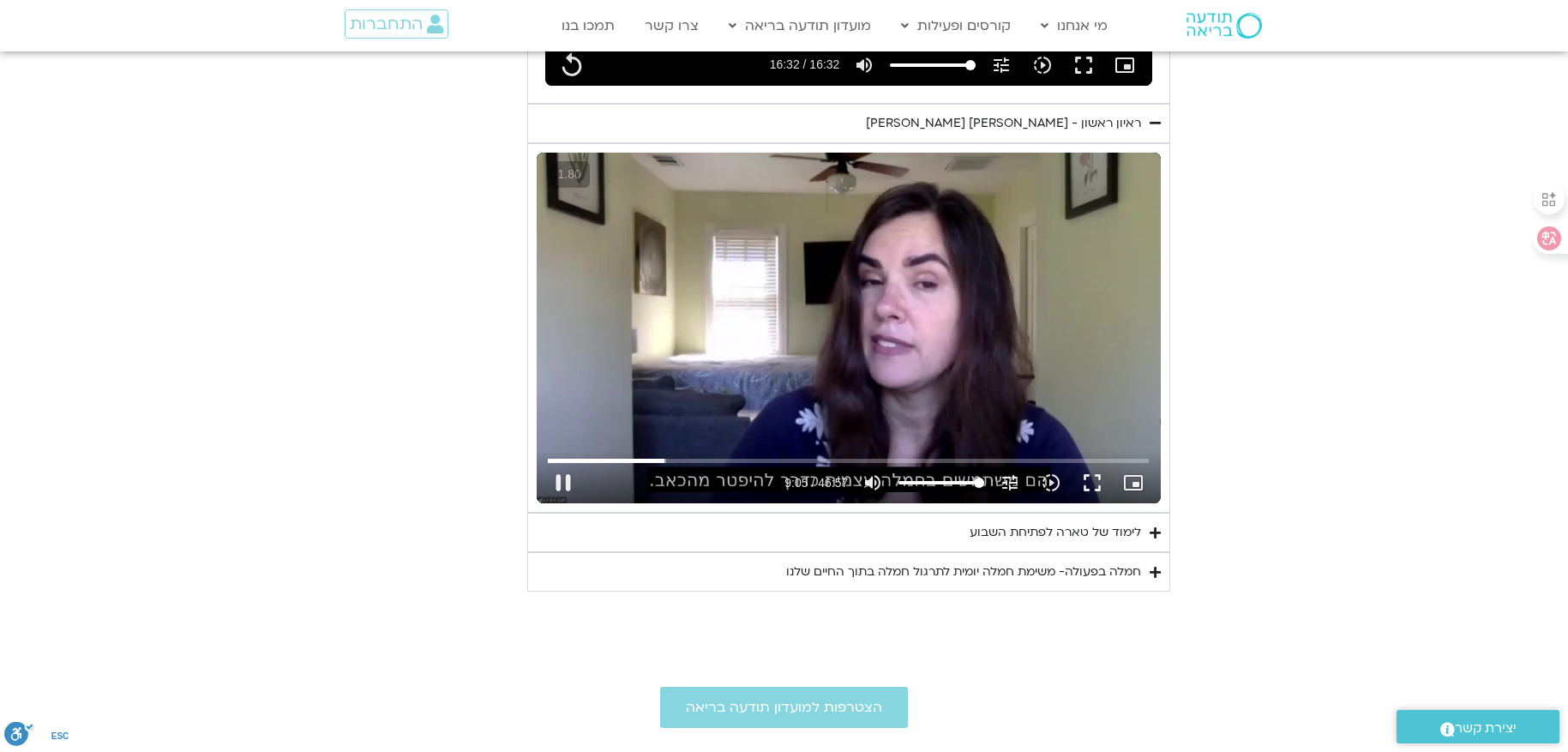
type input "992.52"
type input "545.898752"
type input "992.52"
type input "546.202028"
type input "992.52"
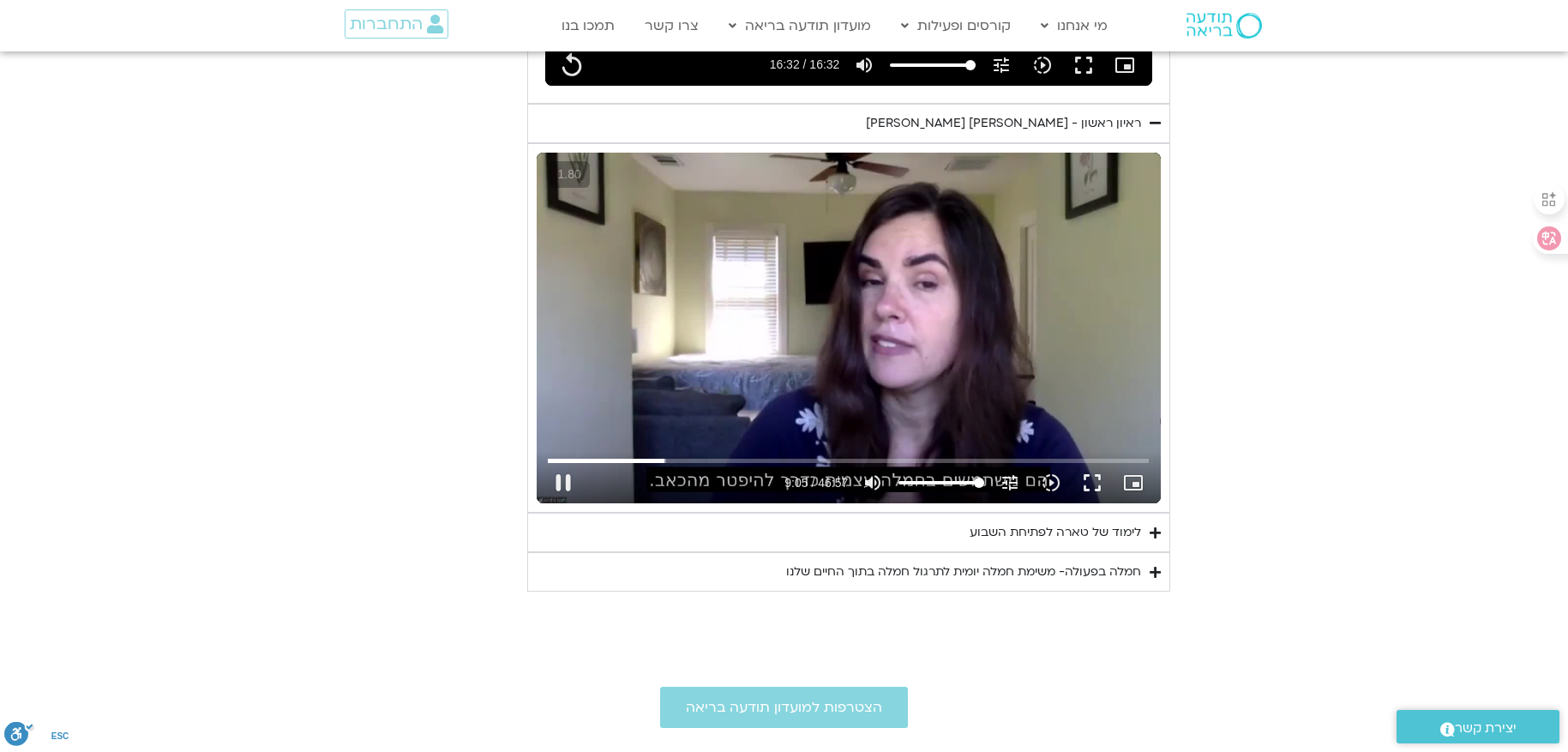
type input "546.474873"
click at [564, 486] on button "pause" at bounding box center [563, 482] width 41 height 41
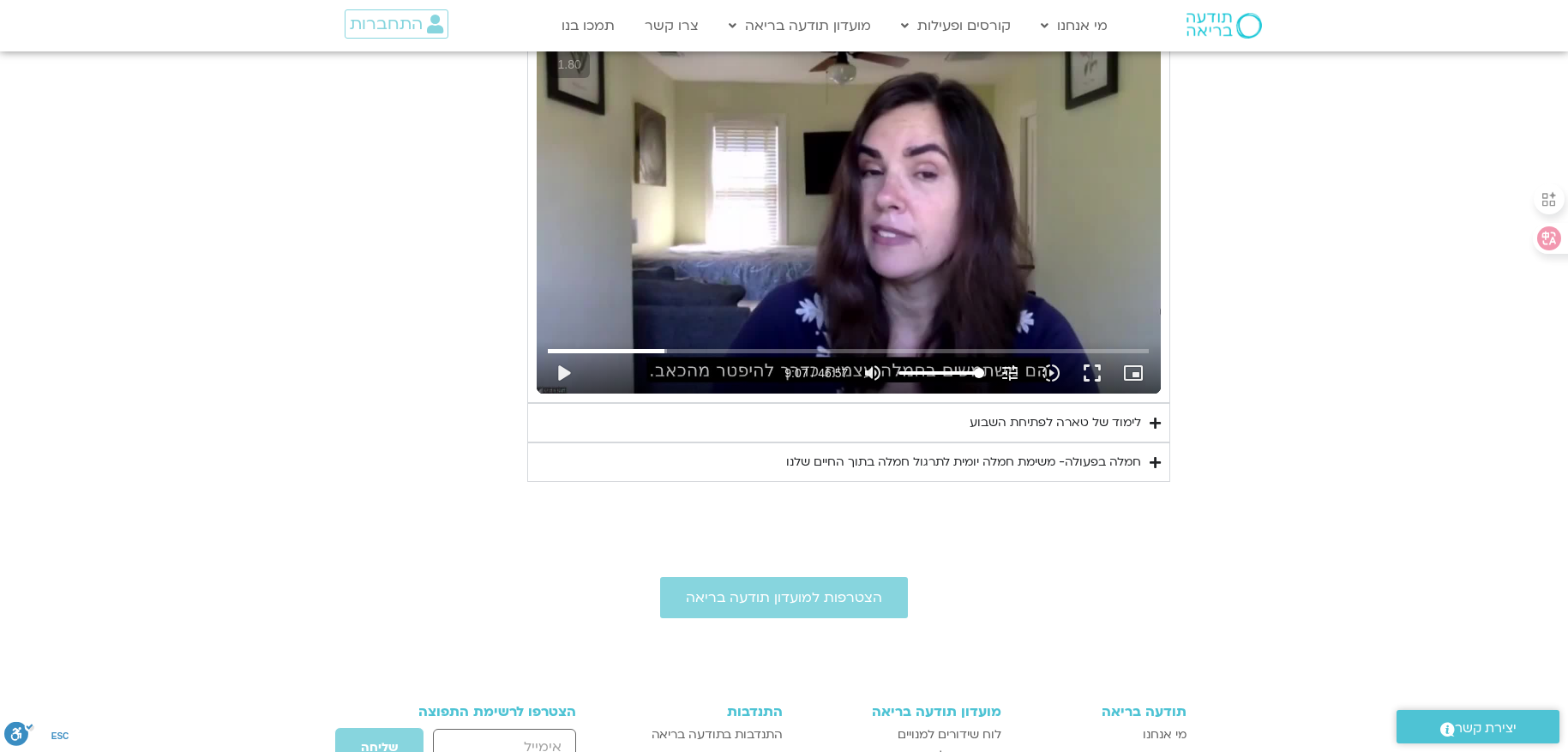
scroll to position [1550, 0]
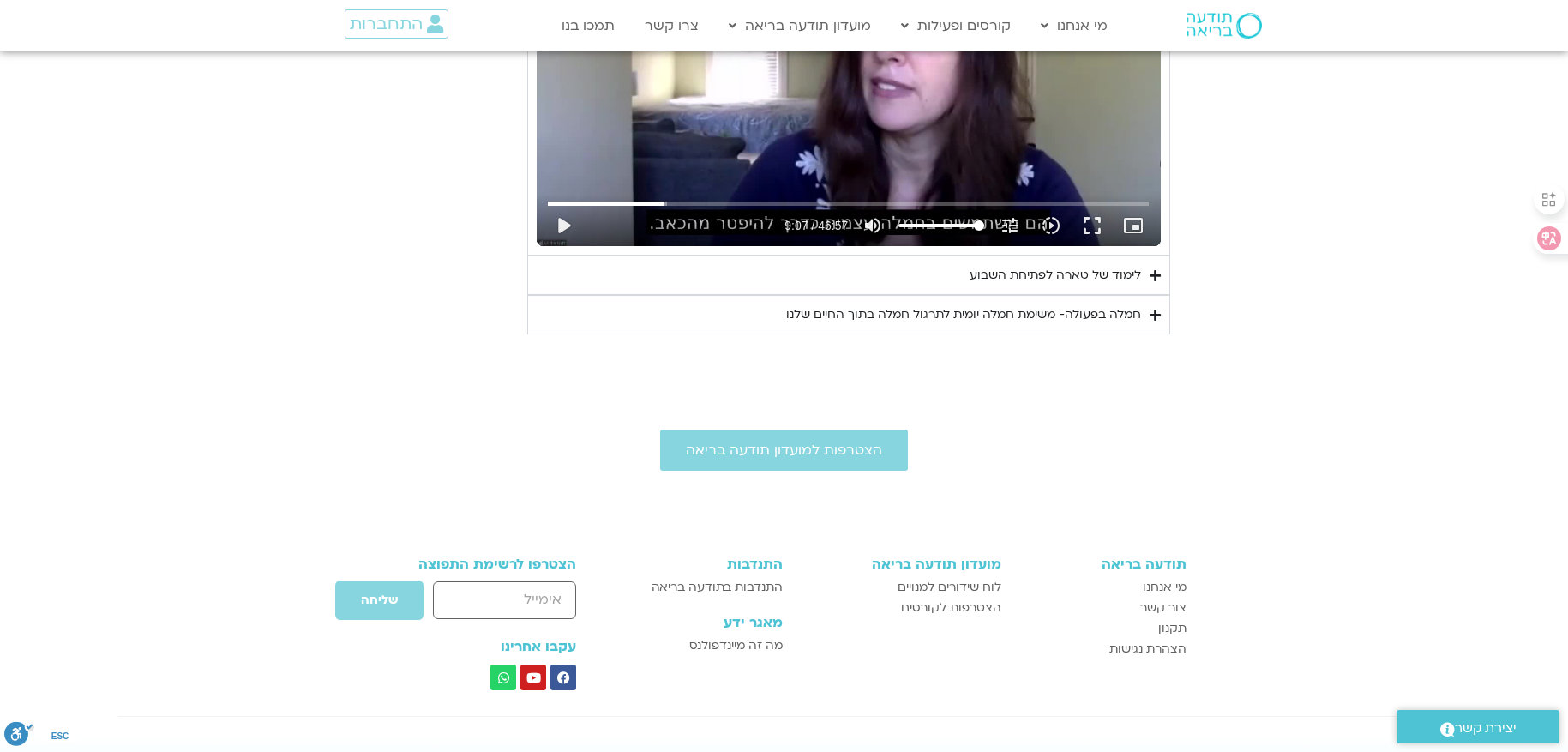
click at [1039, 274] on div "לימוד של טארה לפתיחת השבוע" at bounding box center [1055, 275] width 172 height 20
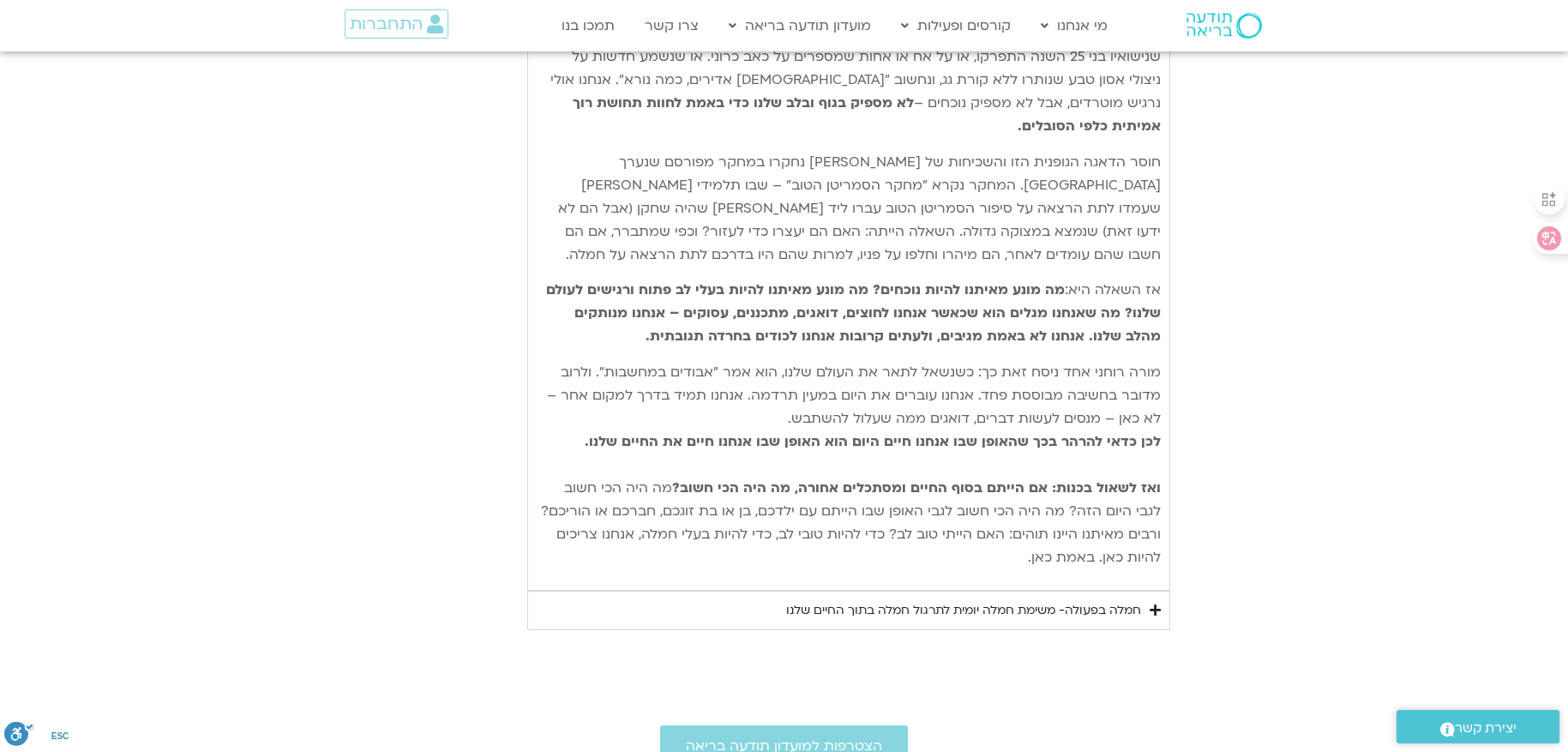
scroll to position [1894, 0]
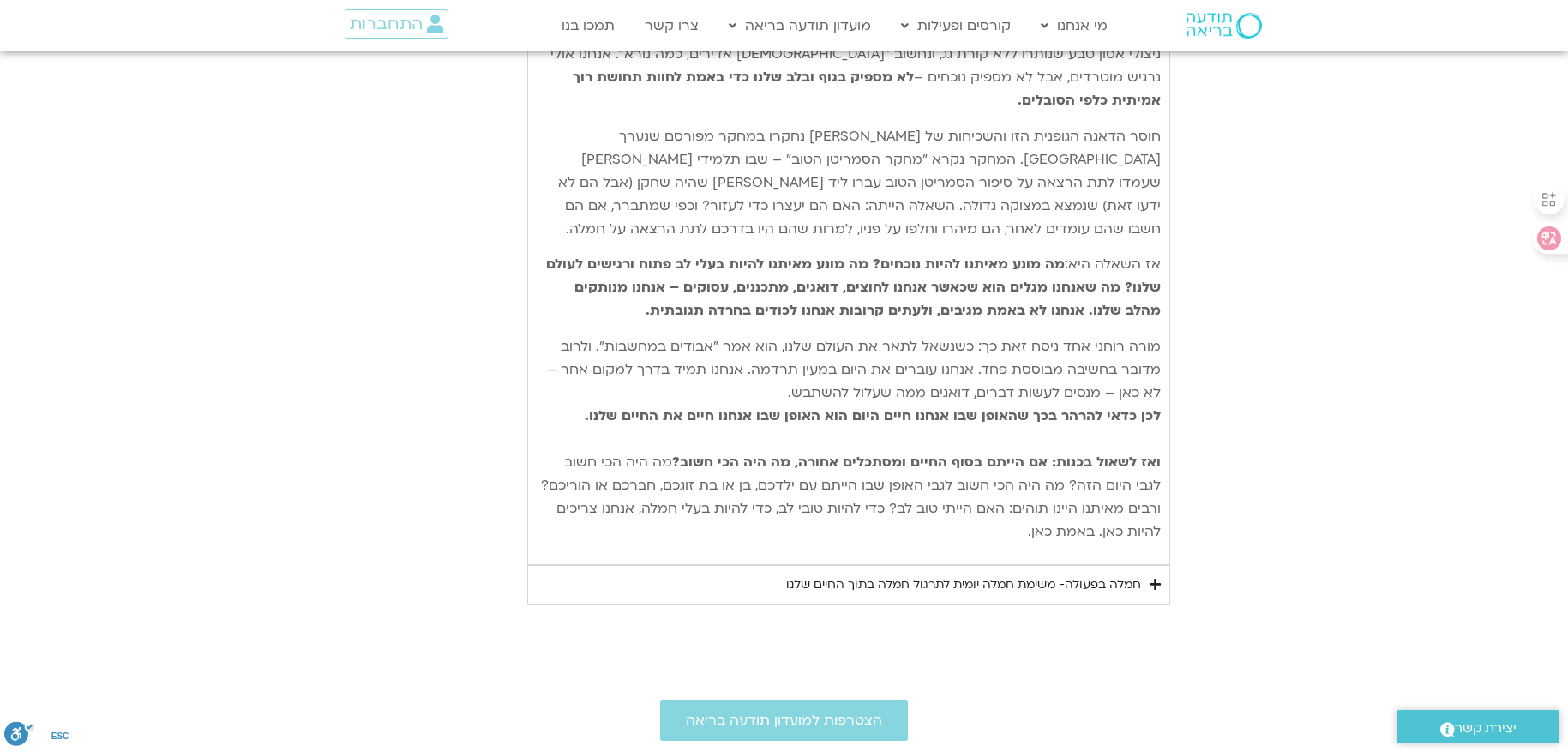
click at [982, 575] on div "חמלה בפעולה- משימת חמלה יומית לתרגול חמלה בתוך החיים שלנו" at bounding box center [963, 585] width 355 height 20
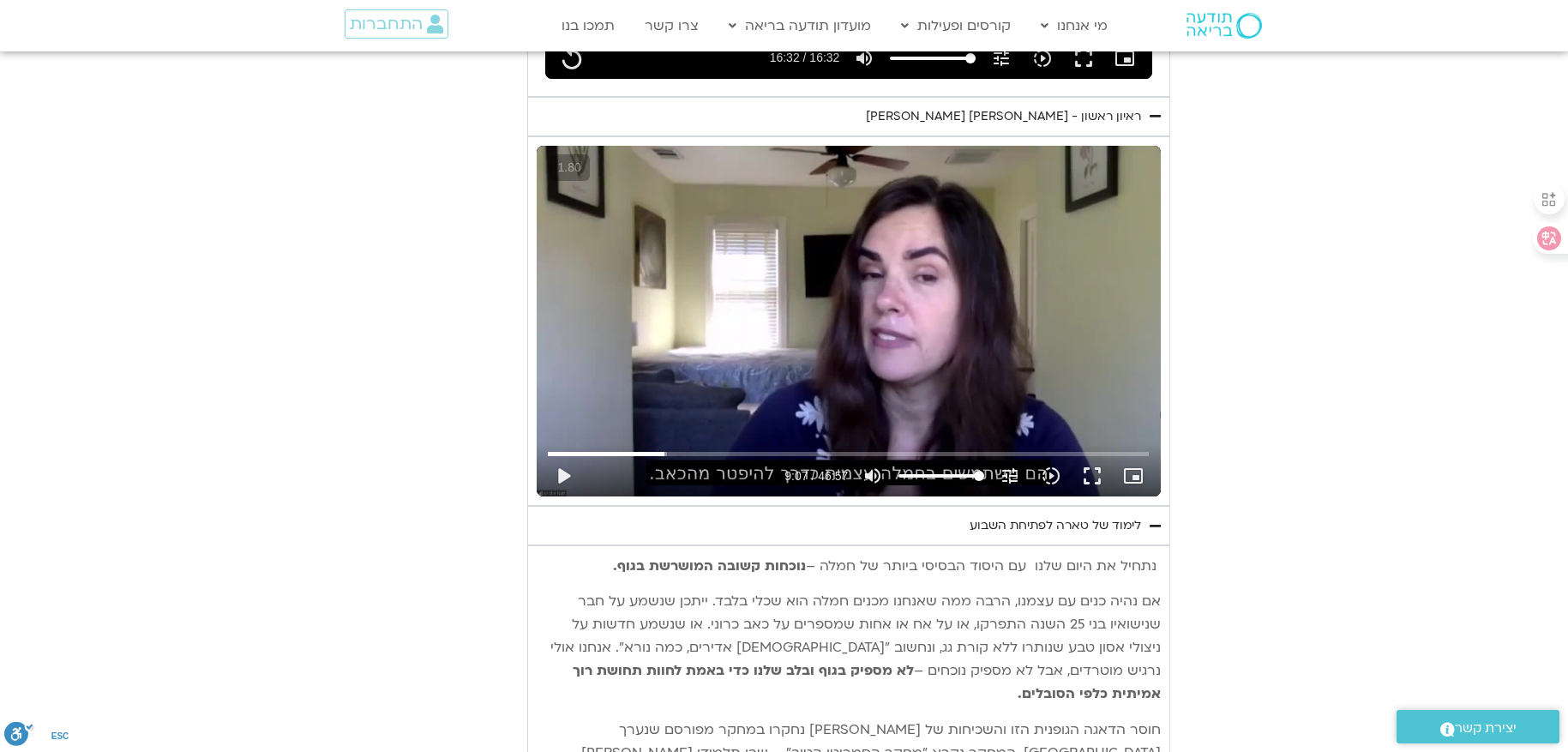
scroll to position [1036, 0]
